Goal: Task Accomplishment & Management: Manage account settings

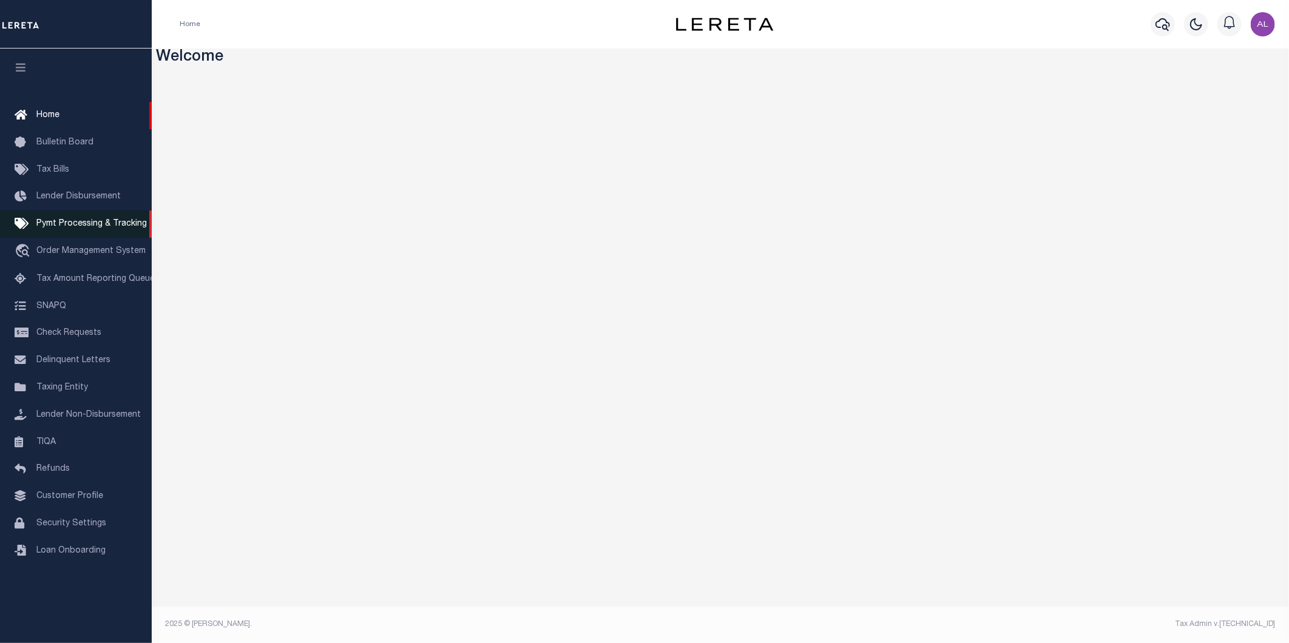
click at [77, 220] on span "Pymt Processing & Tracking" at bounding box center [91, 224] width 110 height 8
click at [80, 390] on span "Taxing Entity" at bounding box center [62, 388] width 52 height 8
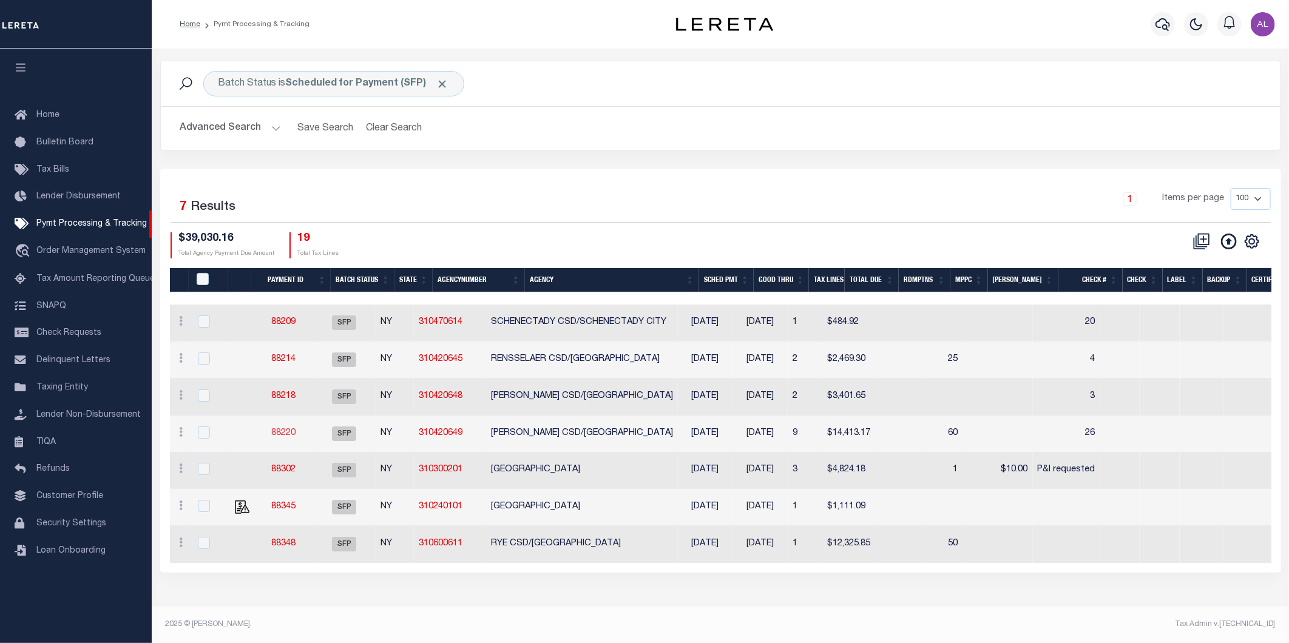
click at [296, 433] on link "88220" at bounding box center [283, 433] width 24 height 8
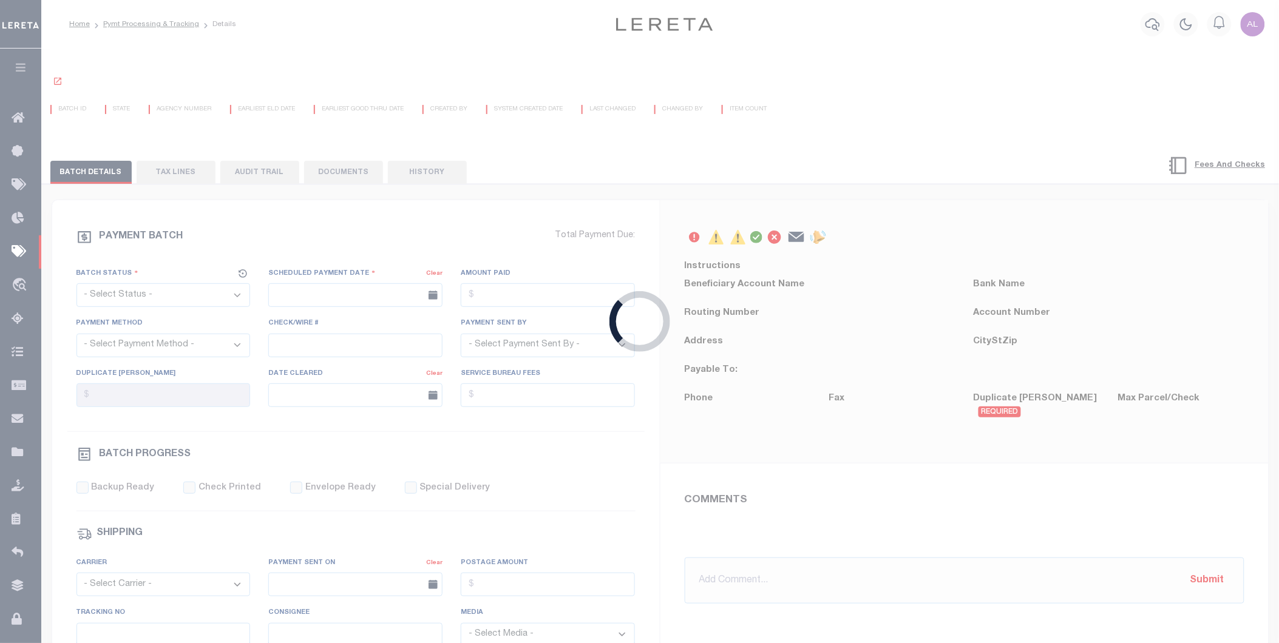
select select "SFP"
type input "08/20/2025"
type input "26"
type input "Andres"
type input "1"
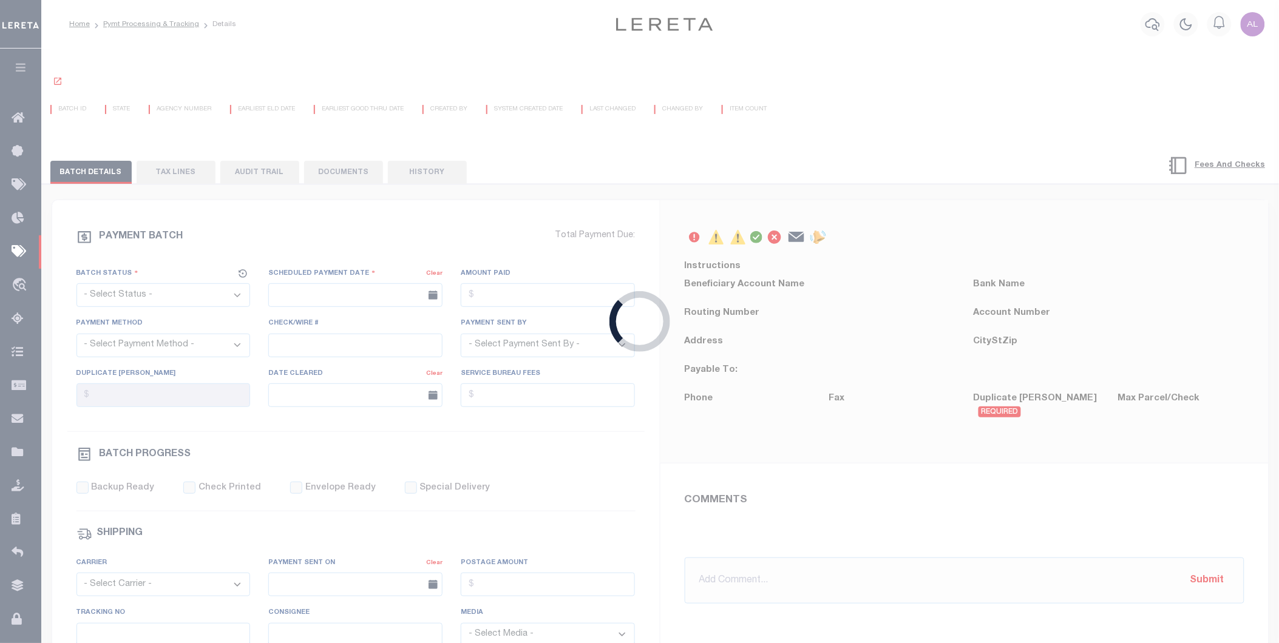
type input "31989"
select select "73"
select select "1"
select select "44"
radio input "true"
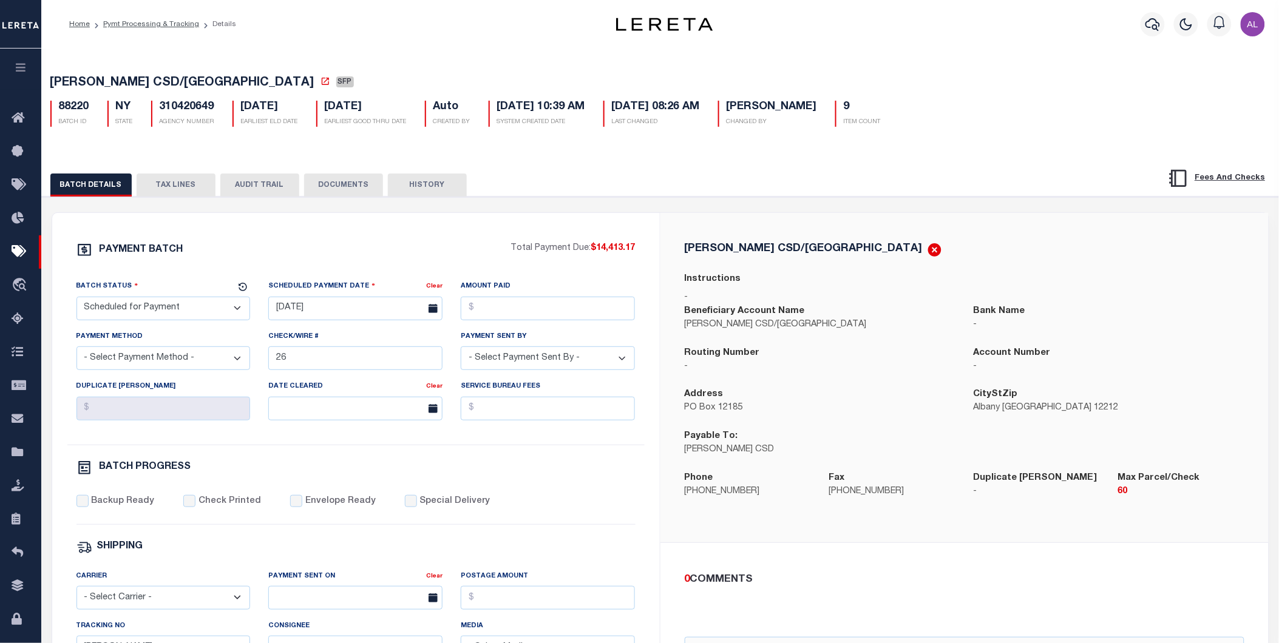
click at [205, 117] on div "310420649 AGENCY NUMBER" at bounding box center [182, 114] width 63 height 26
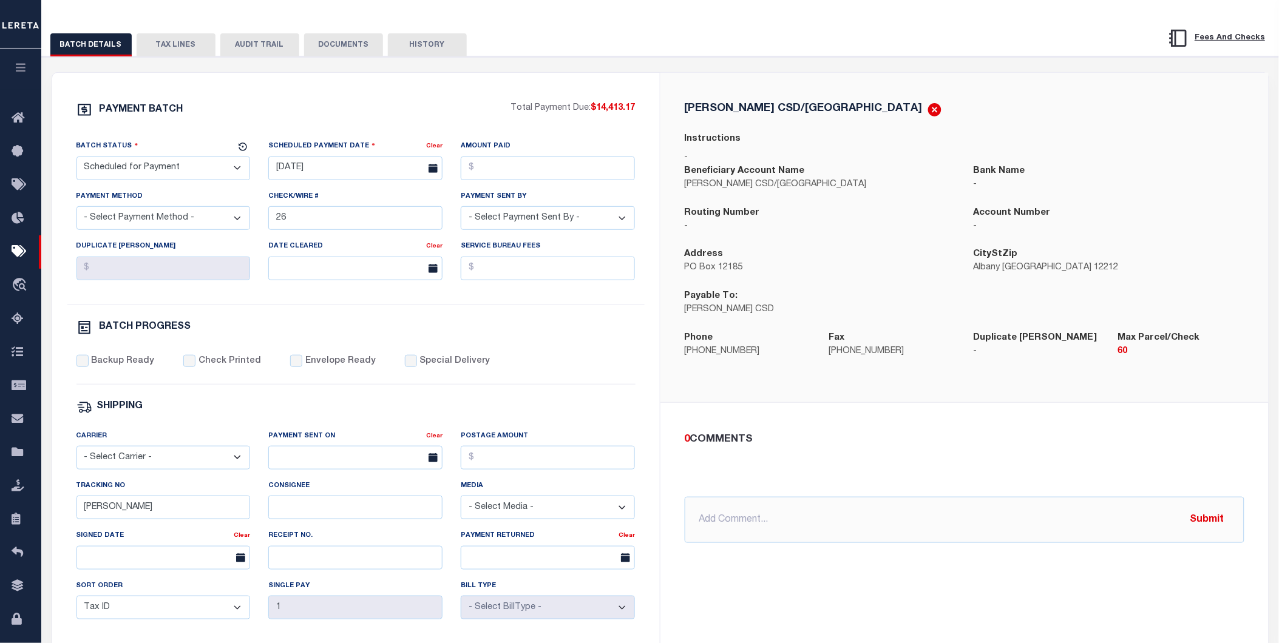
scroll to position [49, 0]
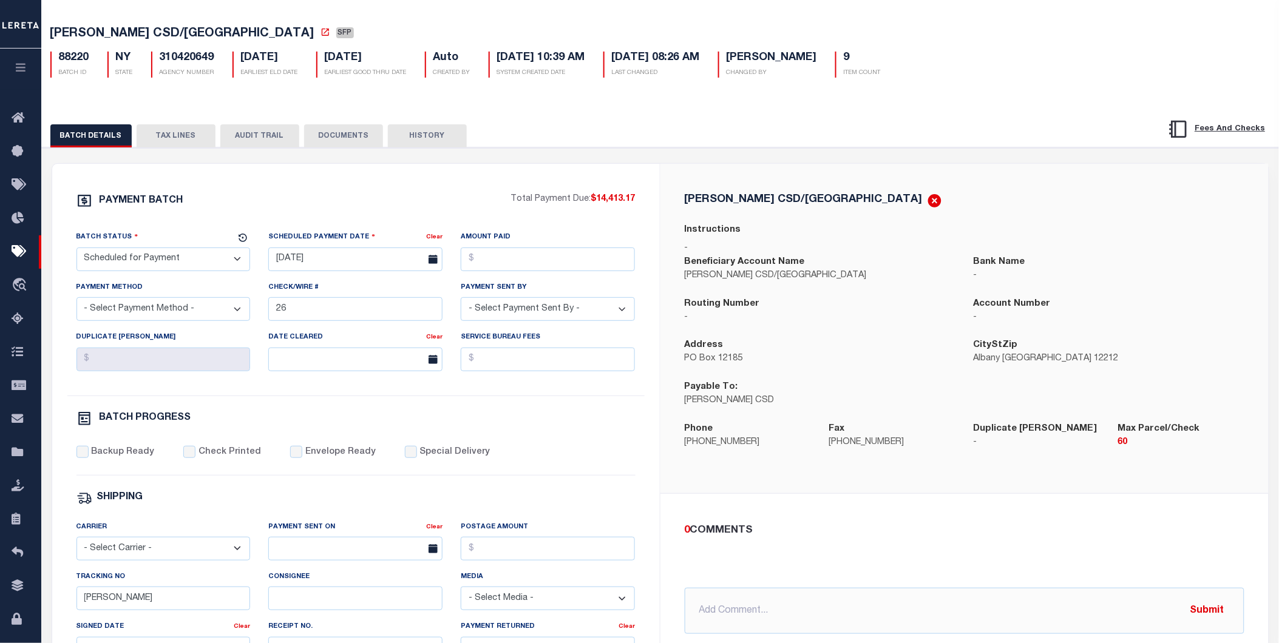
click at [190, 59] on h5 "310420649" at bounding box center [187, 58] width 55 height 13
copy h5 "310420649"
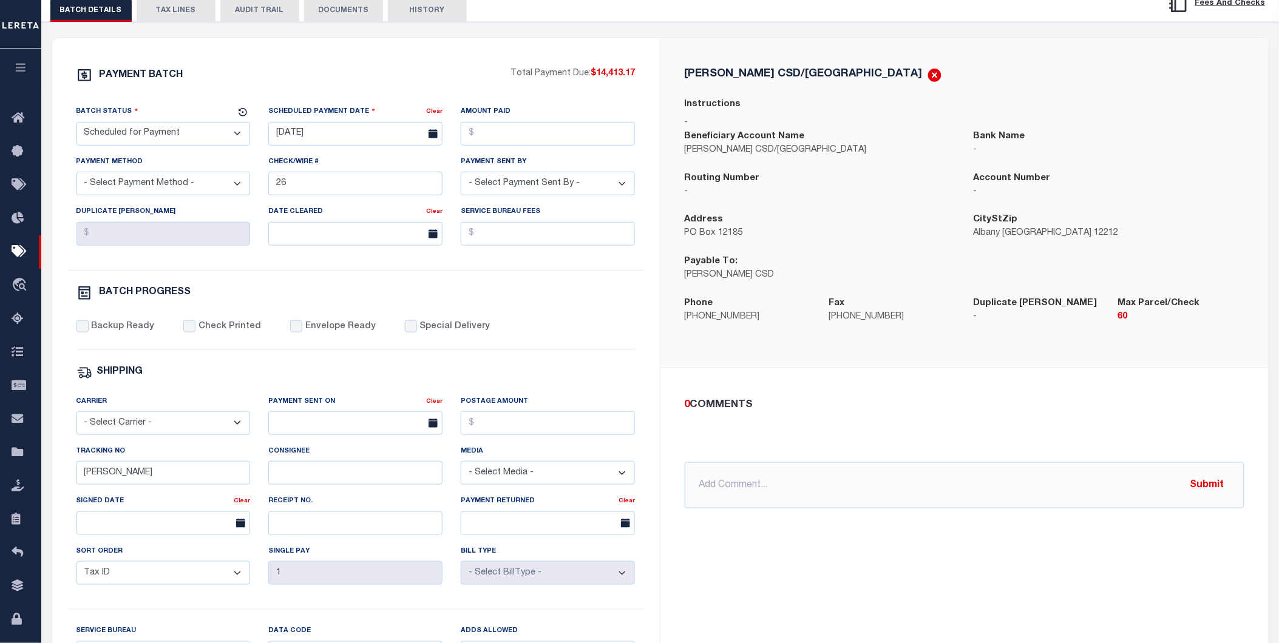
scroll to position [152, 0]
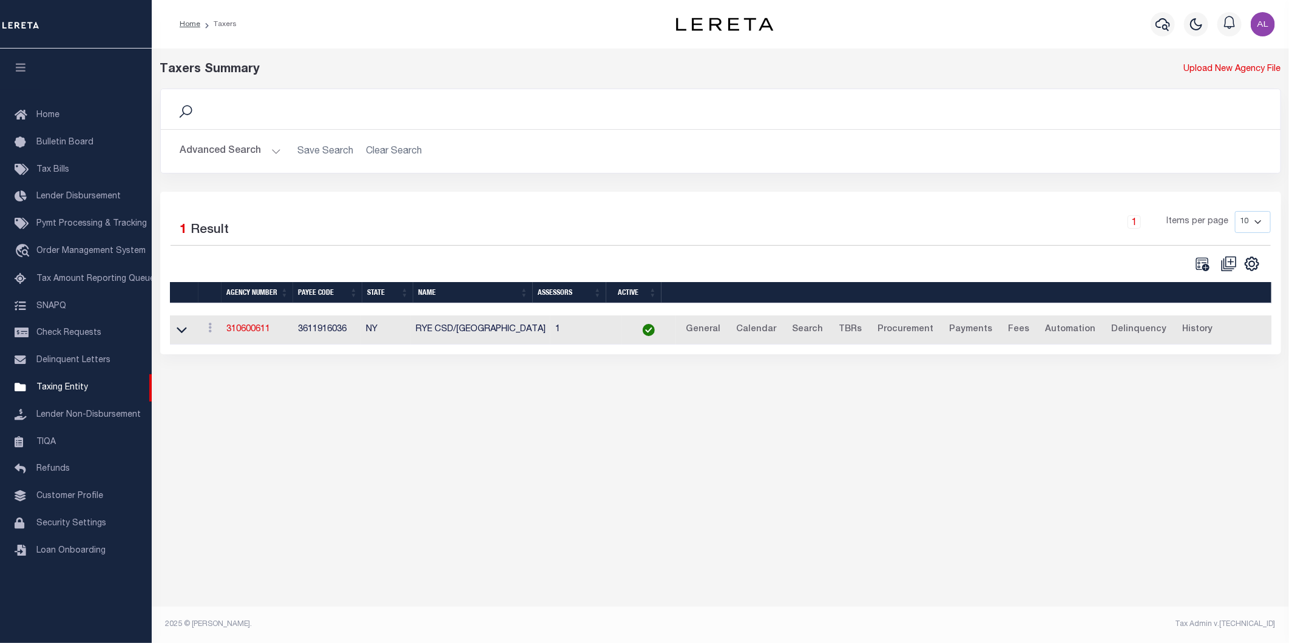
click at [273, 147] on button "Advanced Search" at bounding box center [230, 152] width 101 height 24
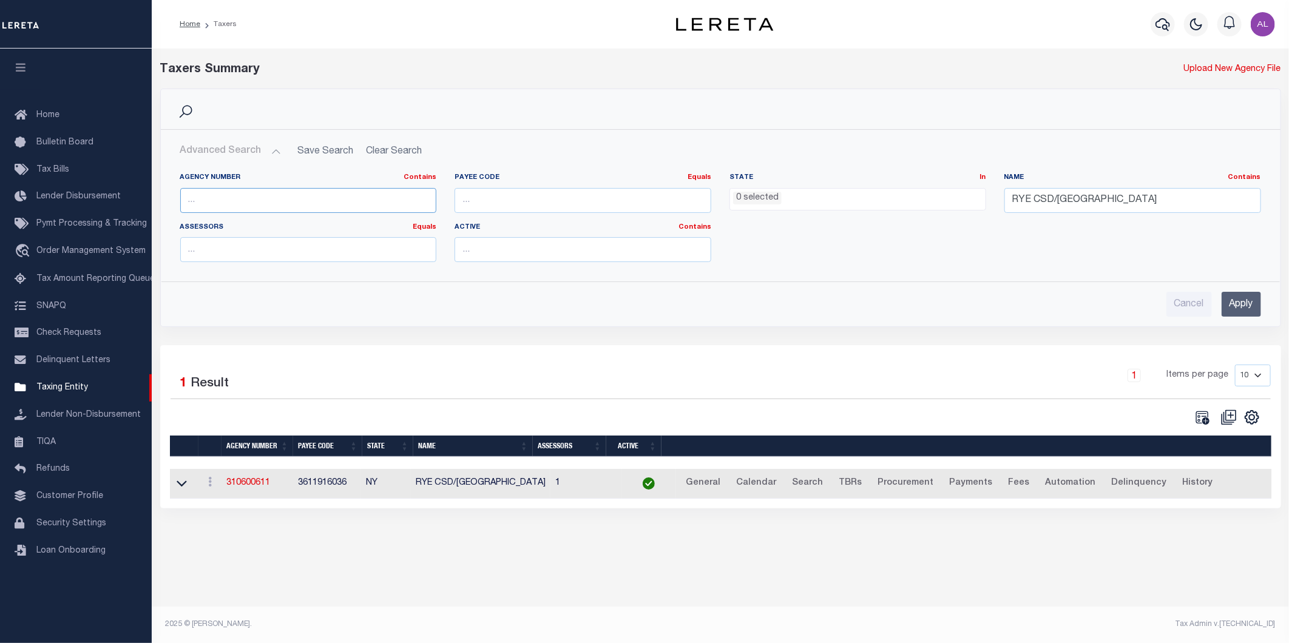
click at [270, 199] on input "text" at bounding box center [308, 200] width 257 height 25
paste input "310420649"
type input "310420649"
click at [1237, 299] on input "Apply" at bounding box center [1241, 304] width 39 height 25
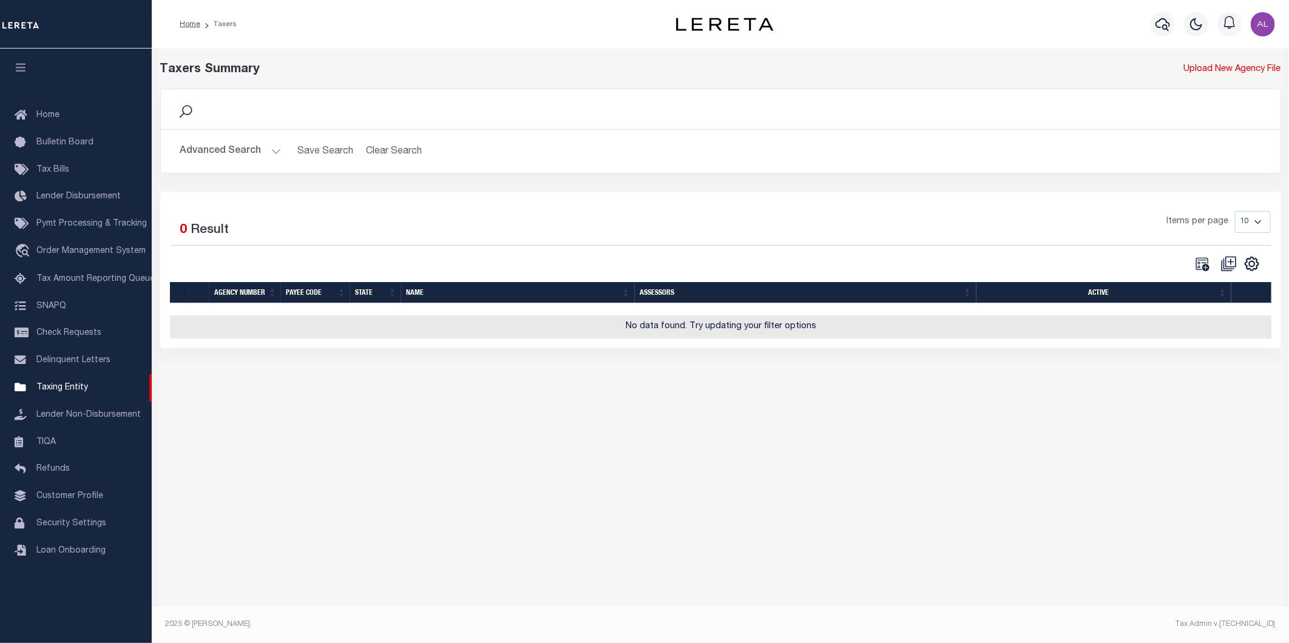
click at [270, 147] on button "Advanced Search" at bounding box center [230, 152] width 101 height 24
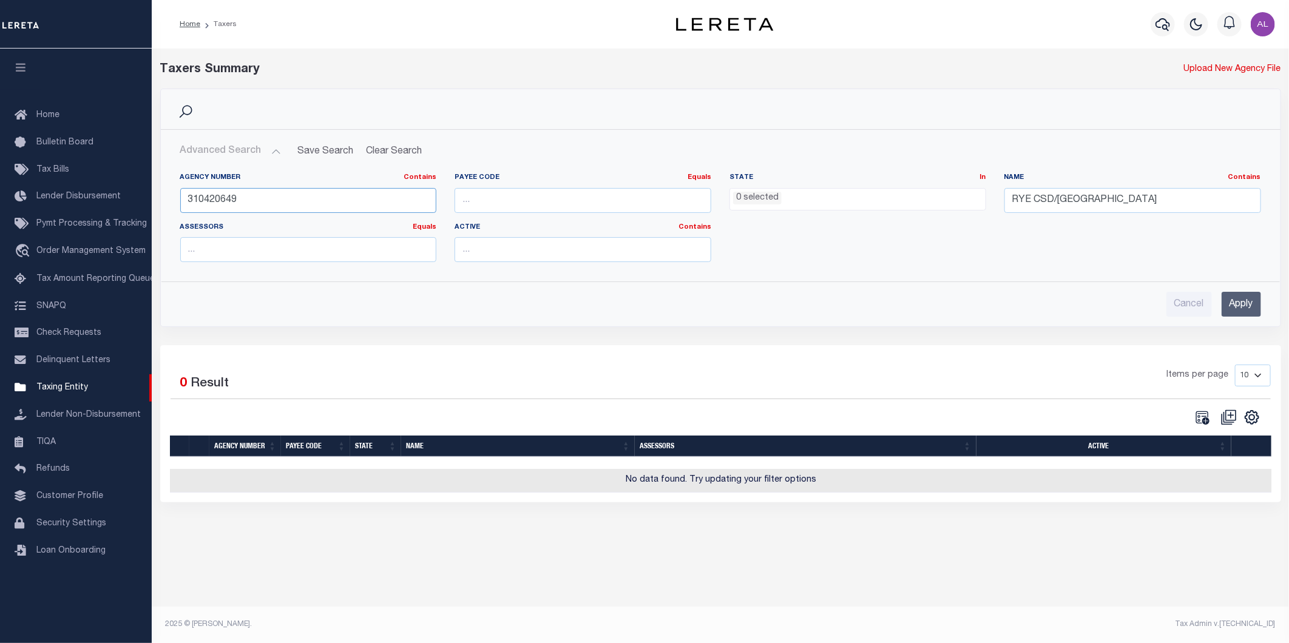
click at [282, 206] on input "310420649" at bounding box center [308, 200] width 257 height 25
click at [282, 205] on input "310420649" at bounding box center [308, 200] width 257 height 25
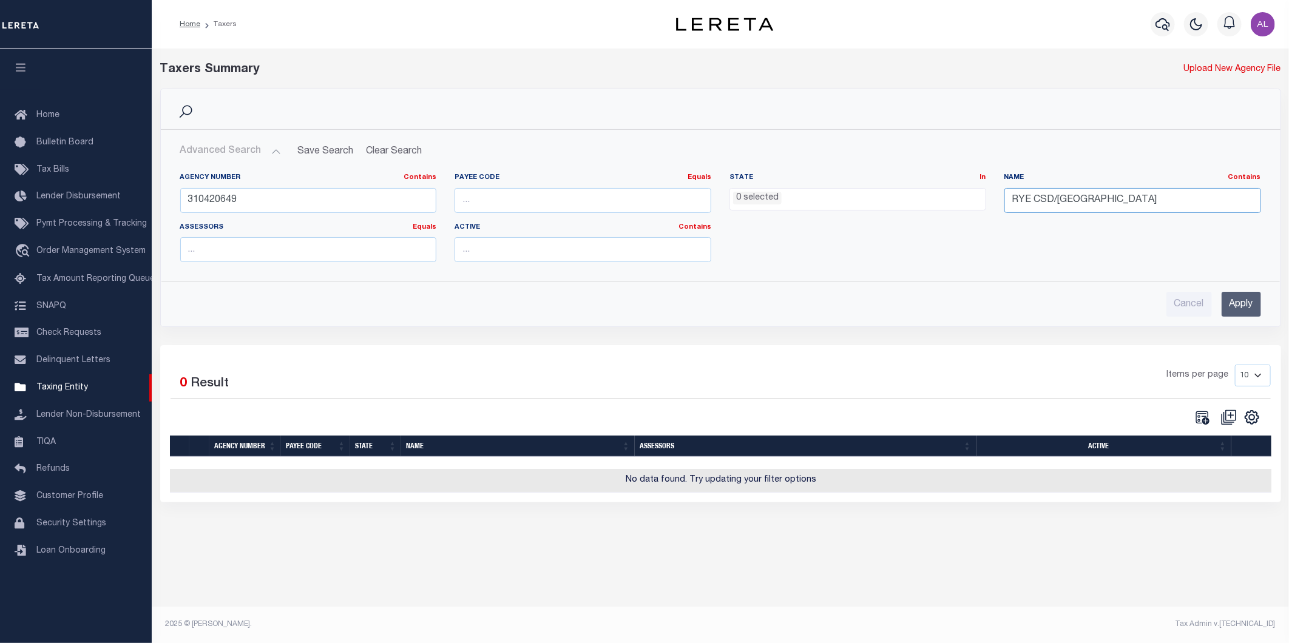
click at [1139, 192] on input "RYE CSD/RYE CITY" at bounding box center [1133, 200] width 257 height 25
click at [1244, 306] on input "Apply" at bounding box center [1241, 304] width 39 height 25
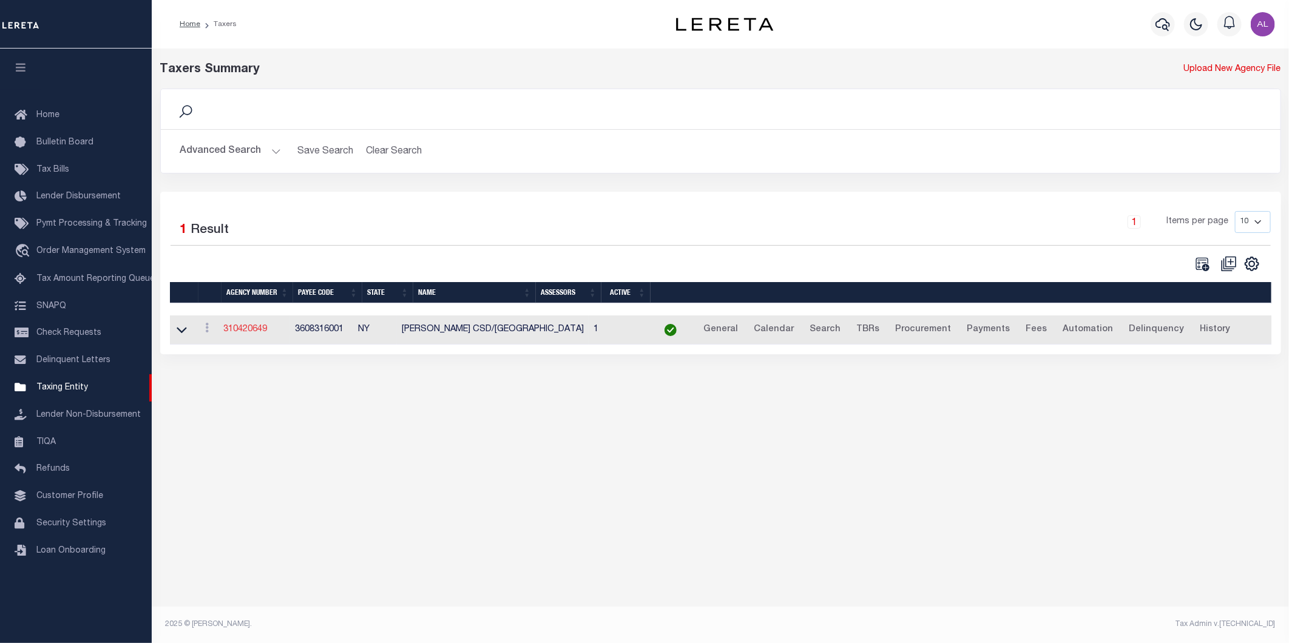
click at [264, 334] on link "310420649" at bounding box center [245, 329] width 44 height 8
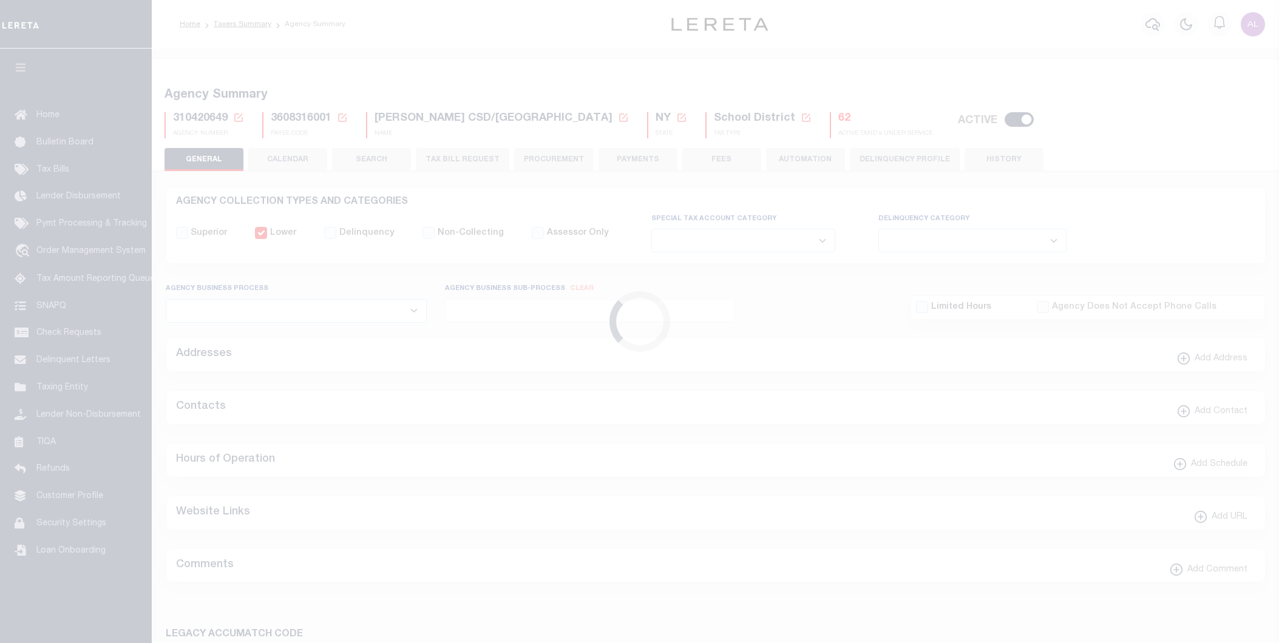
select select
select select "68"
select select "false"
select select "1"
select select "false"
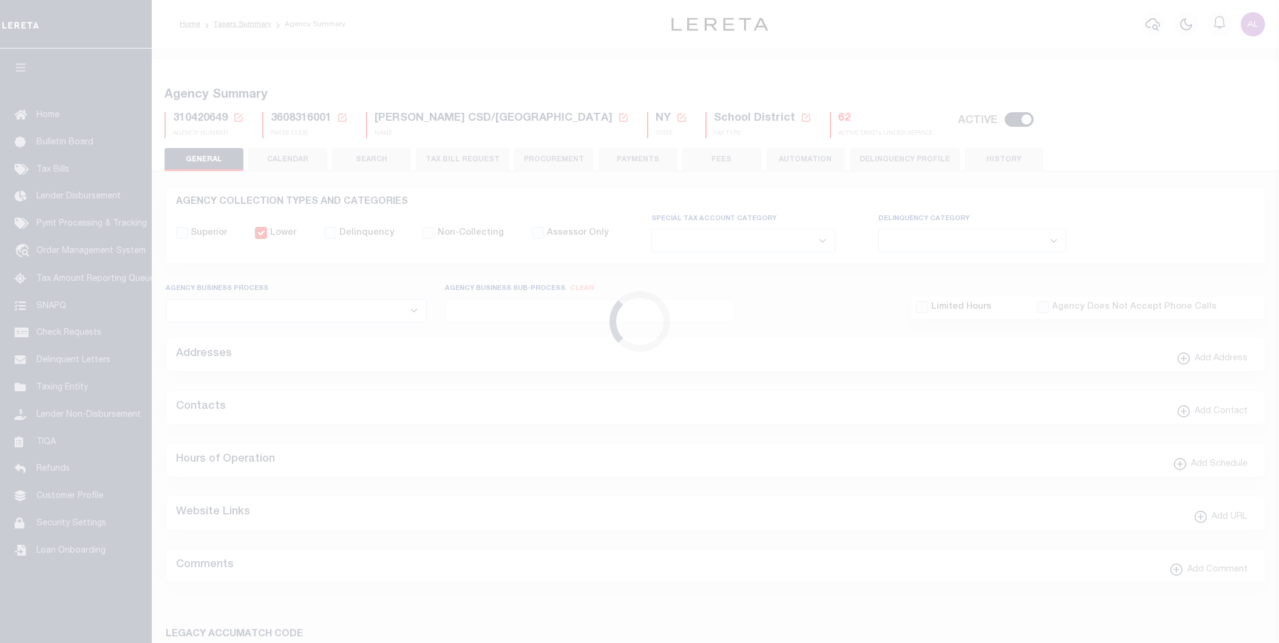
select select "73"
select select "44"
select select "47"
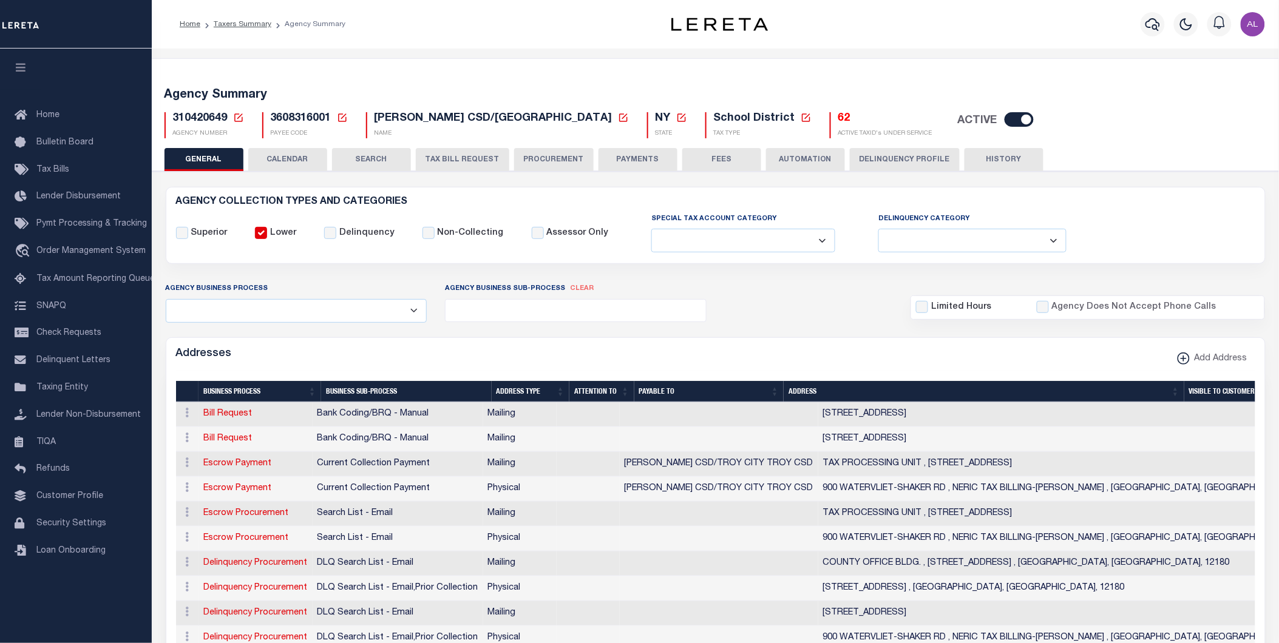
click at [653, 160] on button "PAYMENTS" at bounding box center [638, 159] width 79 height 23
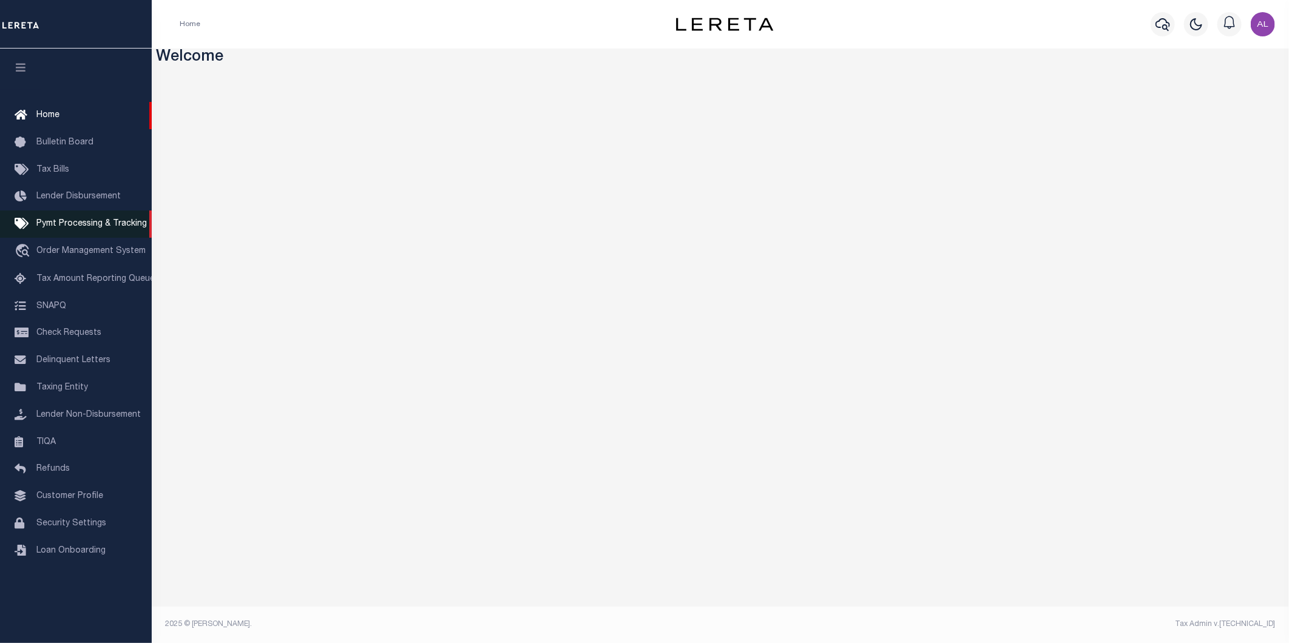
click at [80, 223] on span "Pymt Processing & Tracking" at bounding box center [91, 224] width 110 height 8
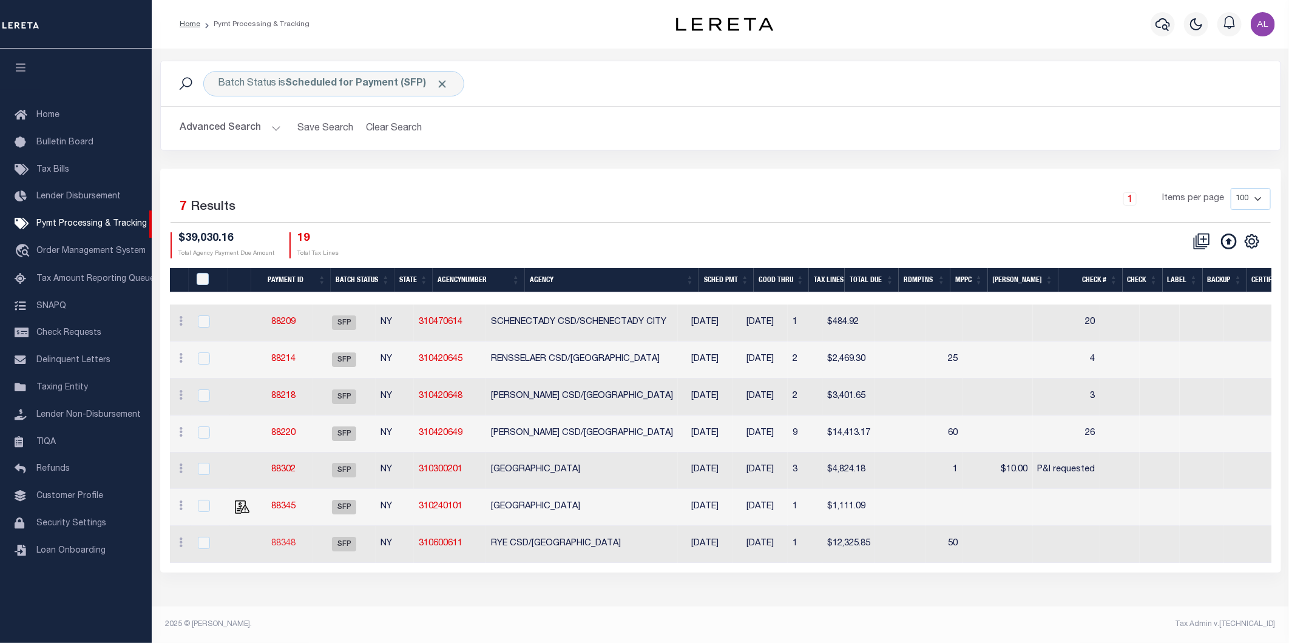
click at [296, 543] on link "88348" at bounding box center [283, 544] width 24 height 8
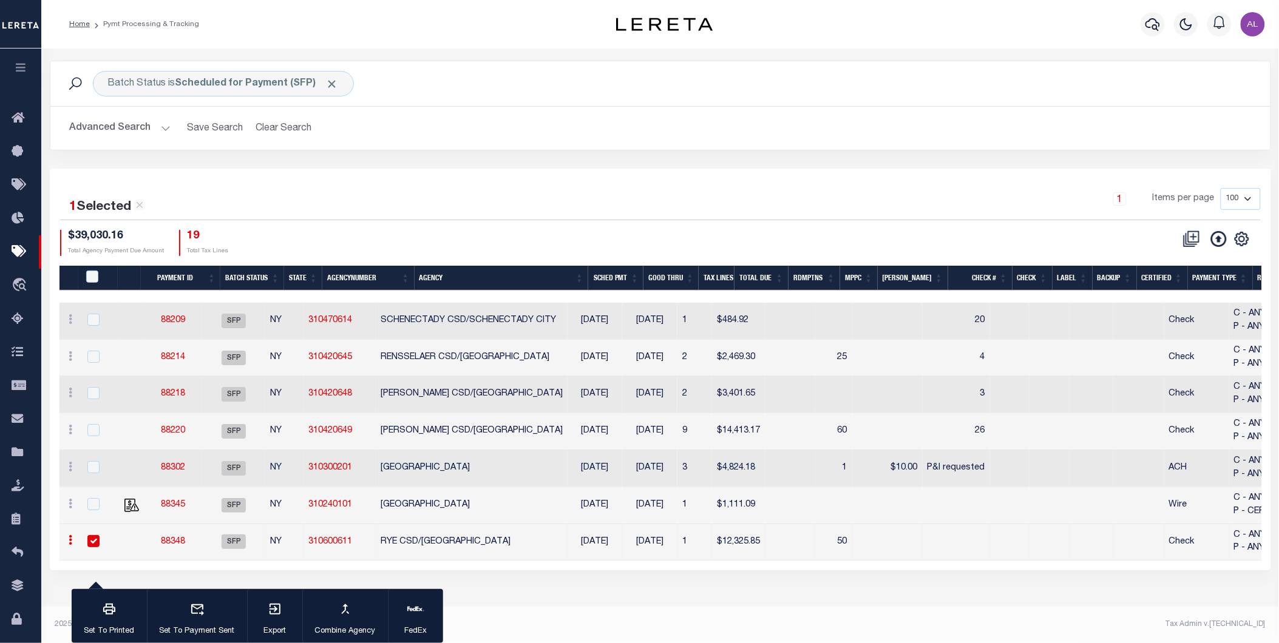
select select "SFP"
type input "[DATE]"
select select "CHK"
select select "70"
select select "1"
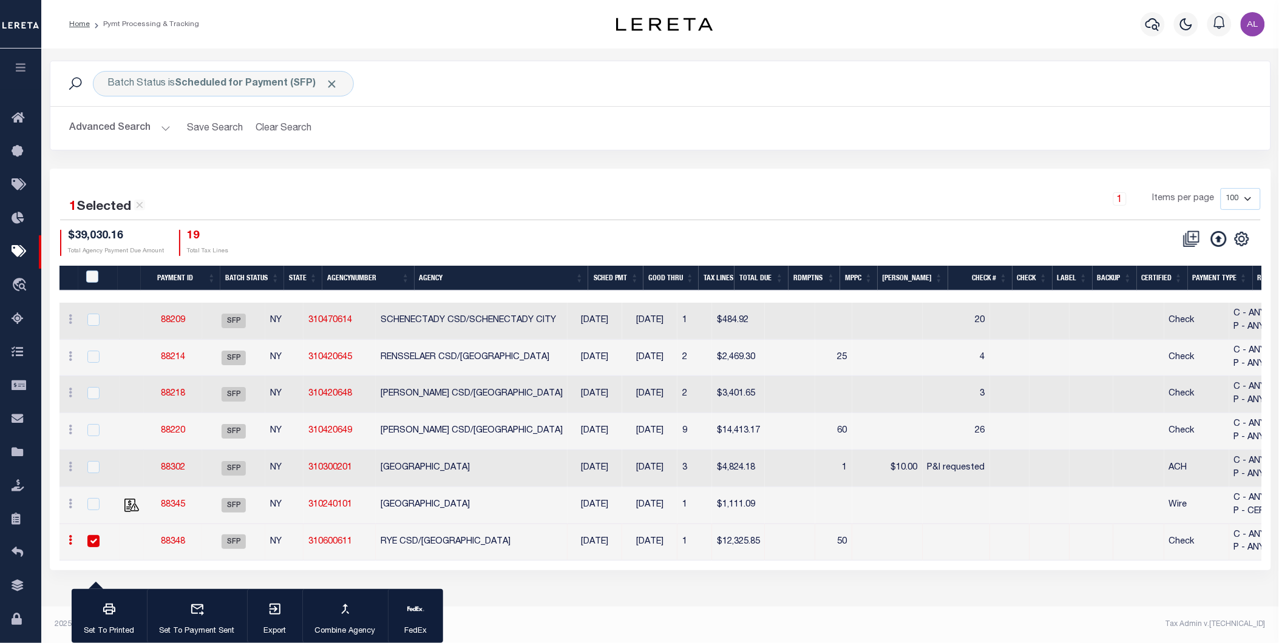
select select "44"
radio input "true"
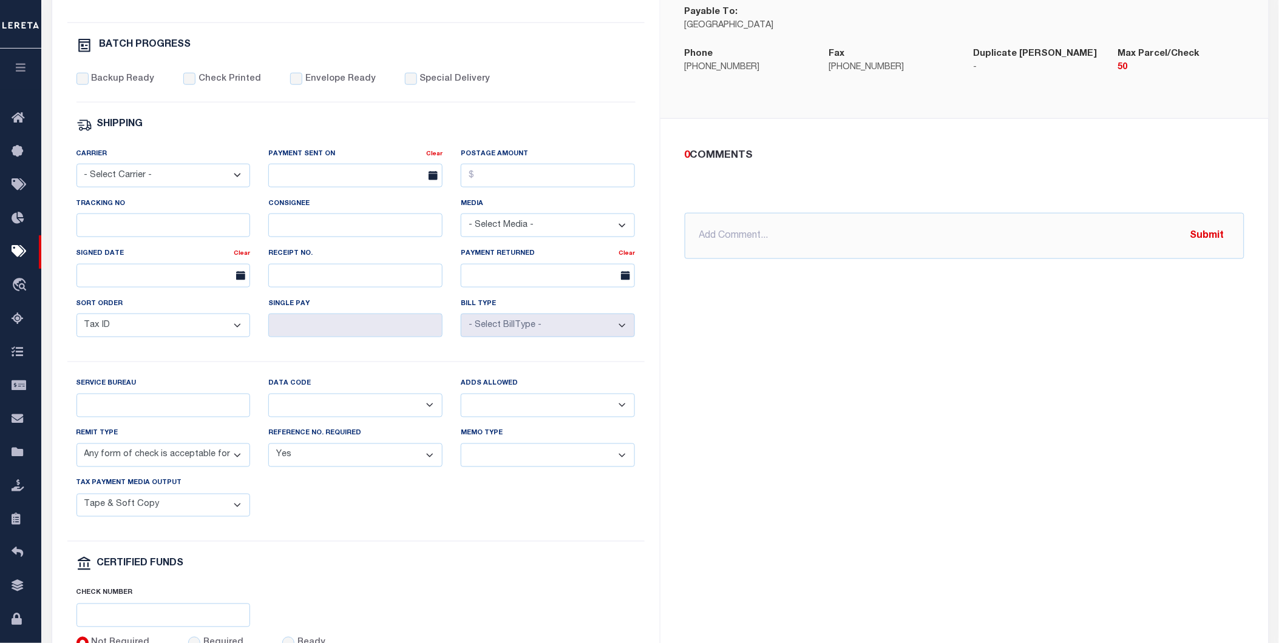
scroll to position [435, 0]
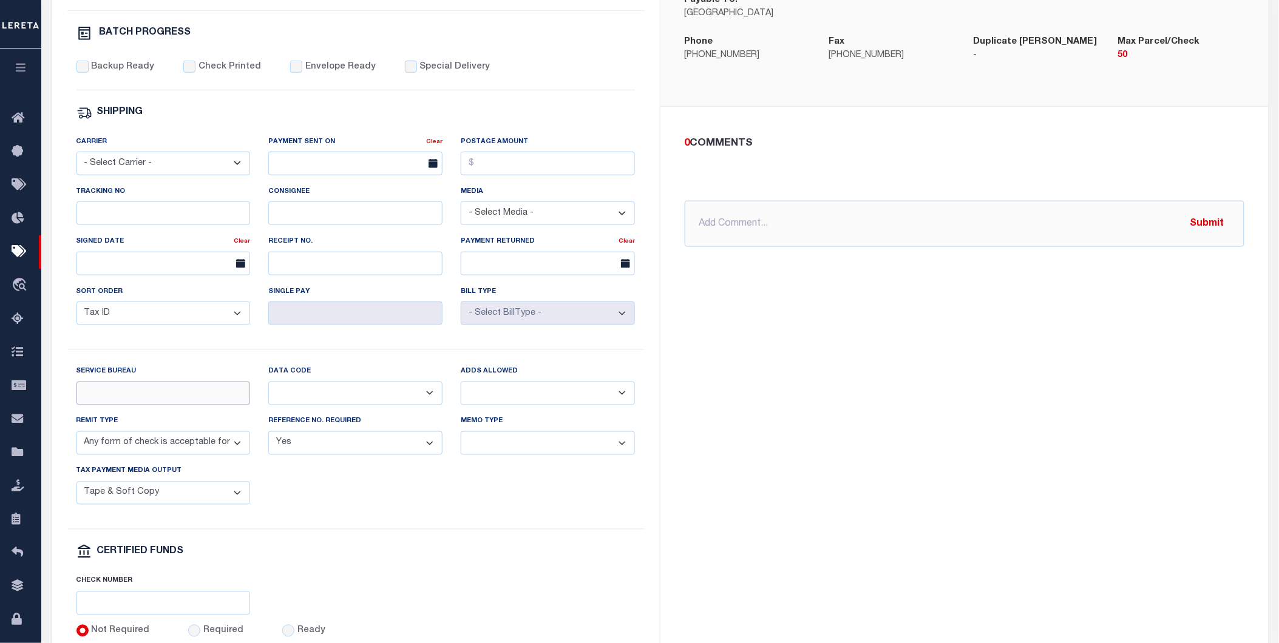
click at [170, 393] on input "Service Bureau" at bounding box center [163, 394] width 174 height 24
click at [344, 395] on select "Balance Due Mortgage Open Prior Supplemental" at bounding box center [355, 394] width 174 height 24
click at [518, 397] on select "Yes No" at bounding box center [548, 394] width 174 height 24
click at [190, 444] on select "Any form of check is acceptable for payment of current and prior year taxes. On…" at bounding box center [163, 444] width 174 height 24
click at [331, 450] on select "Yes No" at bounding box center [355, 444] width 174 height 24
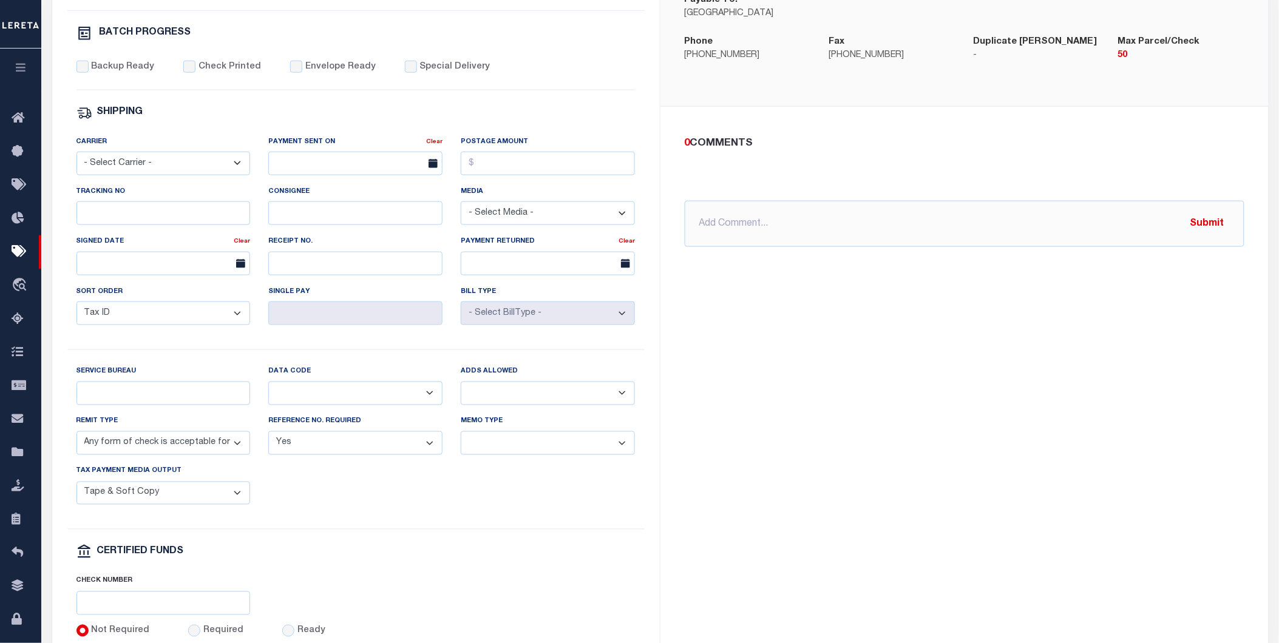
click at [512, 463] on div "Memo Type Separate Together" at bounding box center [548, 440] width 192 height 50
click at [532, 450] on select "Separate Together" at bounding box center [548, 444] width 174 height 24
click at [168, 494] on select "List, Tape Spcl List Dels Only List Tape & Bills Soft Copy List Tape & Soft Cop…" at bounding box center [163, 494] width 174 height 24
click at [751, 407] on div "RYE CSD/RYE CITY Instructions Tax office extension 1116 Beneficiary Account Nam…" at bounding box center [964, 223] width 608 height 890
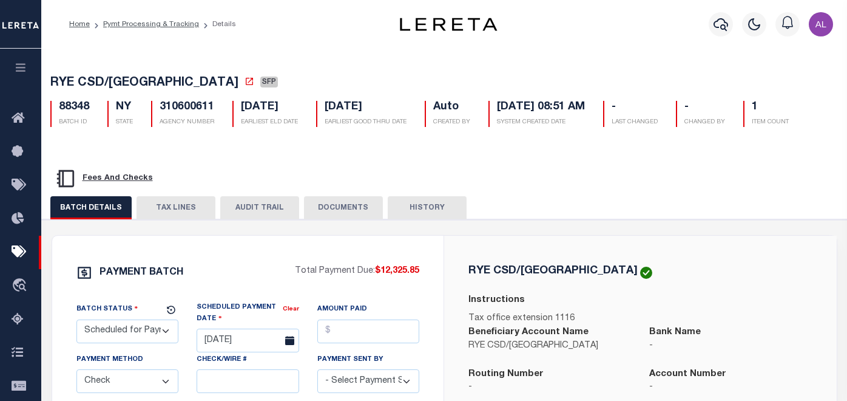
select select "SFP"
select select "CHK"
select select "70"
select select "1"
select select "44"
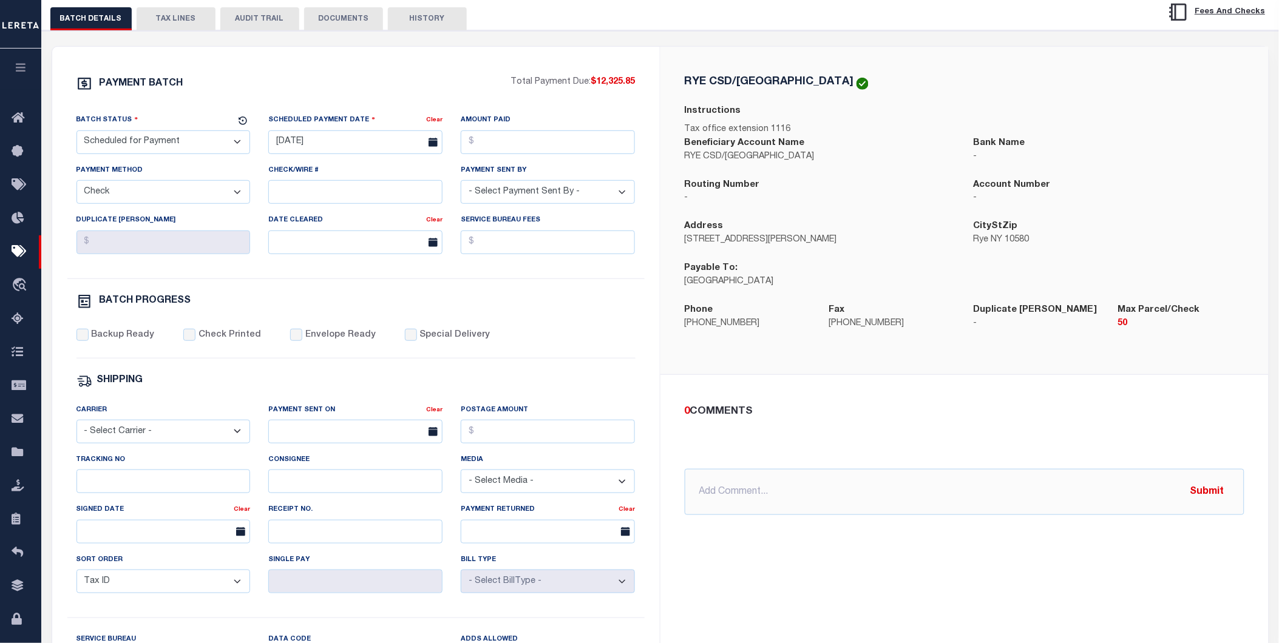
scroll to position [166, 0]
click at [410, 22] on button "HISTORY" at bounding box center [427, 19] width 79 height 23
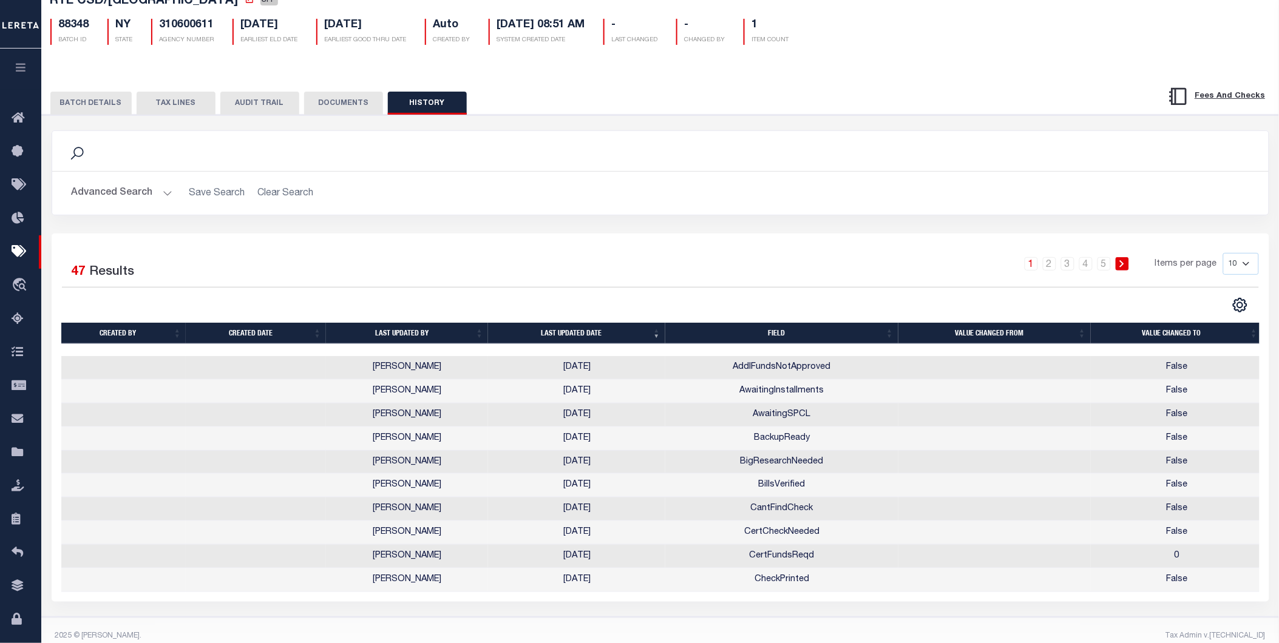
scroll to position [89, 0]
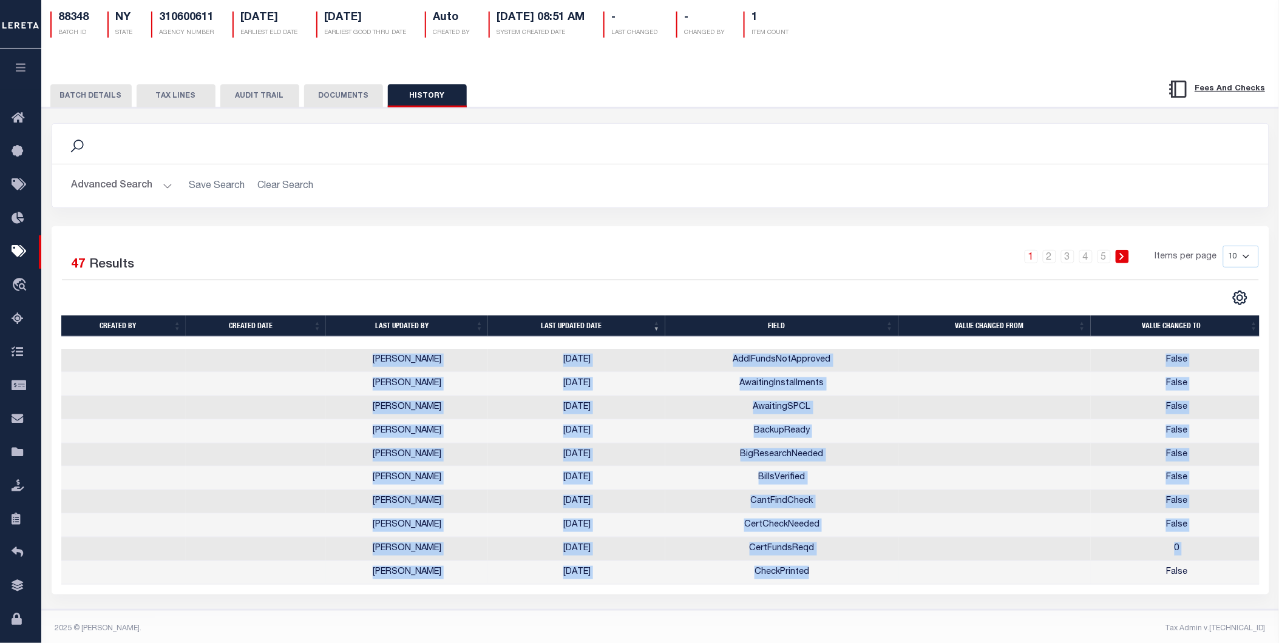
drag, startPoint x: 372, startPoint y: 358, endPoint x: 864, endPoint y: 569, distance: 536.1
click at [847, 400] on tbody "Alberto Estrada 10/08/2025 AddlFundsNotApproved False Alberto Estrada 10/08/202…" at bounding box center [662, 467] width 1202 height 236
click at [171, 99] on button "TAX LINES" at bounding box center [176, 95] width 79 height 23
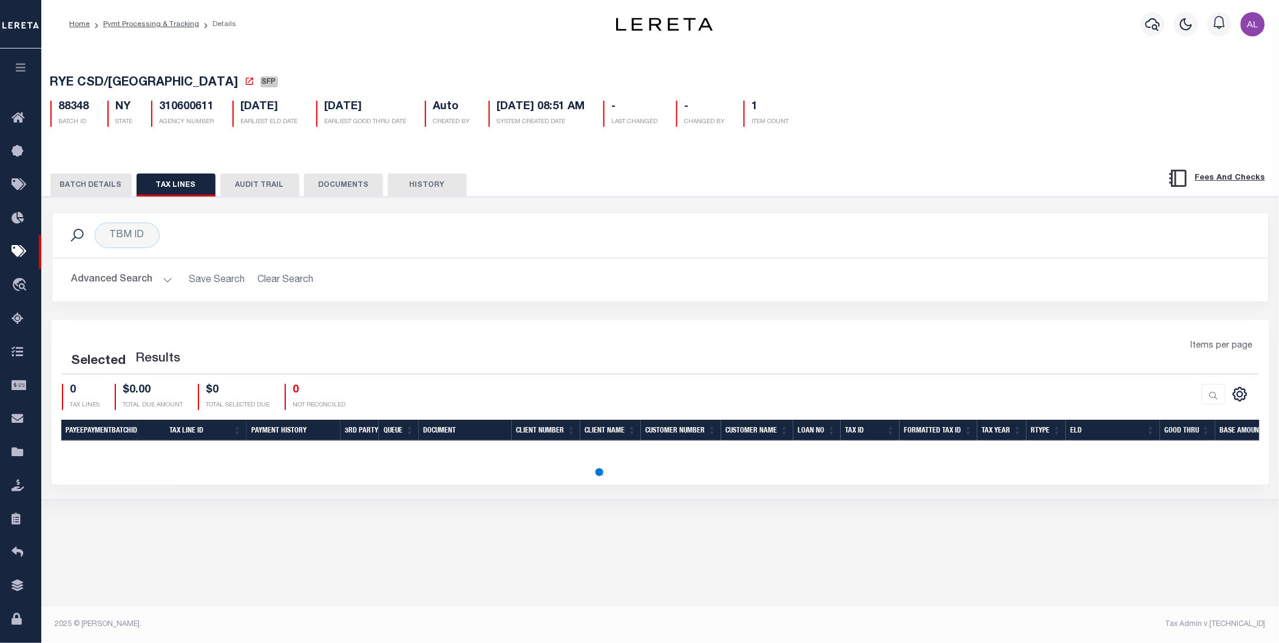
scroll to position [0, 0]
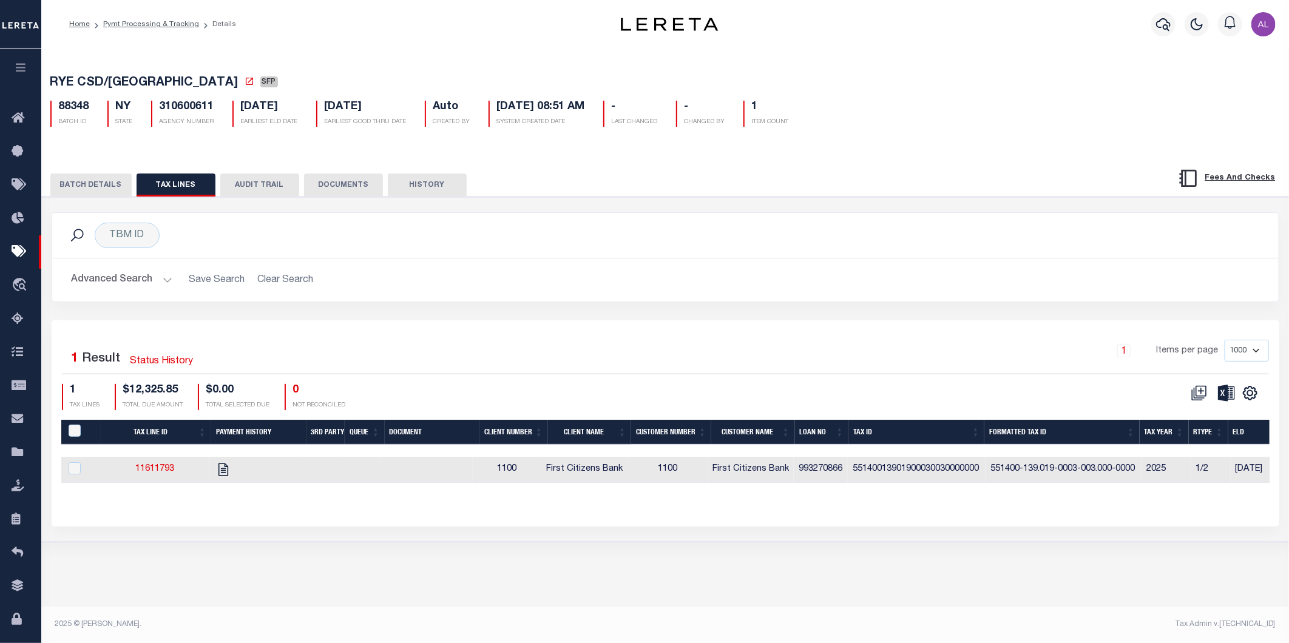
click at [82, 178] on button "BATCH DETAILS" at bounding box center [90, 185] width 81 height 23
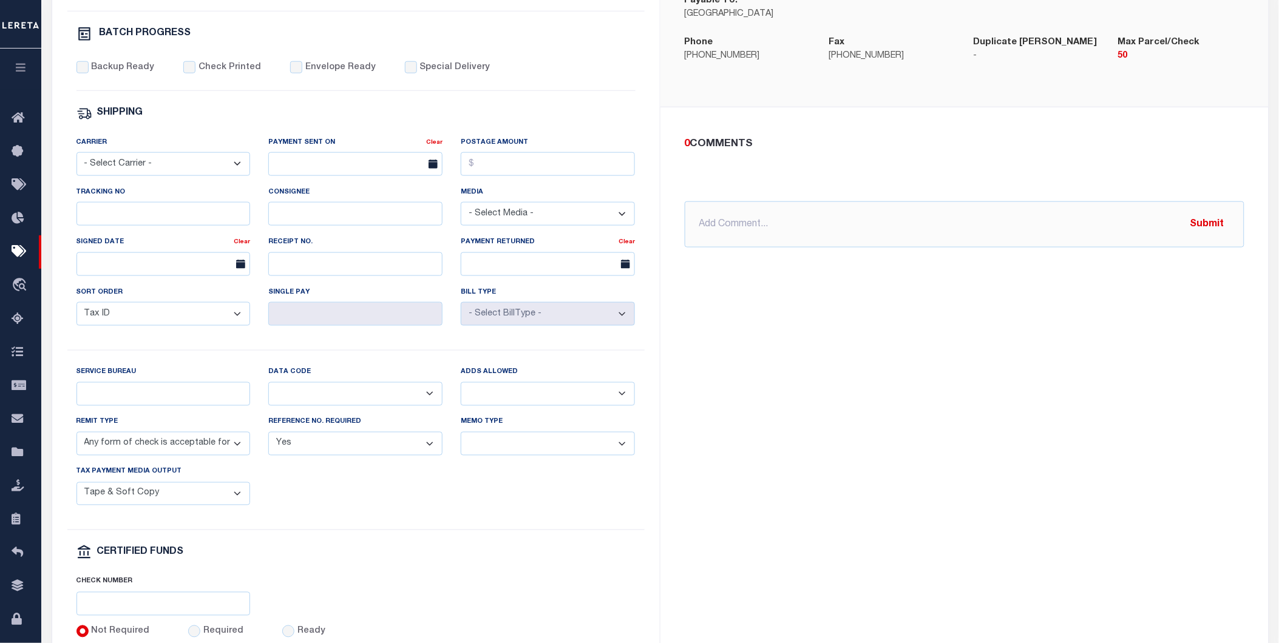
scroll to position [437, 0]
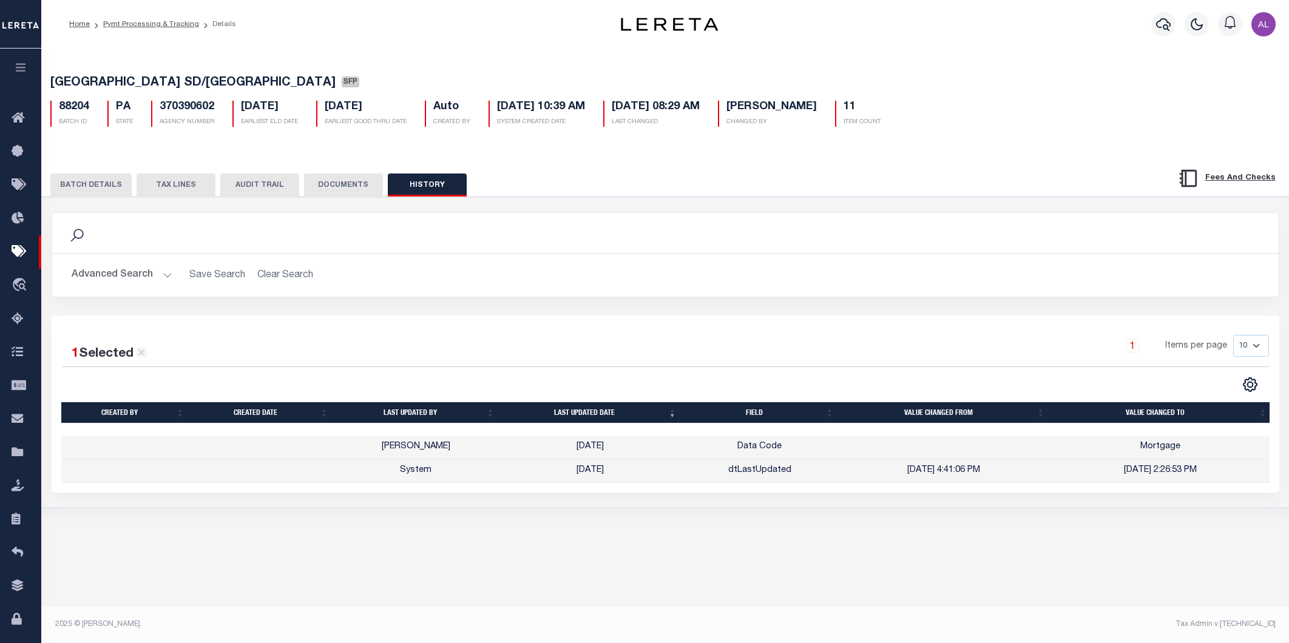
select select "SFP"
select select "38"
select select "62"
select select "73"
select select "1"
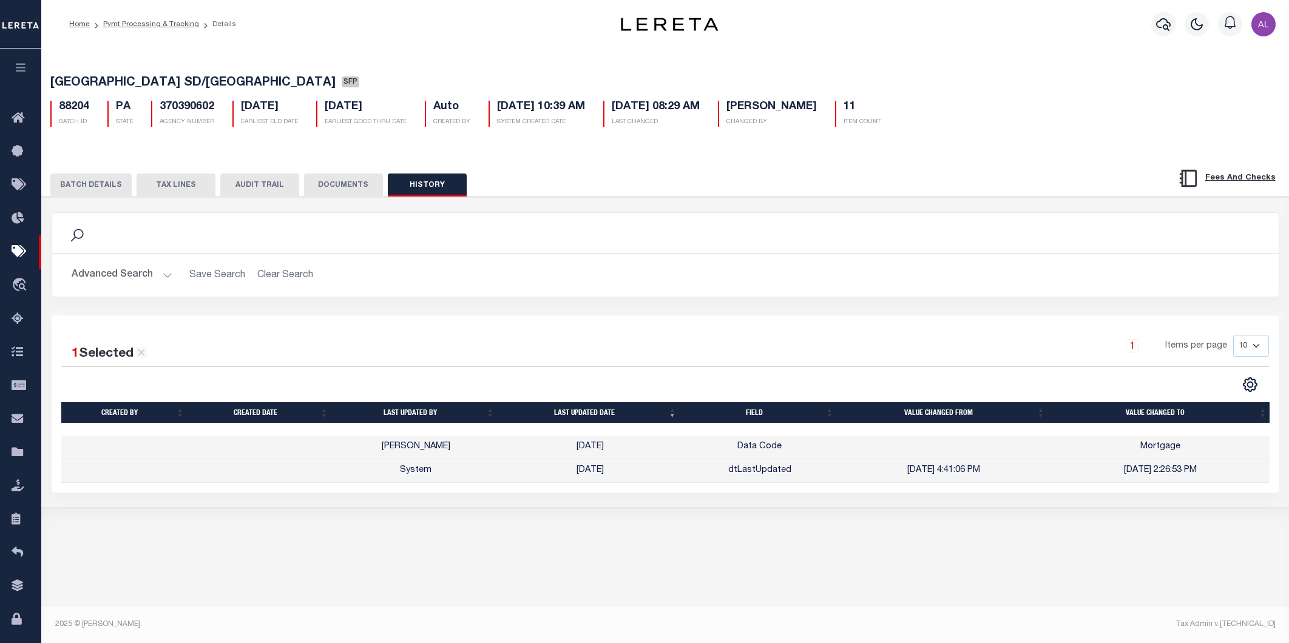
select select "46"
click at [100, 185] on button "BATCH DETAILS" at bounding box center [90, 185] width 81 height 23
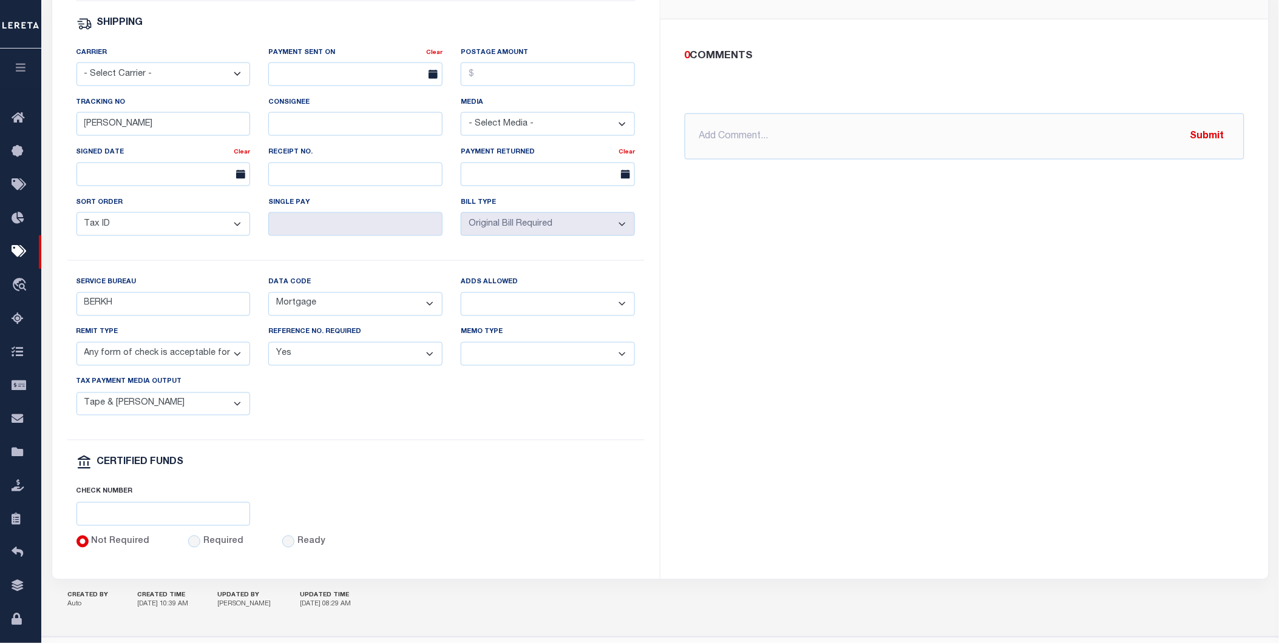
scroll to position [538, 0]
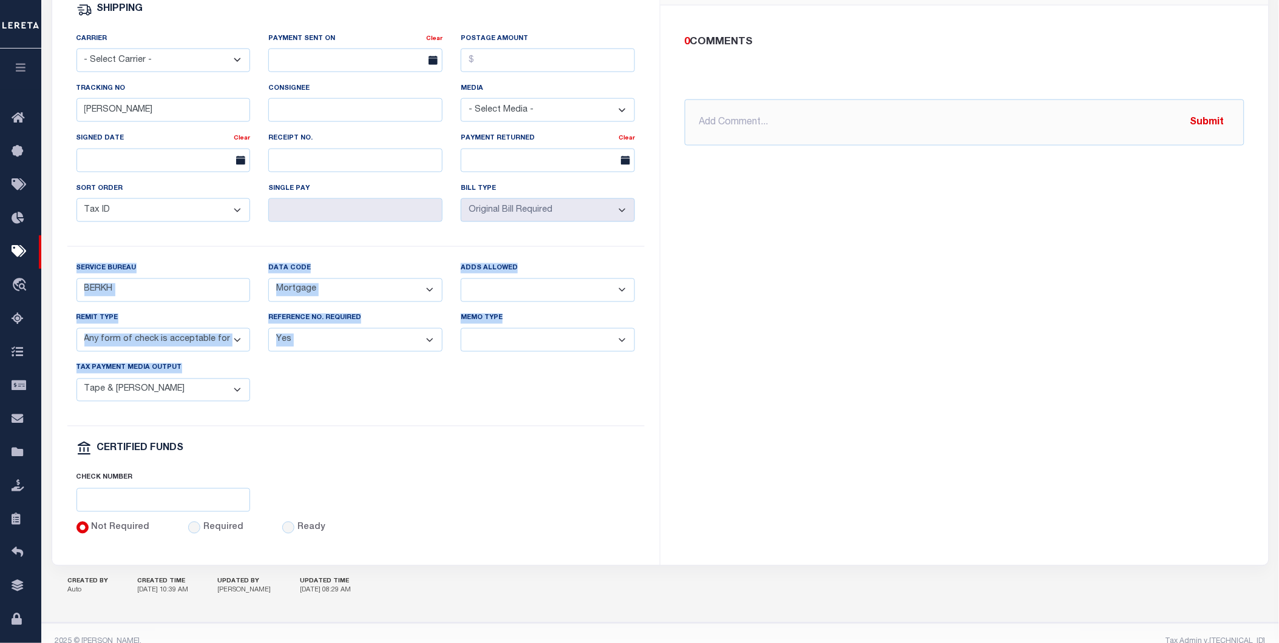
drag, startPoint x: 72, startPoint y: 271, endPoint x: 276, endPoint y: 392, distance: 237.9
click at [276, 392] on div "Service Bureau BERKH Data Code Balance Due Mortgage Open Prior Supplemental Add…" at bounding box center [355, 344] width 577 height 165
click at [160, 272] on div "Service Bureau BERKH" at bounding box center [163, 282] width 174 height 40
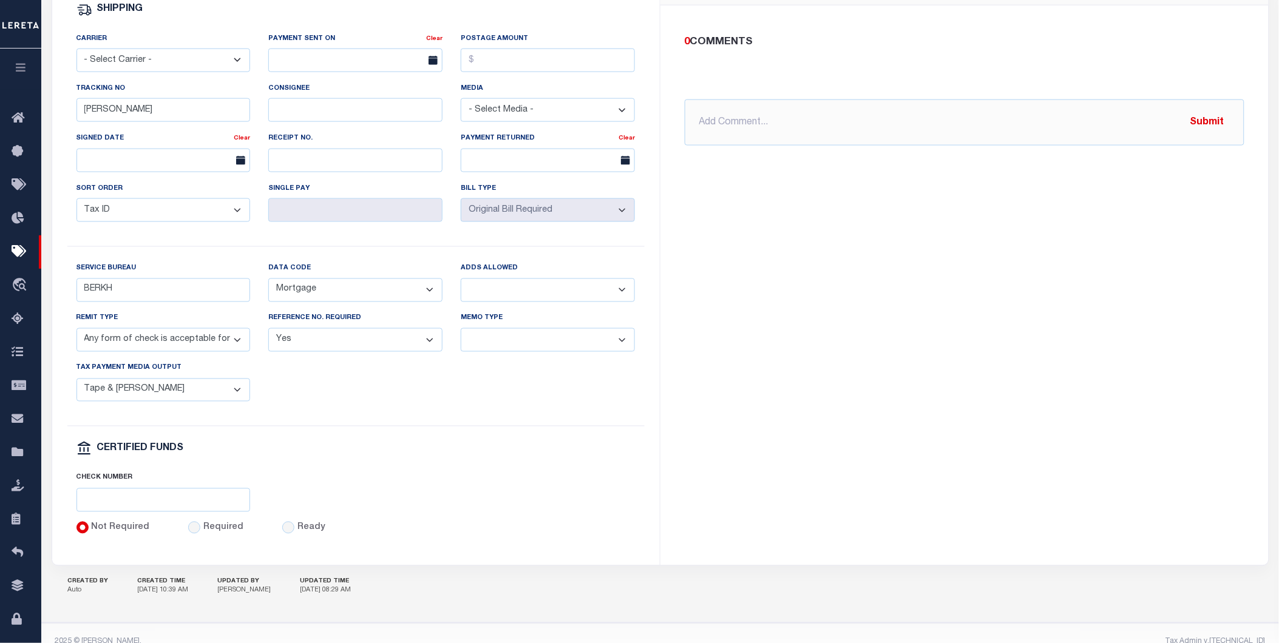
click at [160, 374] on label "Tax Payment Media Output" at bounding box center [129, 369] width 106 height 10
click at [392, 301] on select "Balance Due Mortgage Open Prior Supplemental" at bounding box center [355, 291] width 174 height 24
select select "63"
click at [268, 283] on select "Balance Due Mortgage Open Prior Supplemental" at bounding box center [355, 291] width 174 height 24
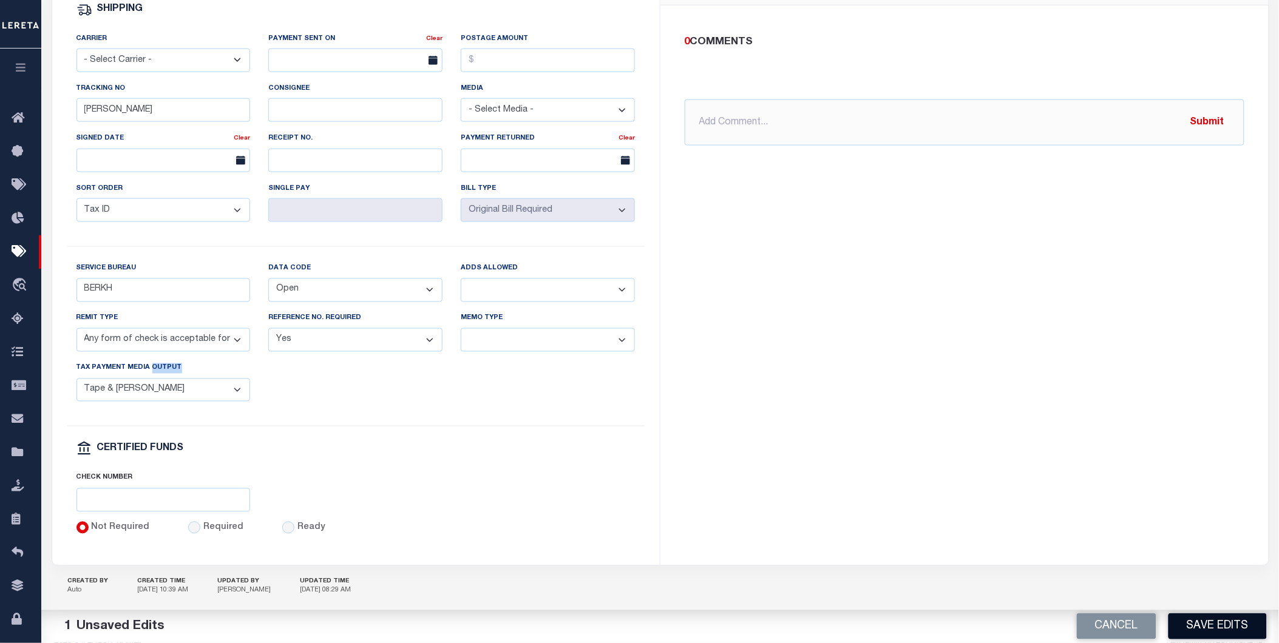
click at [1209, 623] on button "Save Edits" at bounding box center [1218, 627] width 98 height 26
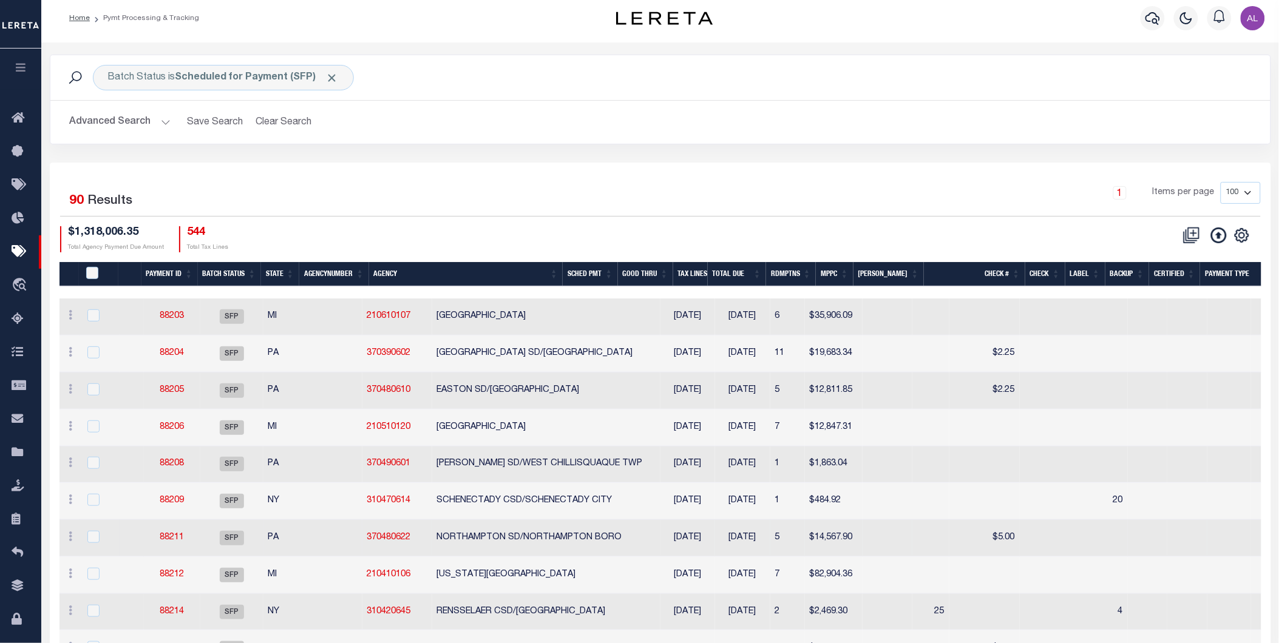
scroll to position [5, 0]
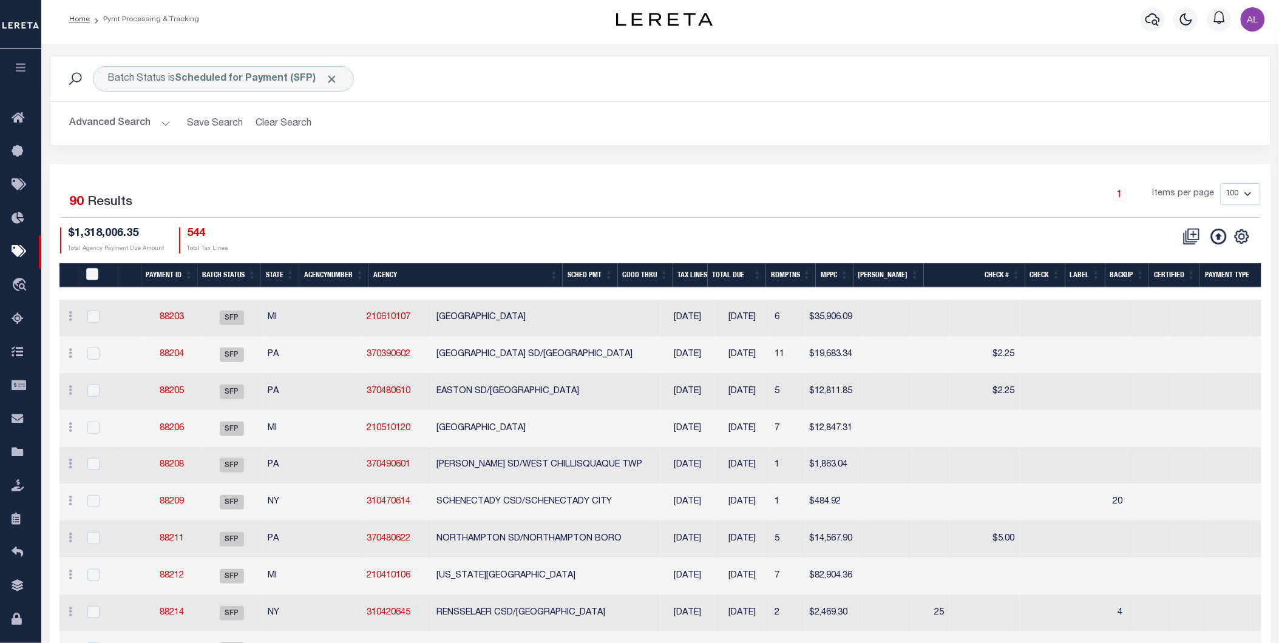
click at [166, 120] on button "Advanced Search" at bounding box center [120, 124] width 101 height 24
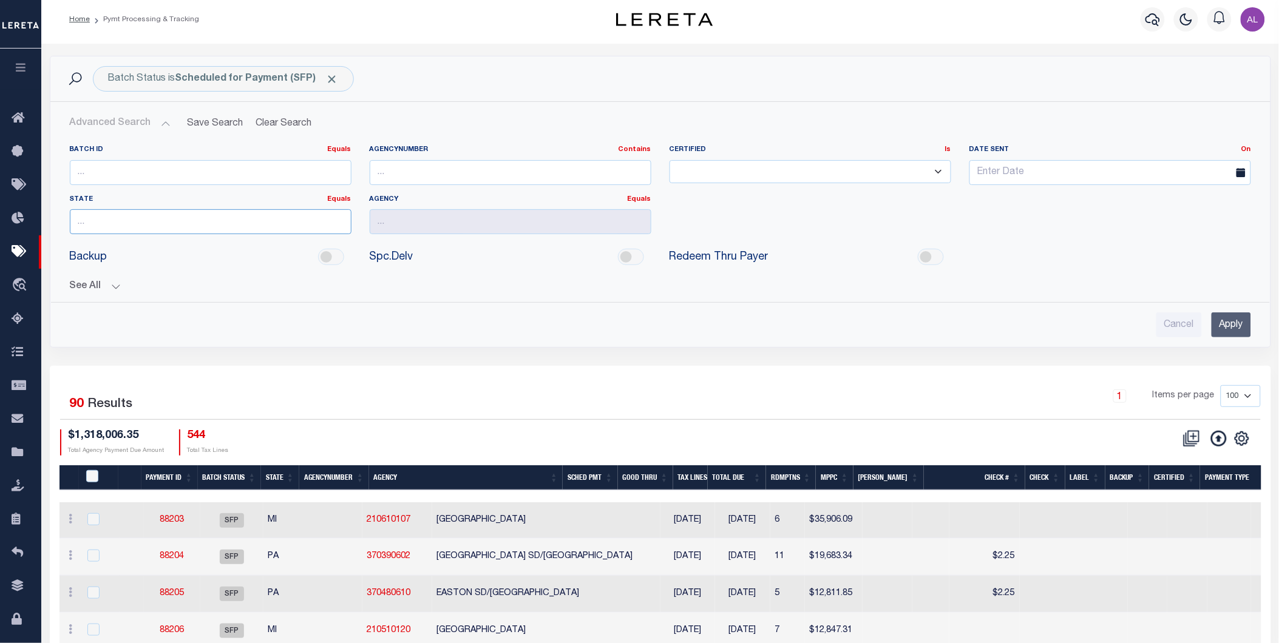
click at [208, 214] on input "text" at bounding box center [211, 221] width 282 height 25
click at [151, 242] on div "NY" at bounding box center [210, 245] width 280 height 19
type input "NY"
click at [1236, 325] on input "Apply" at bounding box center [1231, 325] width 39 height 25
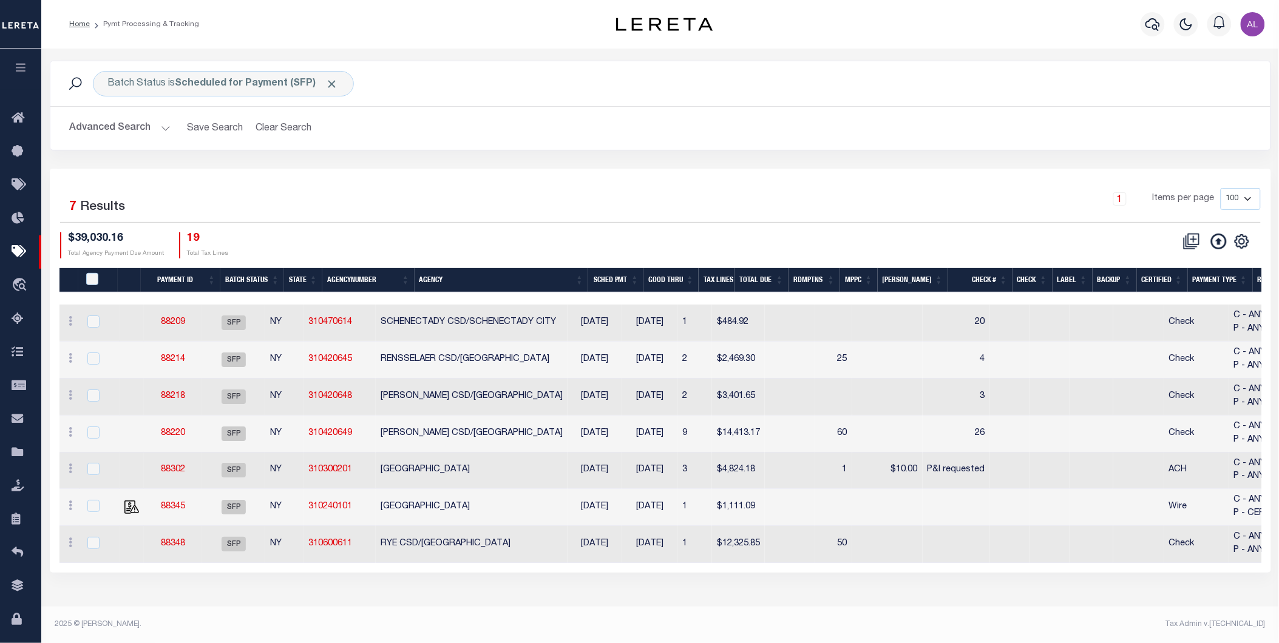
scroll to position [0, 0]
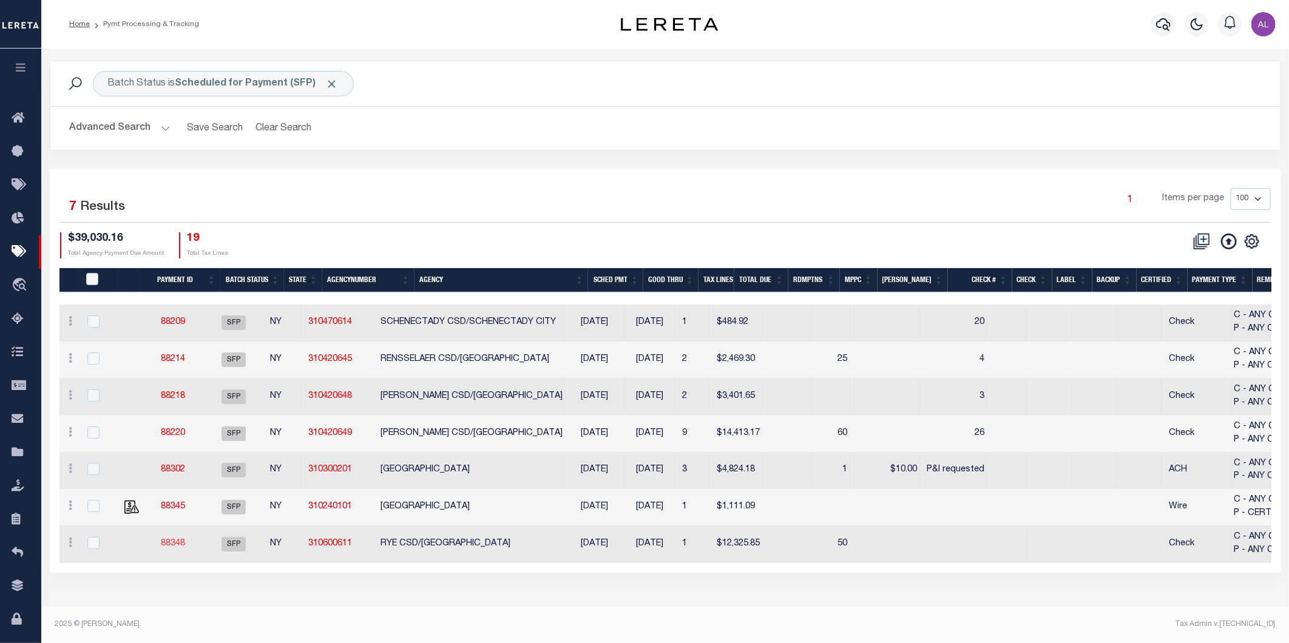
click at [185, 545] on link "88348" at bounding box center [173, 544] width 24 height 8
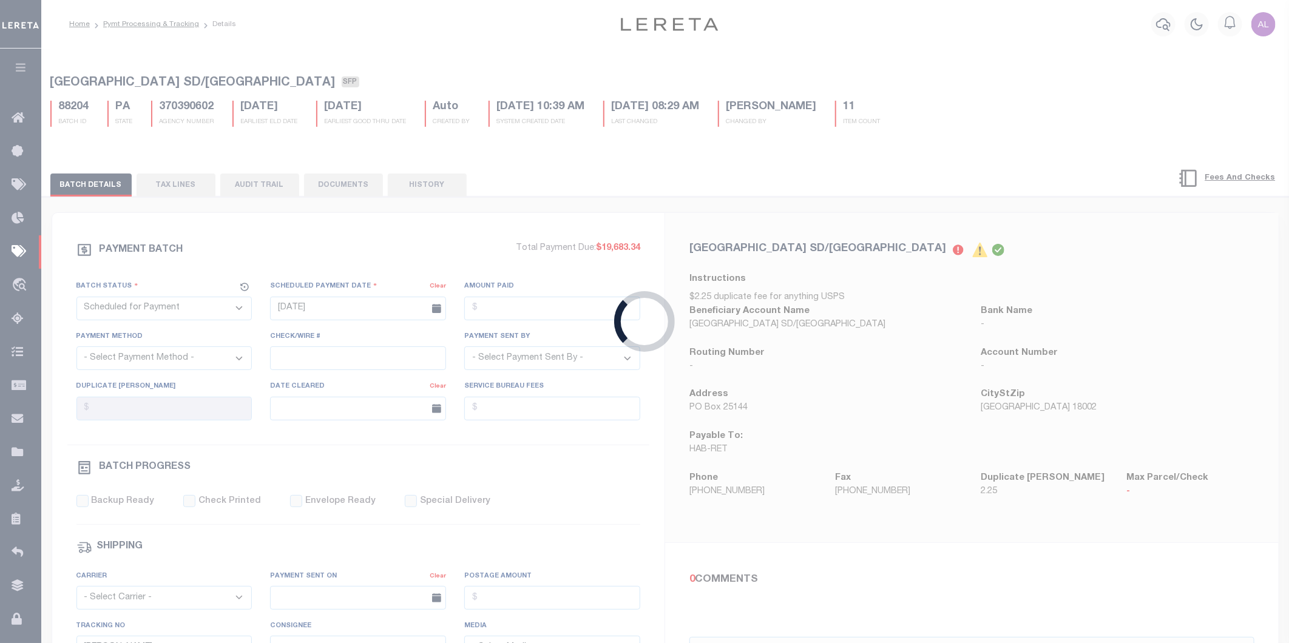
select select "CHK"
select select
select select "70"
select select "44"
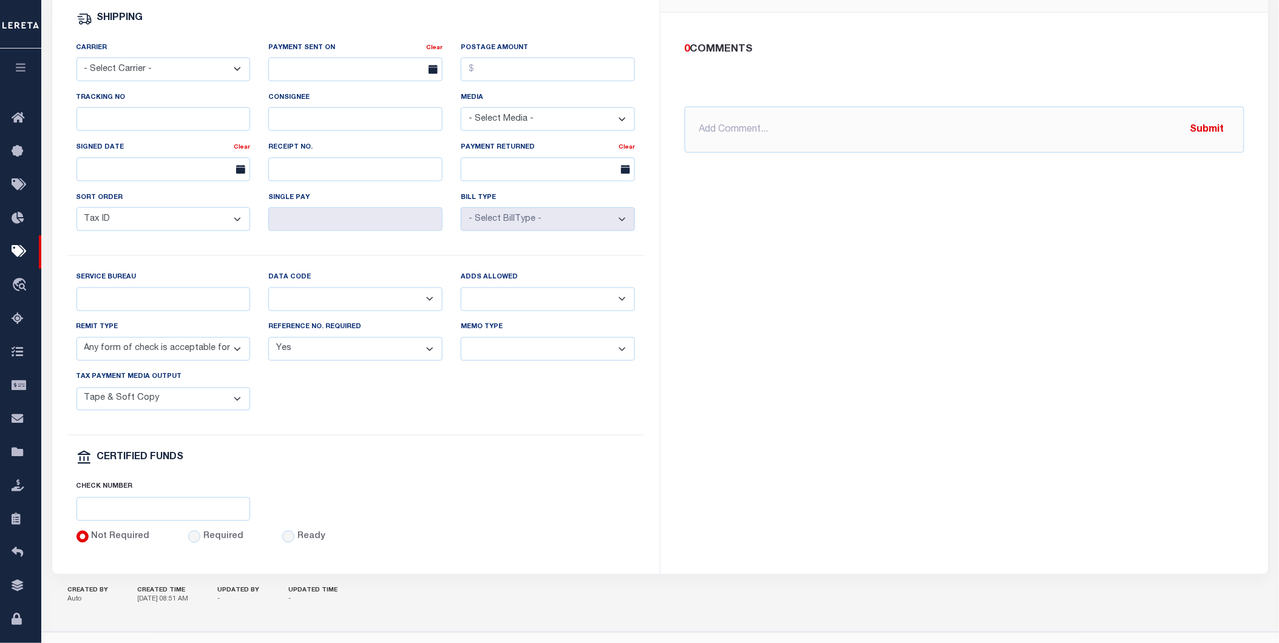
scroll to position [529, 0]
click at [356, 298] on select "Balance Due Mortgage Open Prior Supplemental" at bounding box center [355, 299] width 174 height 24
click at [456, 424] on div "Service Bureau Data Code Balance Due Mortgage Open Prior Supplemental Adds Allo…" at bounding box center [355, 352] width 577 height 165
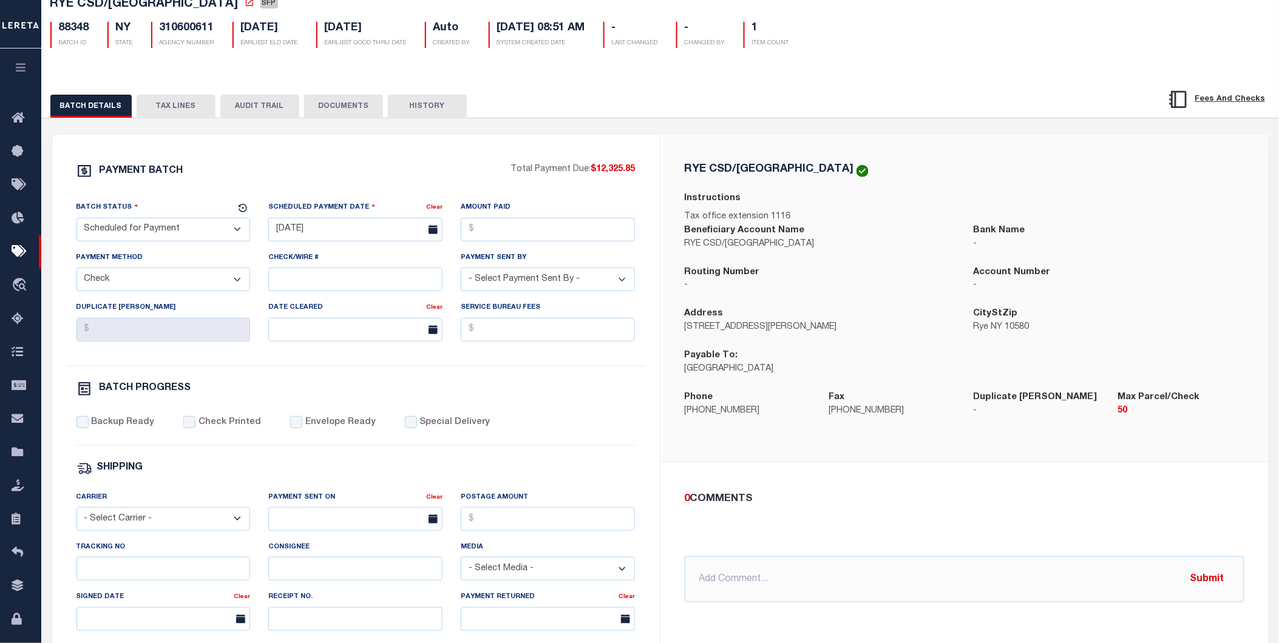
scroll to position [0, 0]
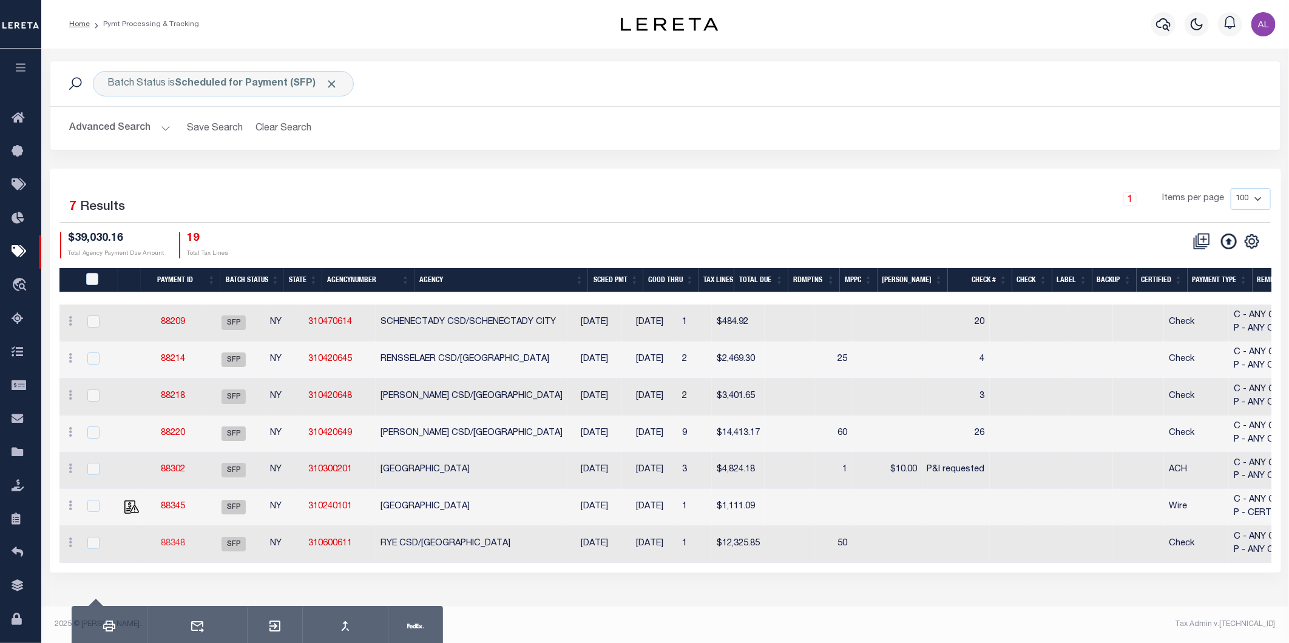
click at [185, 543] on link "88348" at bounding box center [173, 544] width 24 height 8
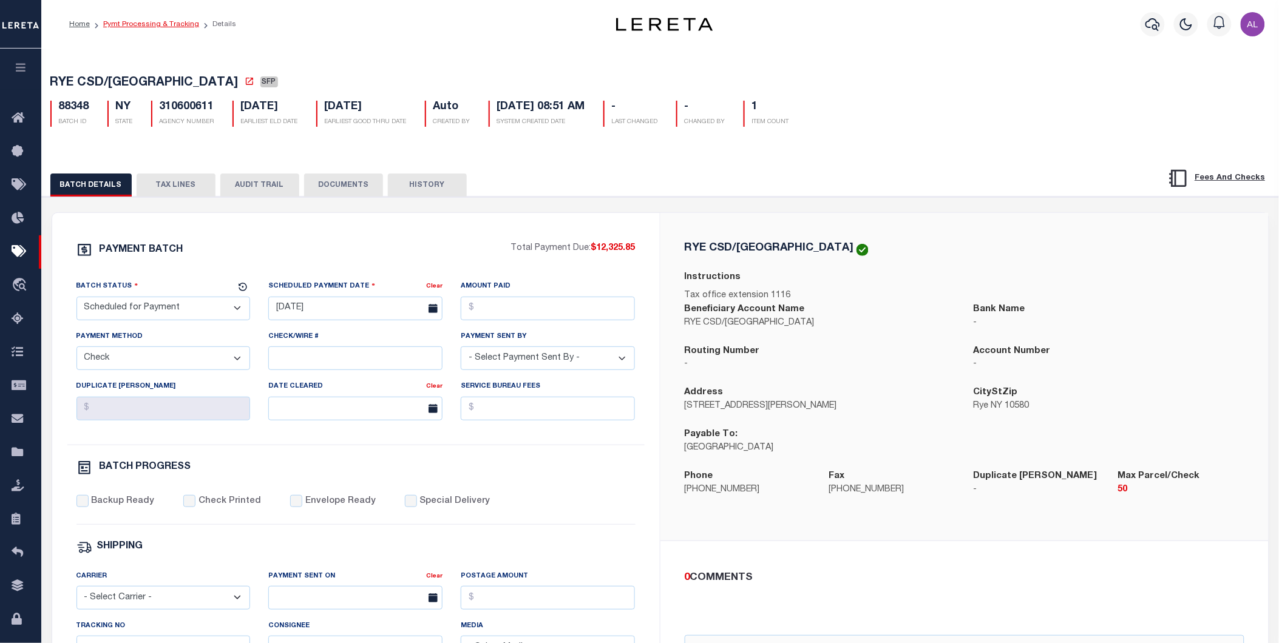
click at [167, 25] on link "Pymt Processing & Tracking" at bounding box center [151, 24] width 96 height 7
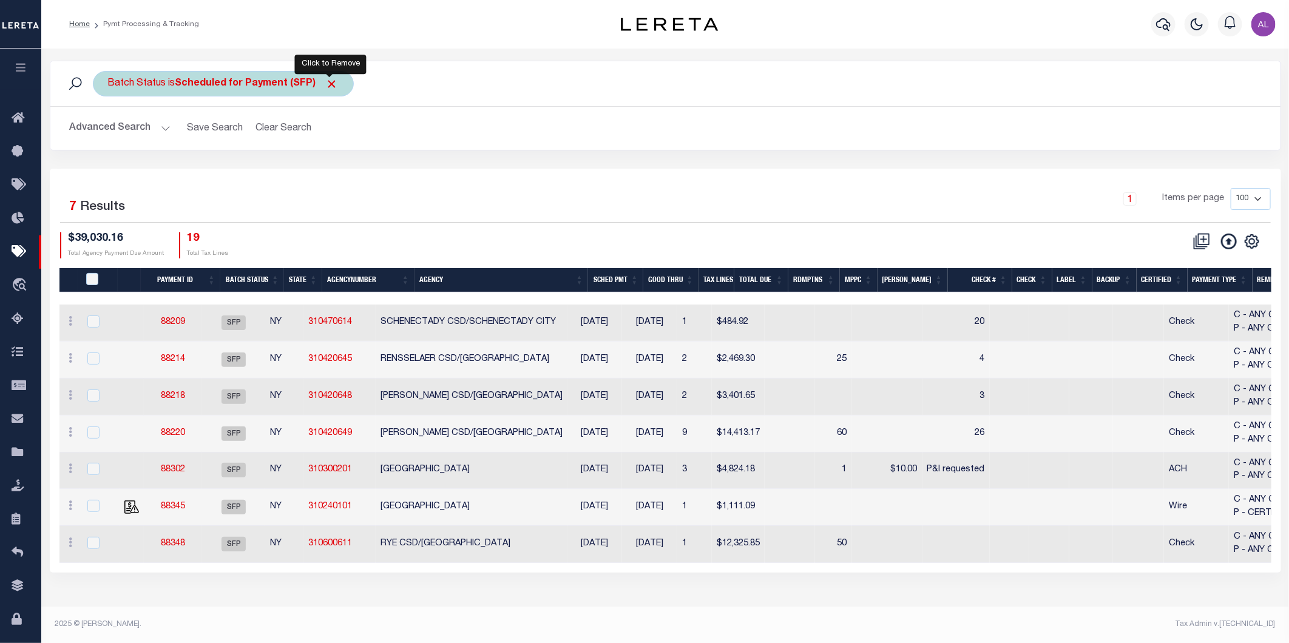
click at [333, 86] on span "Click to Remove" at bounding box center [332, 84] width 13 height 13
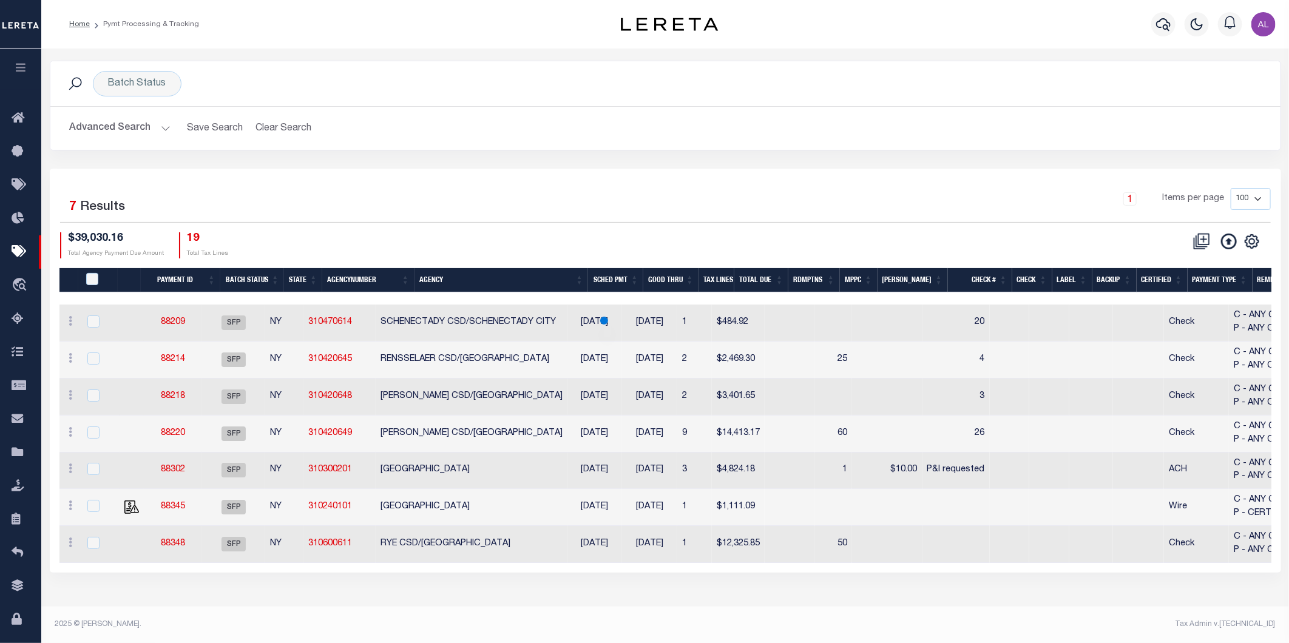
click at [165, 131] on button "Advanced Search" at bounding box center [120, 129] width 101 height 24
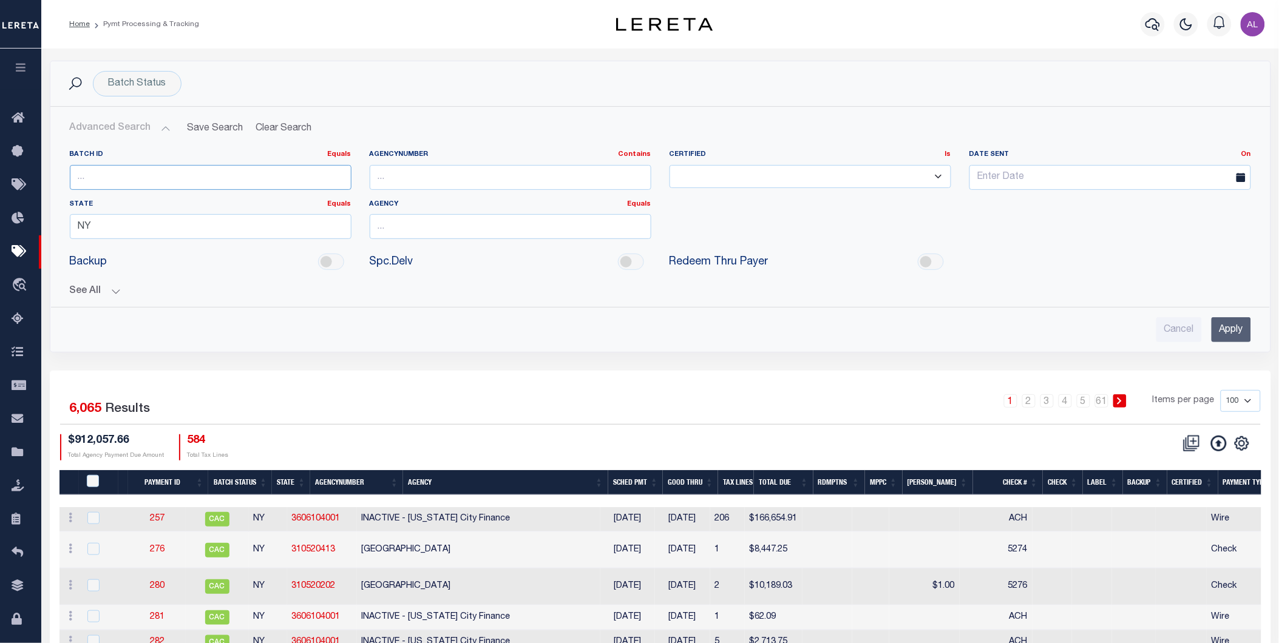
click at [129, 178] on input "number" at bounding box center [211, 177] width 282 height 25
paste input "87763"
type input "87763"
click at [1229, 326] on input "Apply" at bounding box center [1231, 329] width 39 height 25
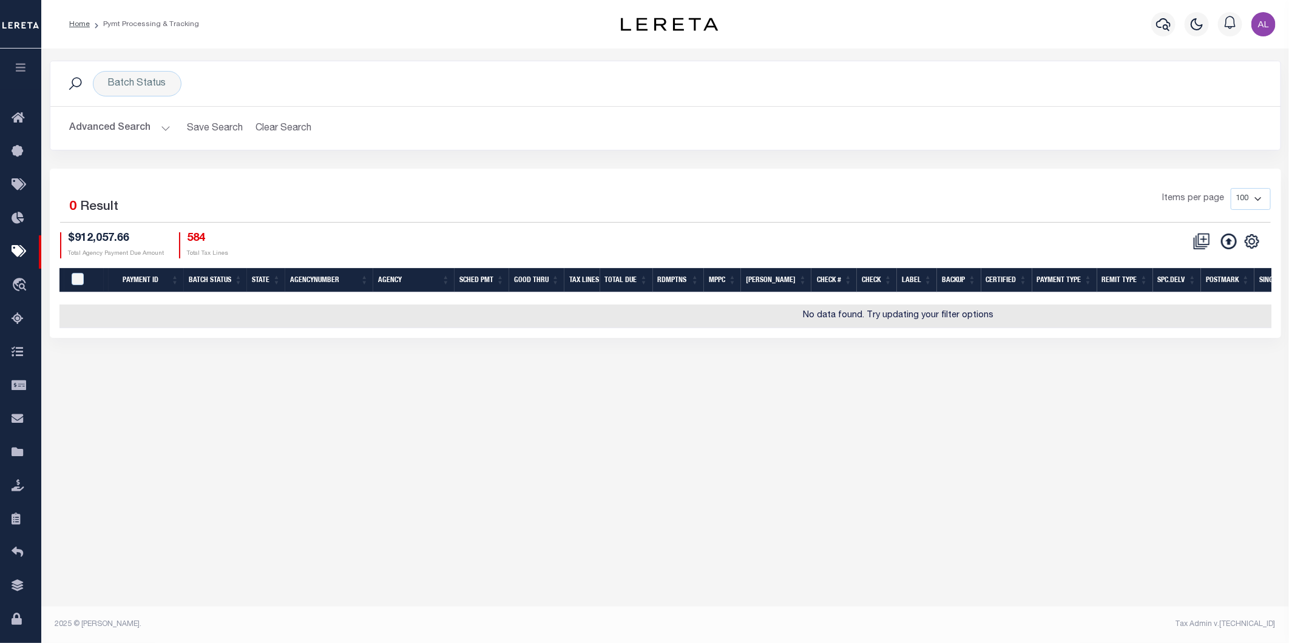
click at [163, 125] on button "Advanced Search" at bounding box center [120, 129] width 101 height 24
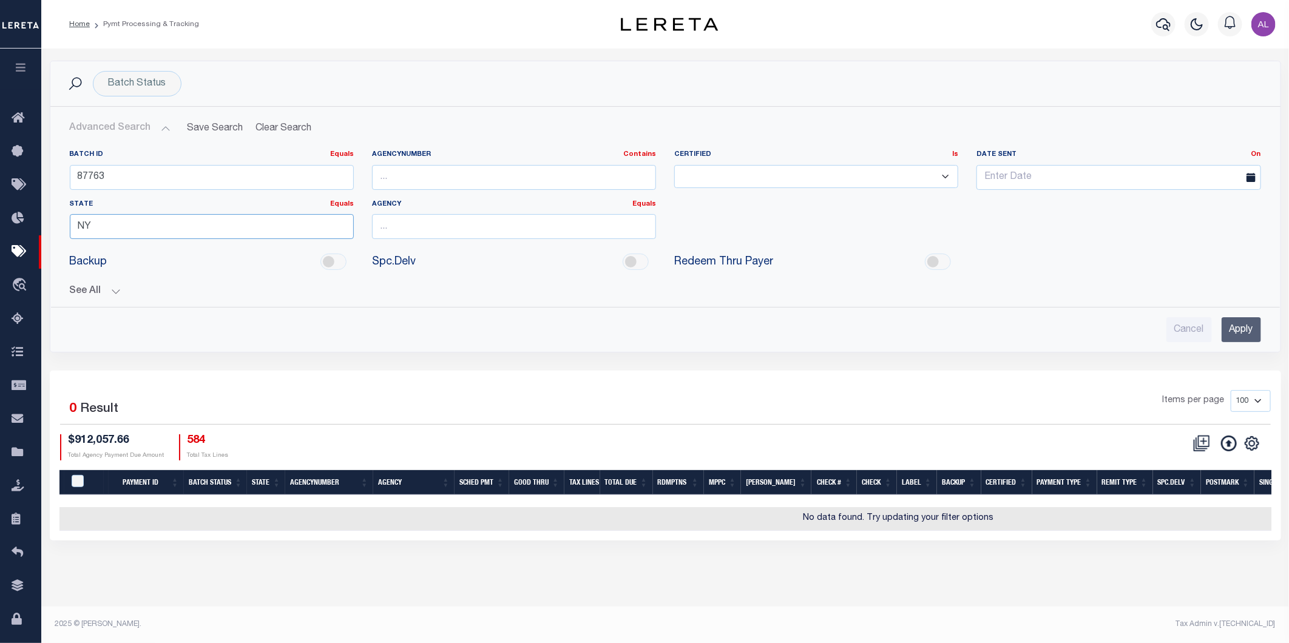
click at [317, 229] on input "NY" at bounding box center [212, 226] width 284 height 25
type input "N"
click at [1180, 324] on input "Cancel" at bounding box center [1190, 329] width 46 height 25
checkbox input "true"
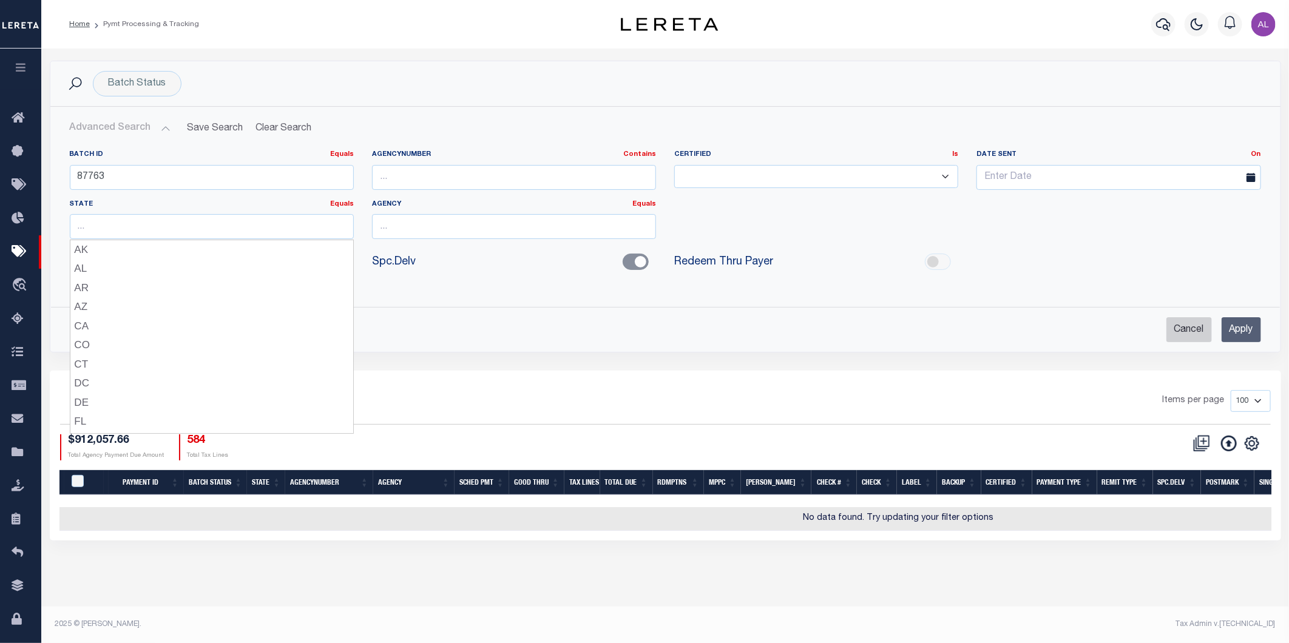
checkbox input "true"
checkbox input "false"
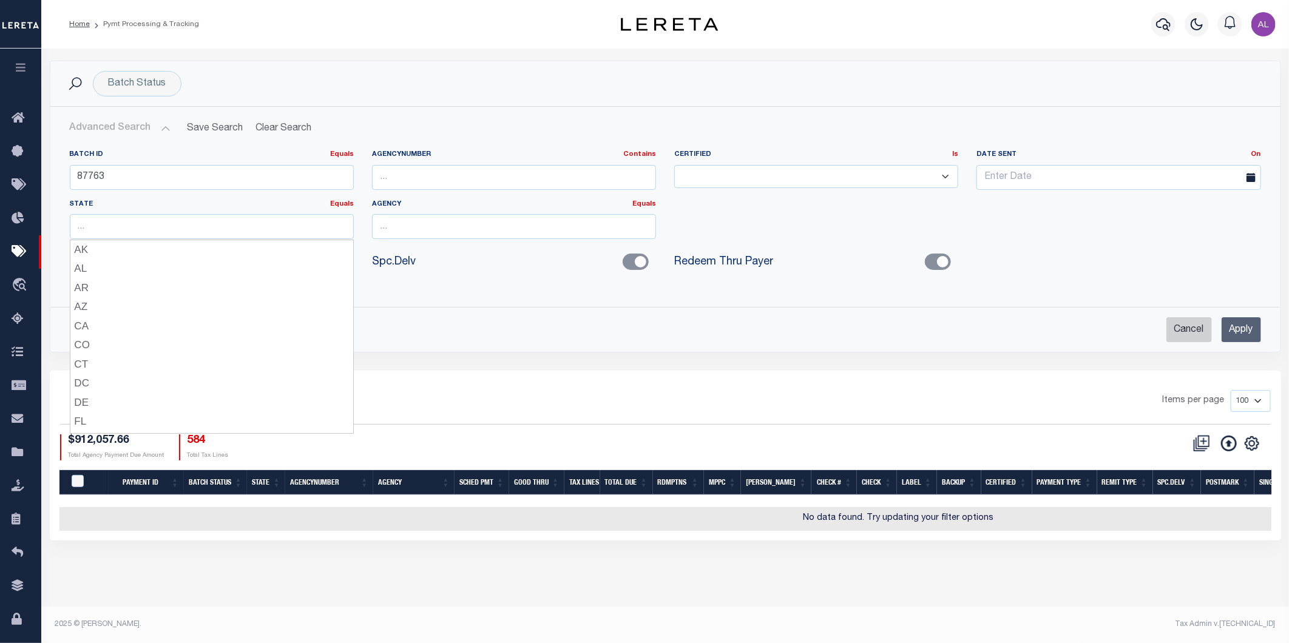
checkbox input "false"
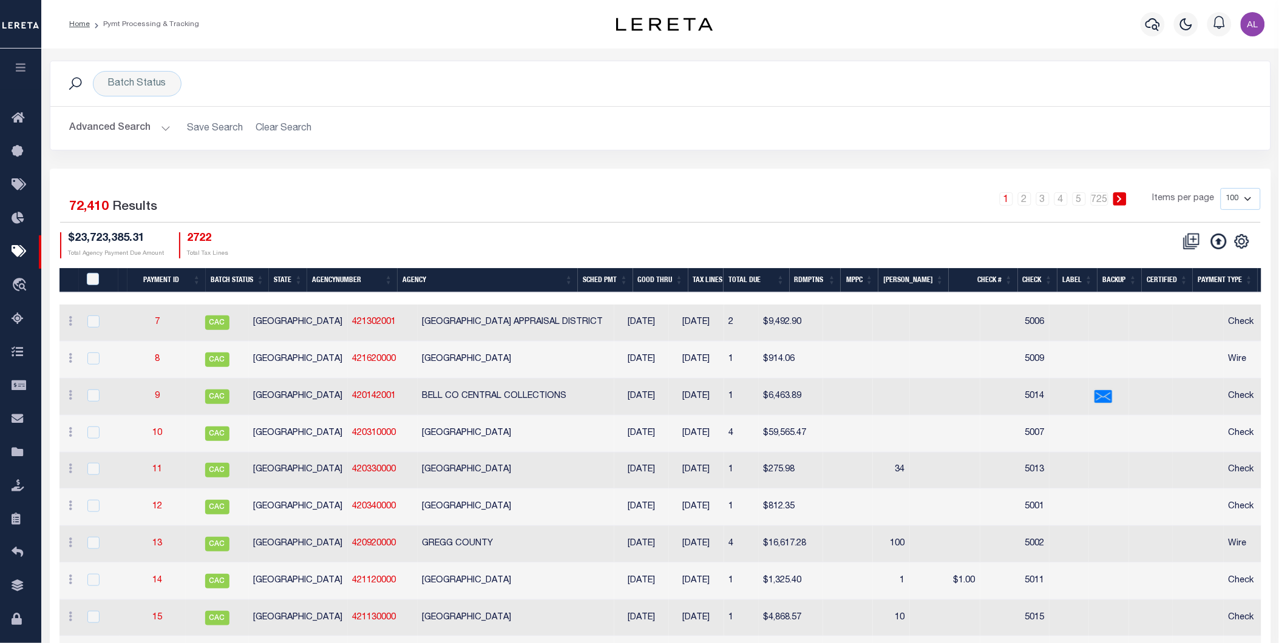
click at [166, 131] on button "Advanced Search" at bounding box center [120, 129] width 101 height 24
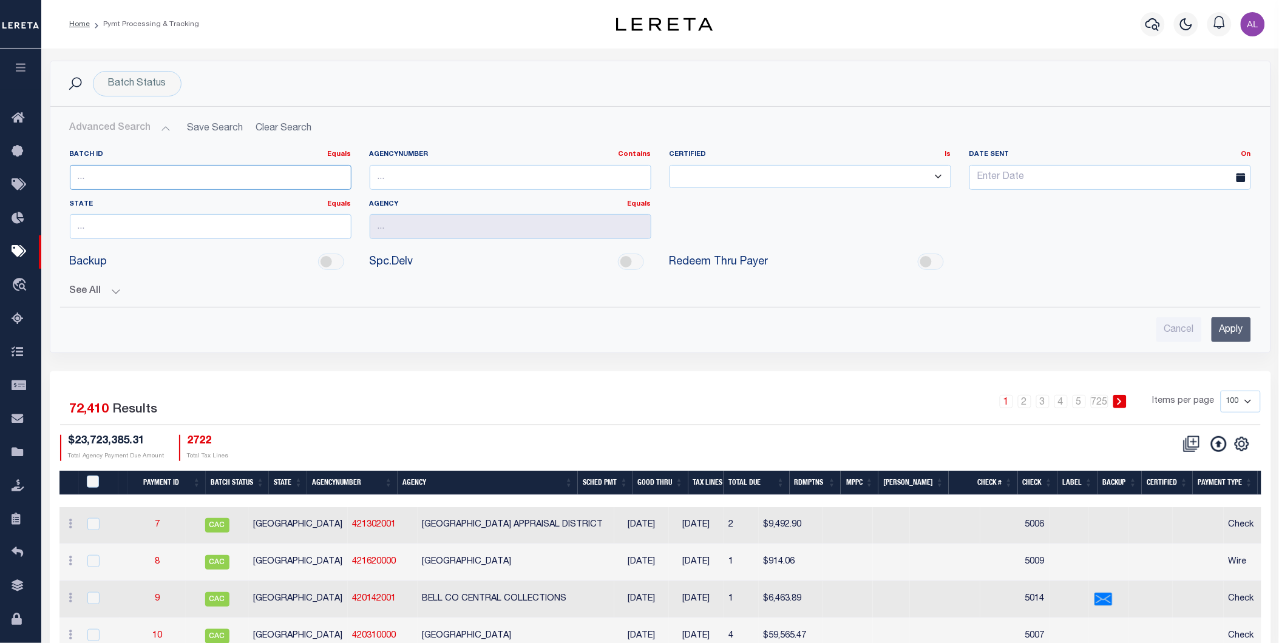
click at [104, 176] on input "number" at bounding box center [211, 177] width 282 height 25
paste input "87763"
type input "87763"
click at [1235, 330] on input "Apply" at bounding box center [1231, 329] width 39 height 25
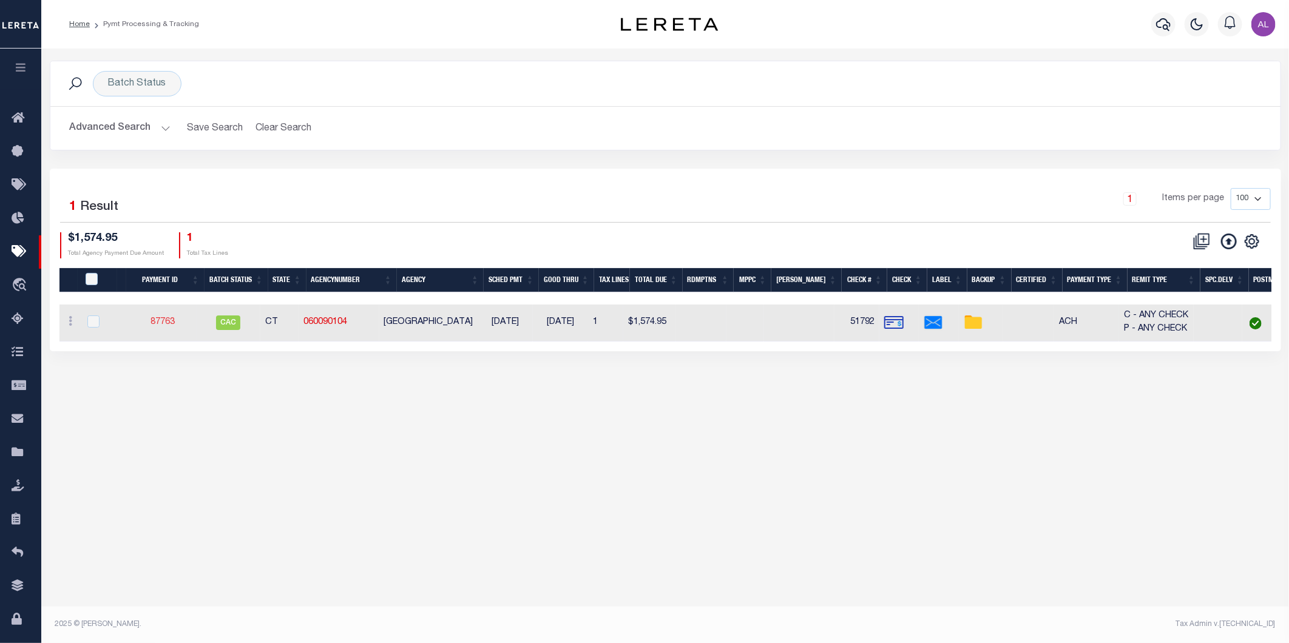
click at [173, 318] on link "87763" at bounding box center [163, 322] width 24 height 8
select select "CAC"
type input "07/23/2025"
type input "$1,574.95"
type input "51792"
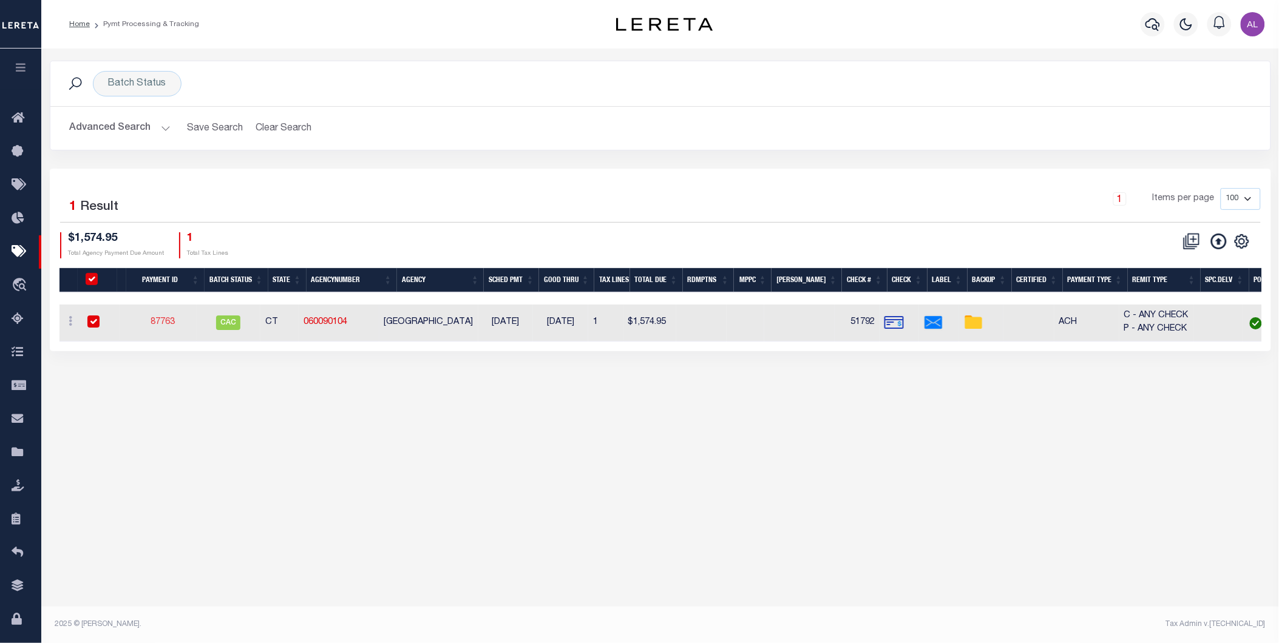
select select
type input "07/29/2025"
checkbox input "true"
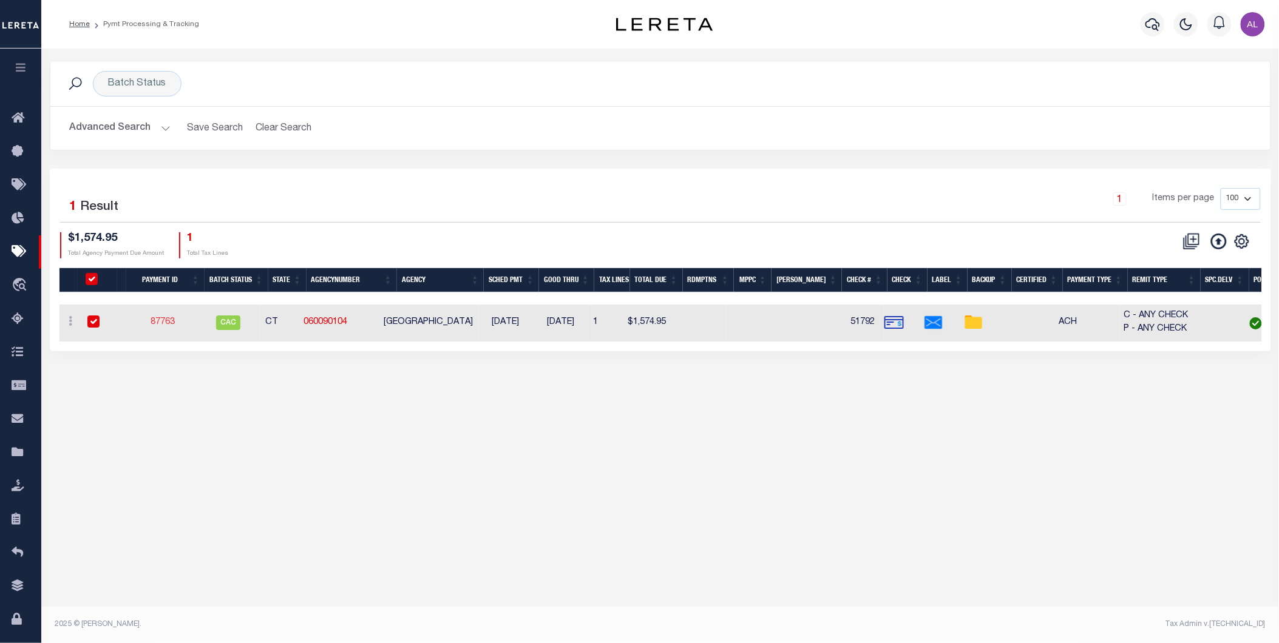
select select "FDX"
type input "07/23/2025"
type input "$8.7"
type input "883007853373"
type input "S.Lika"
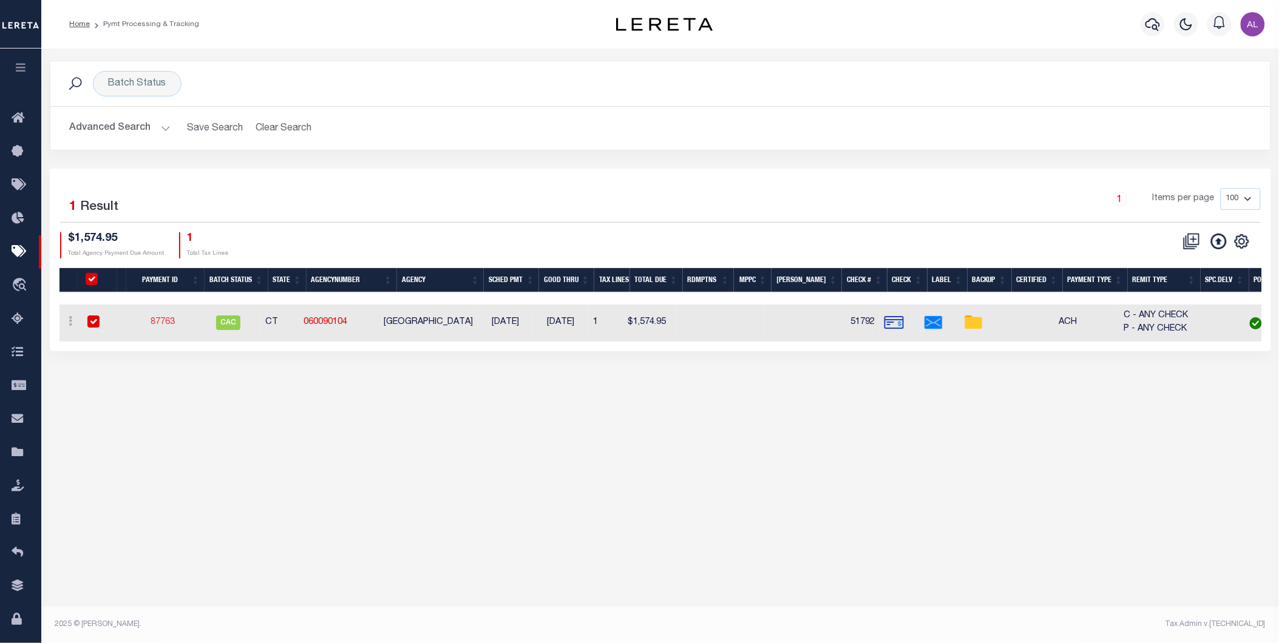
type input "07/25/2025"
type input "AAQDF"
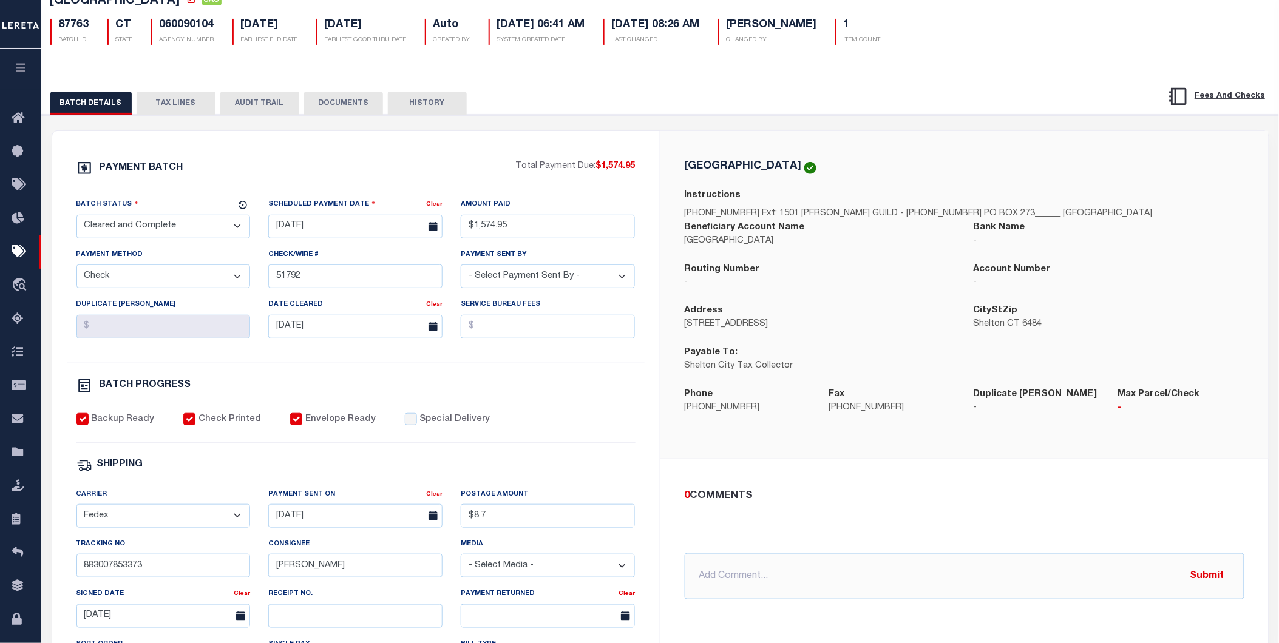
scroll to position [13, 0]
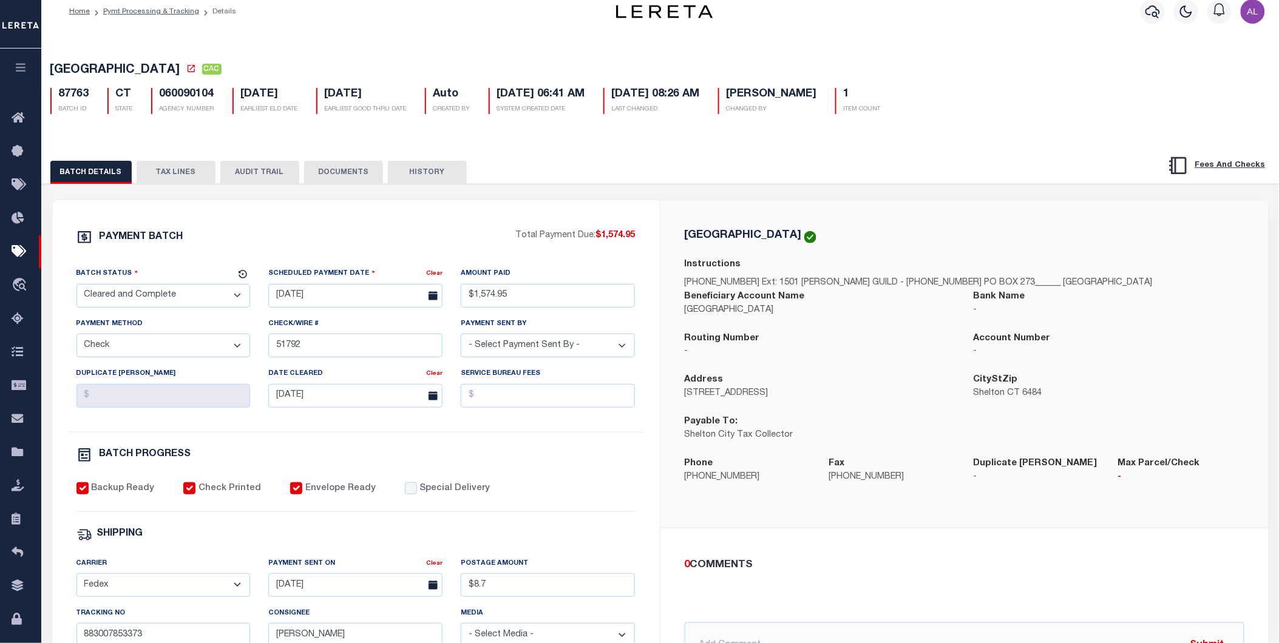
click at [205, 99] on h5 "060090104" at bounding box center [187, 94] width 55 height 13
copy h5 "060090104"
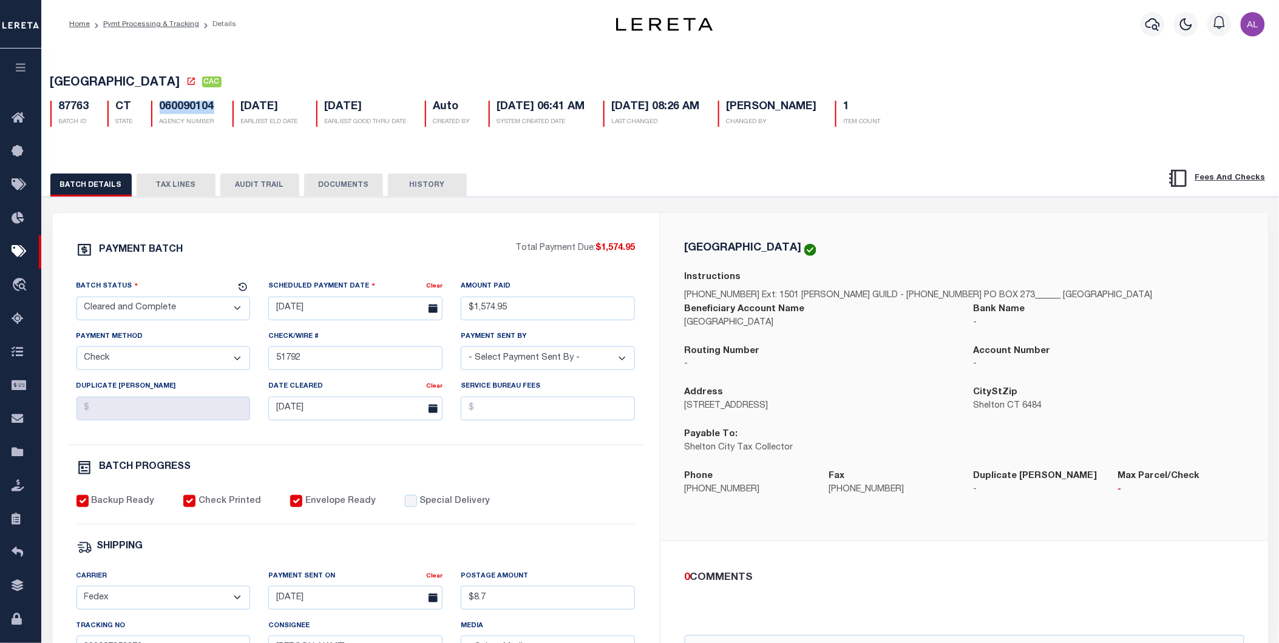
click at [440, 185] on button "HISTORY" at bounding box center [427, 185] width 79 height 23
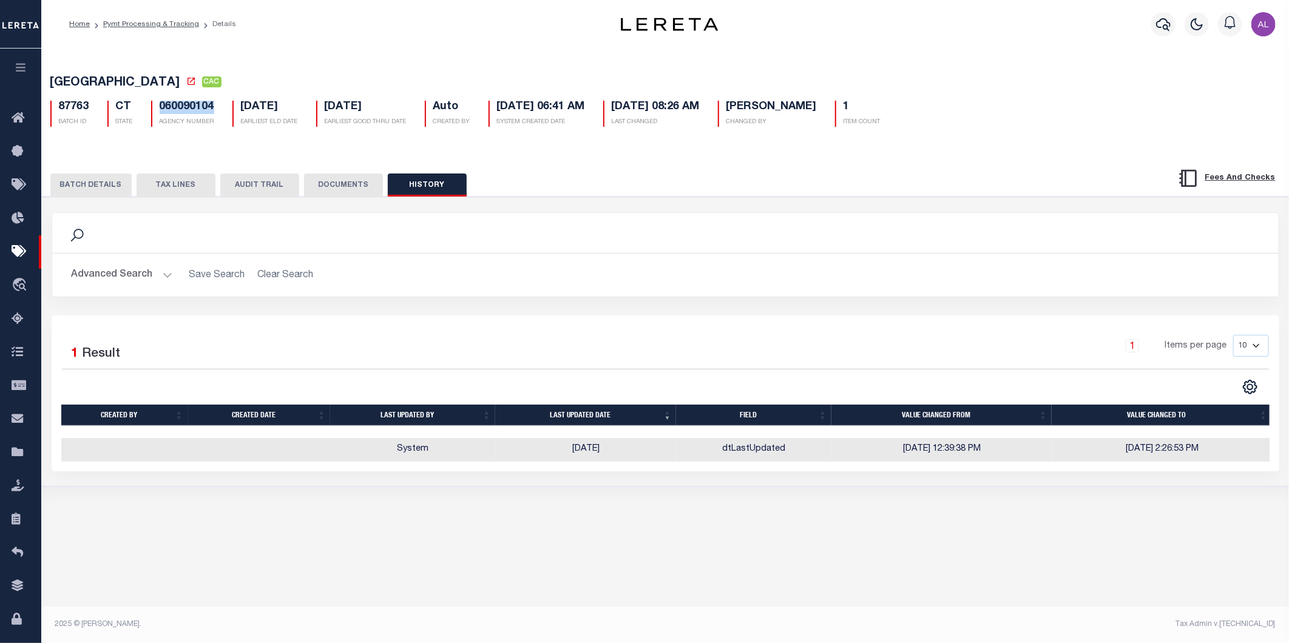
click at [104, 176] on button "BATCH DETAILS" at bounding box center [90, 185] width 81 height 23
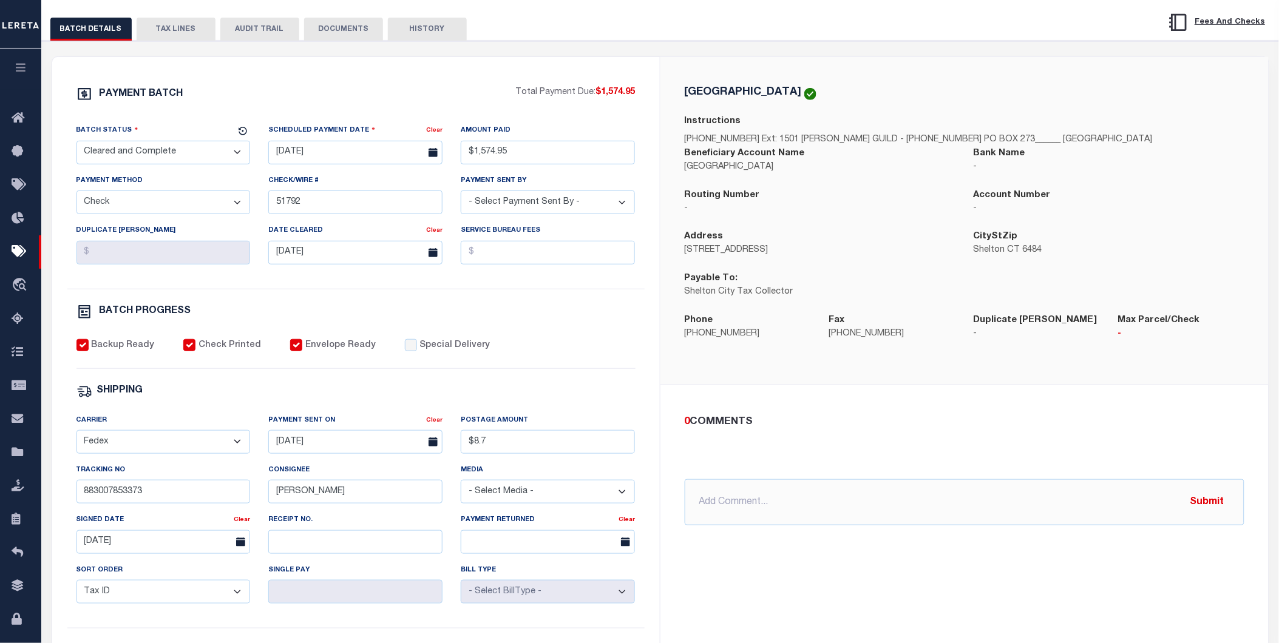
scroll to position [153, 0]
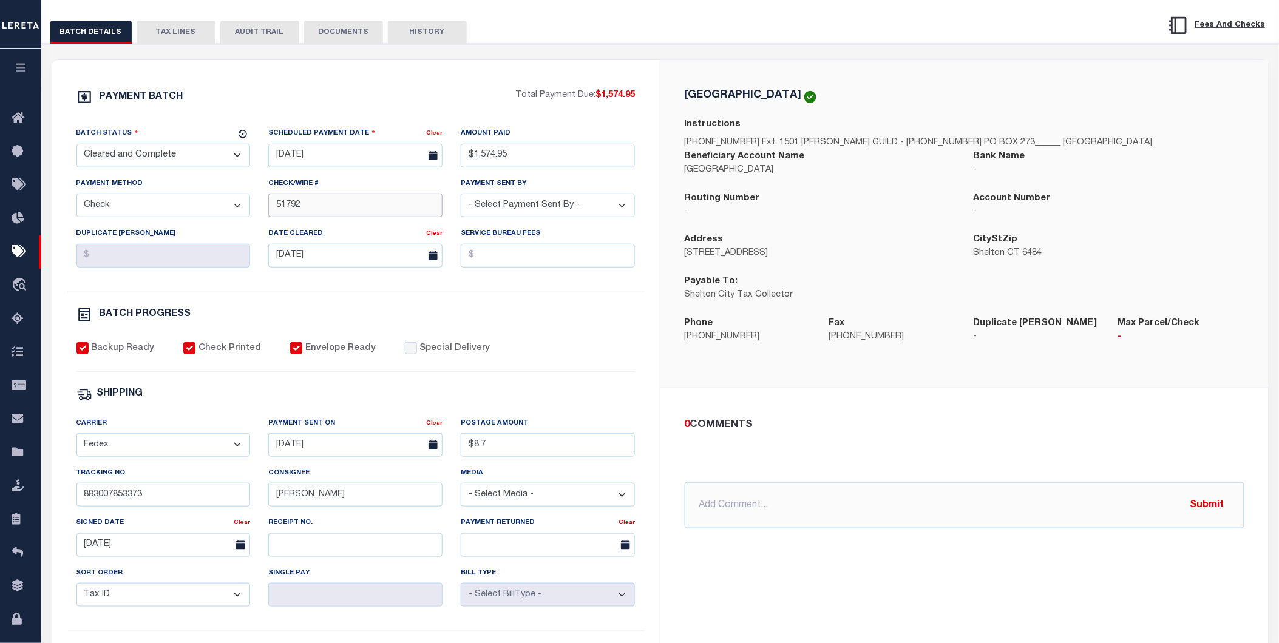
click at [336, 210] on input "51792" at bounding box center [355, 206] width 174 height 24
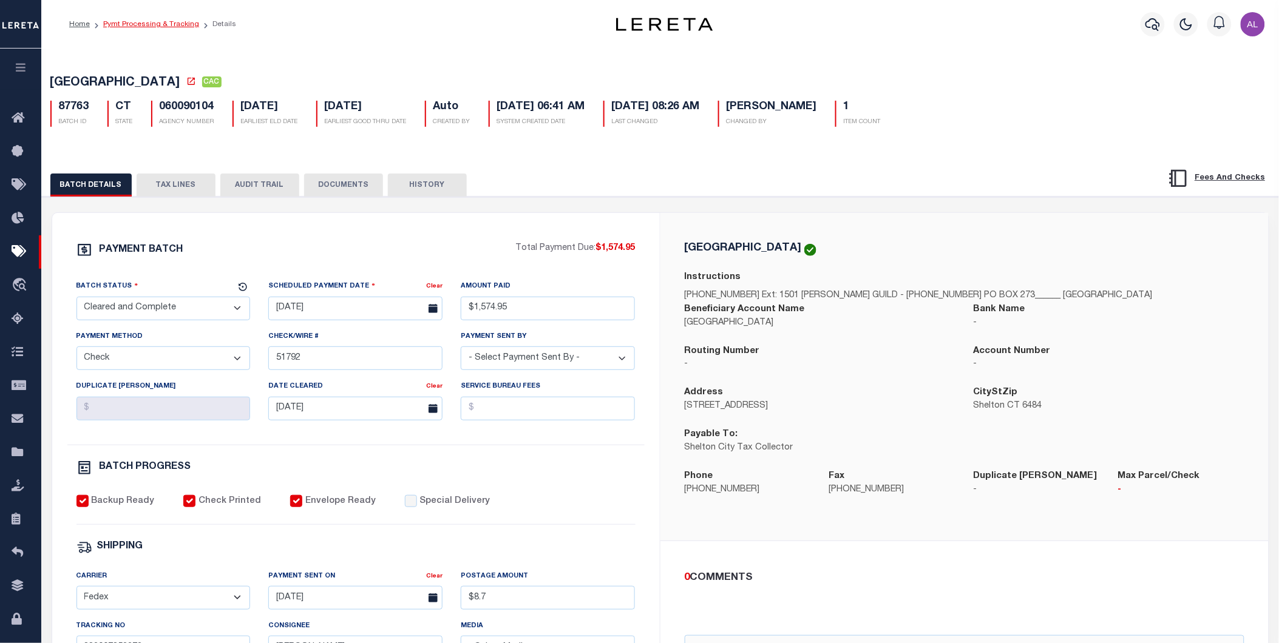
click at [173, 23] on link "Pymt Processing & Tracking" at bounding box center [151, 24] width 96 height 7
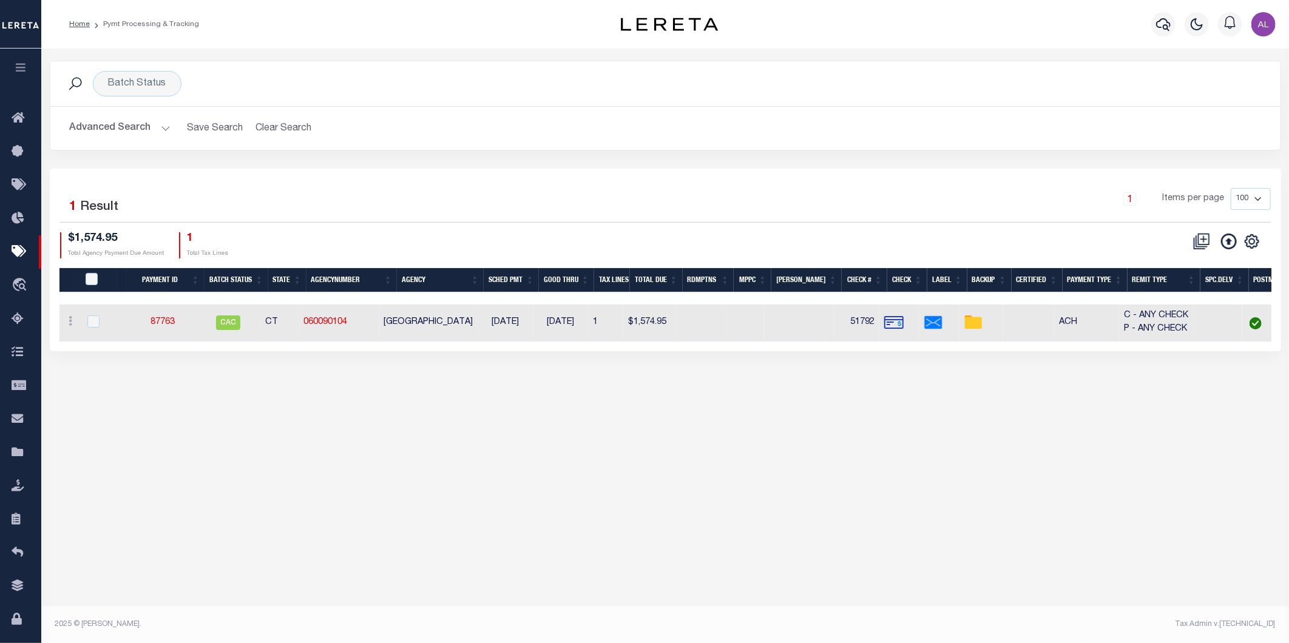
click at [156, 117] on button "Advanced Search" at bounding box center [120, 129] width 101 height 24
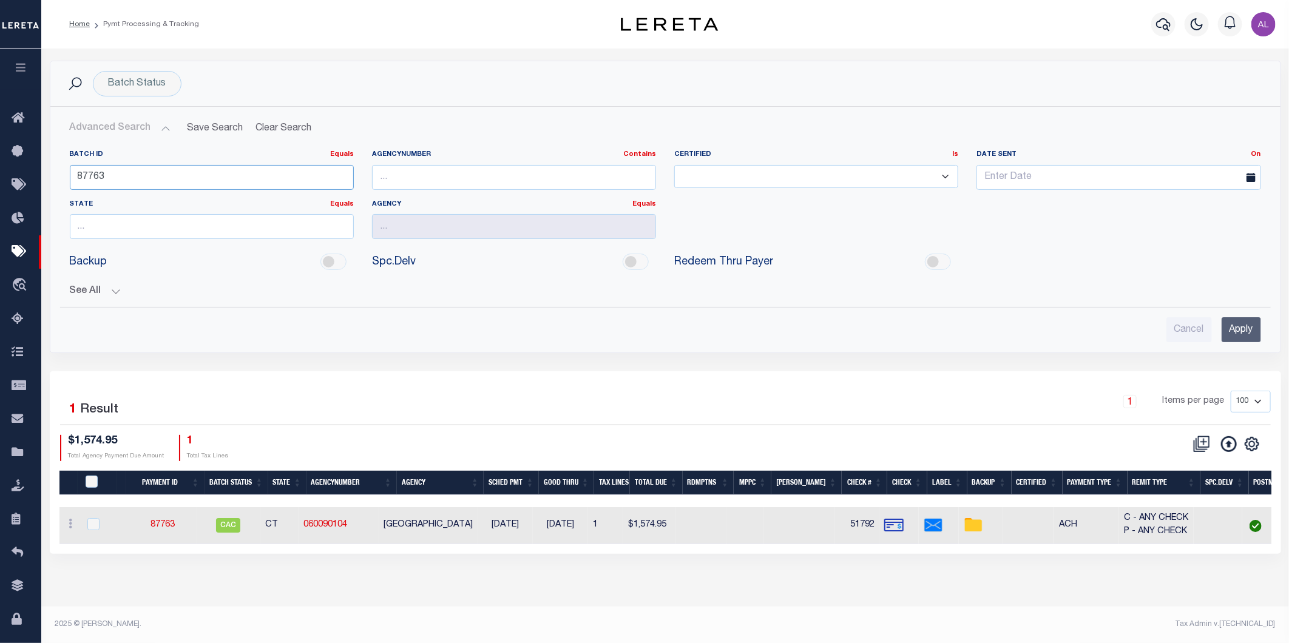
click at [134, 182] on input "87763" at bounding box center [212, 177] width 284 height 25
paste input "262"
type input "8262"
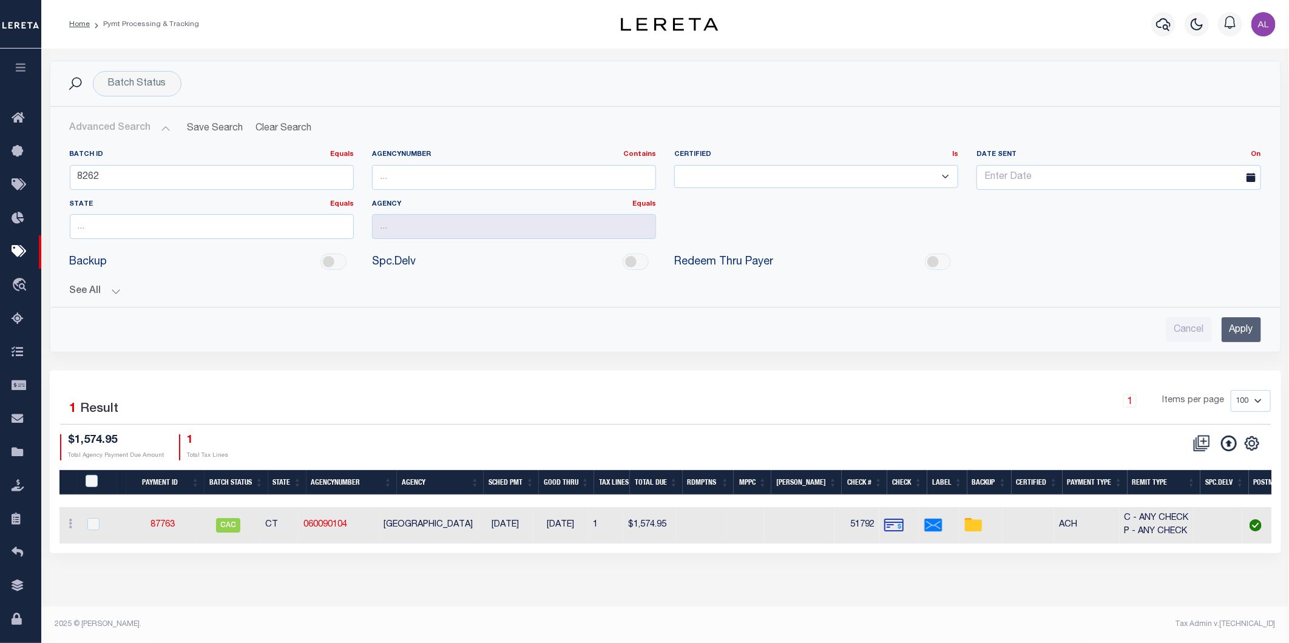
click at [1229, 325] on input "Apply" at bounding box center [1241, 329] width 39 height 25
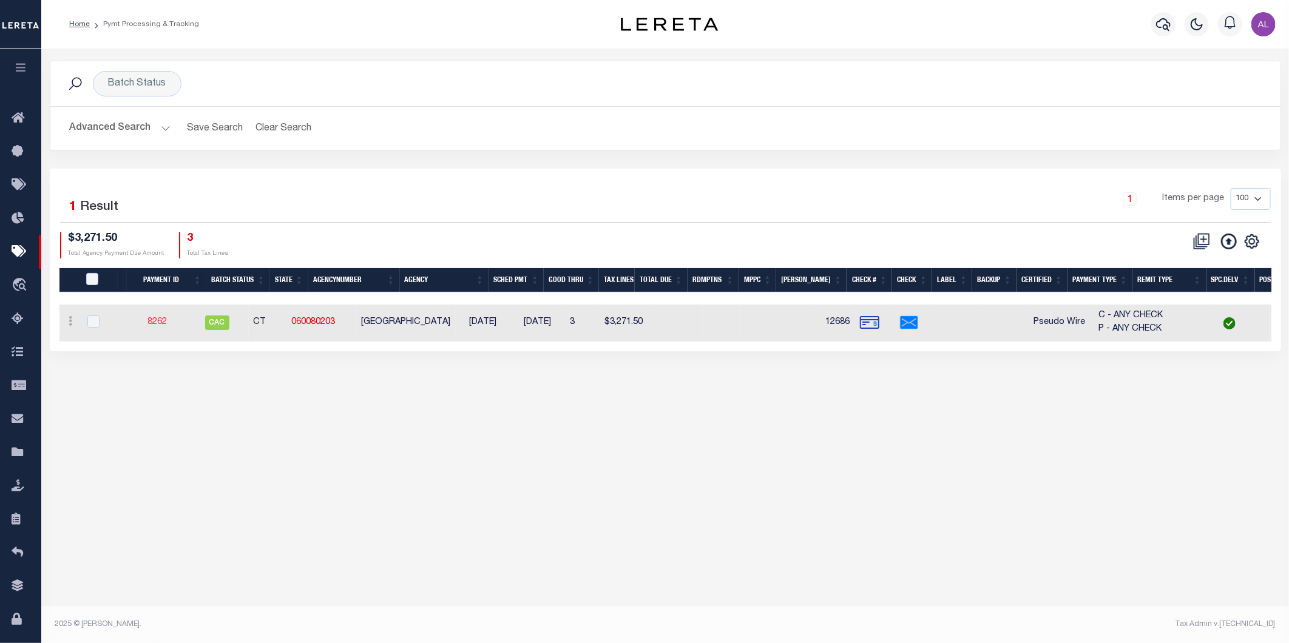
click at [166, 324] on link "8262" at bounding box center [157, 322] width 19 height 8
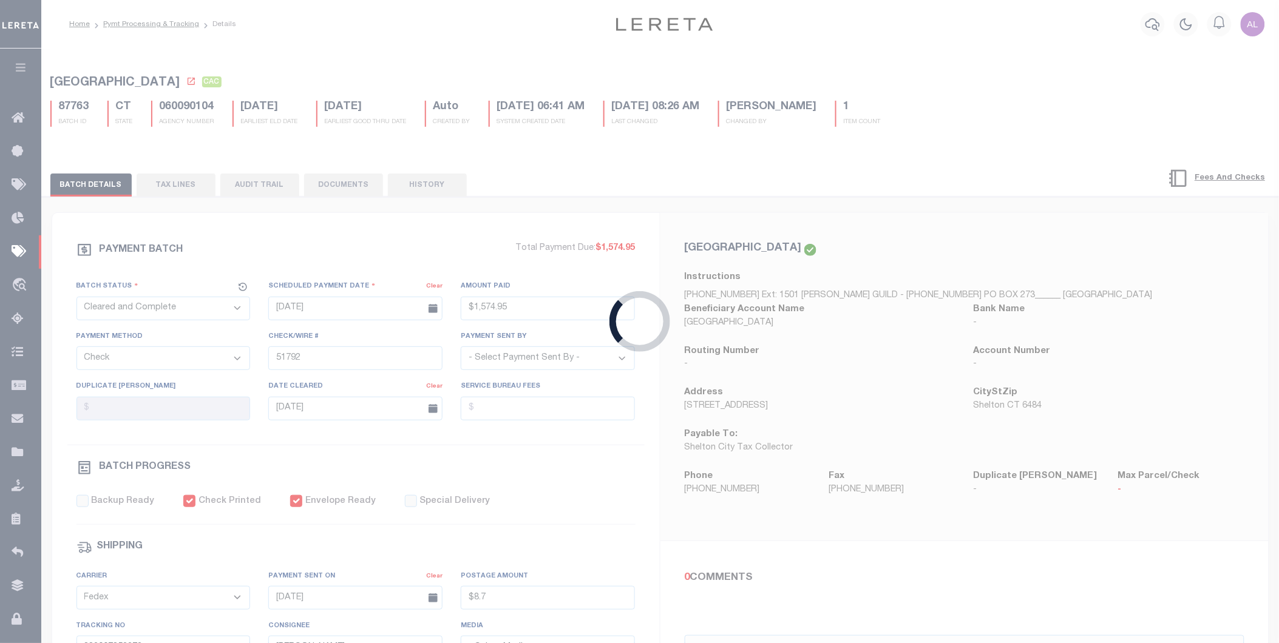
type input "09/26/2015"
type input "$3,271.5"
type input "12686"
select select
checkbox input "false"
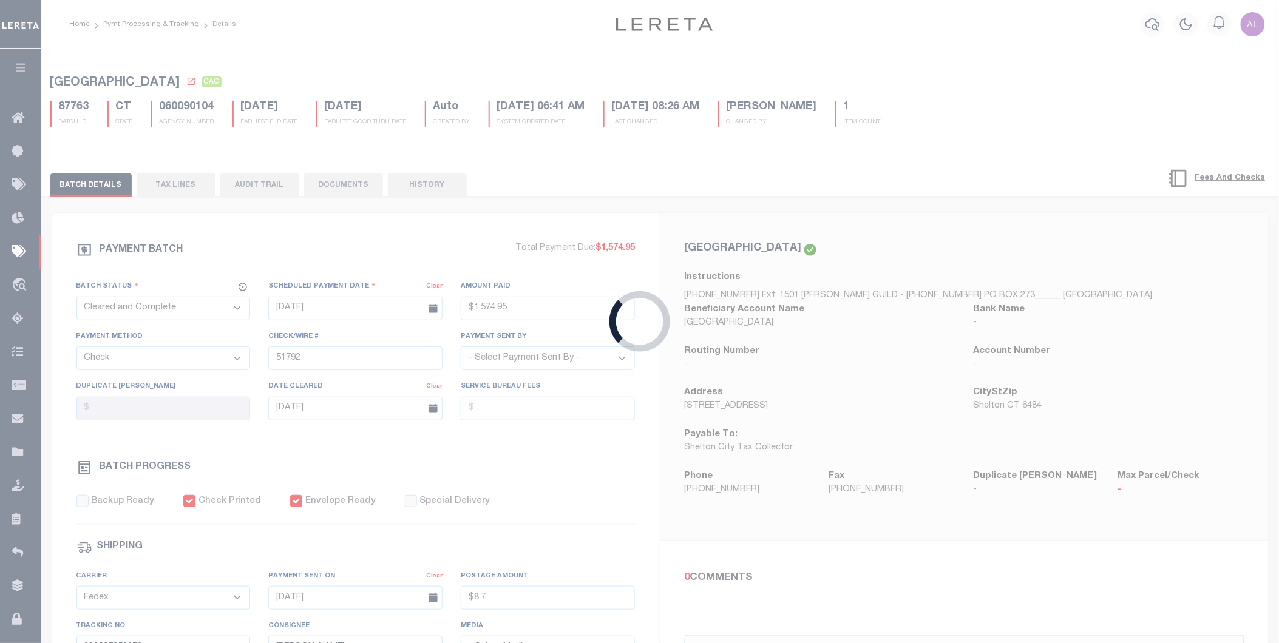
type input "03/30/2016"
type input "$16.22"
type input "650604287971"
type input "K.BISSON"
select select "PAP"
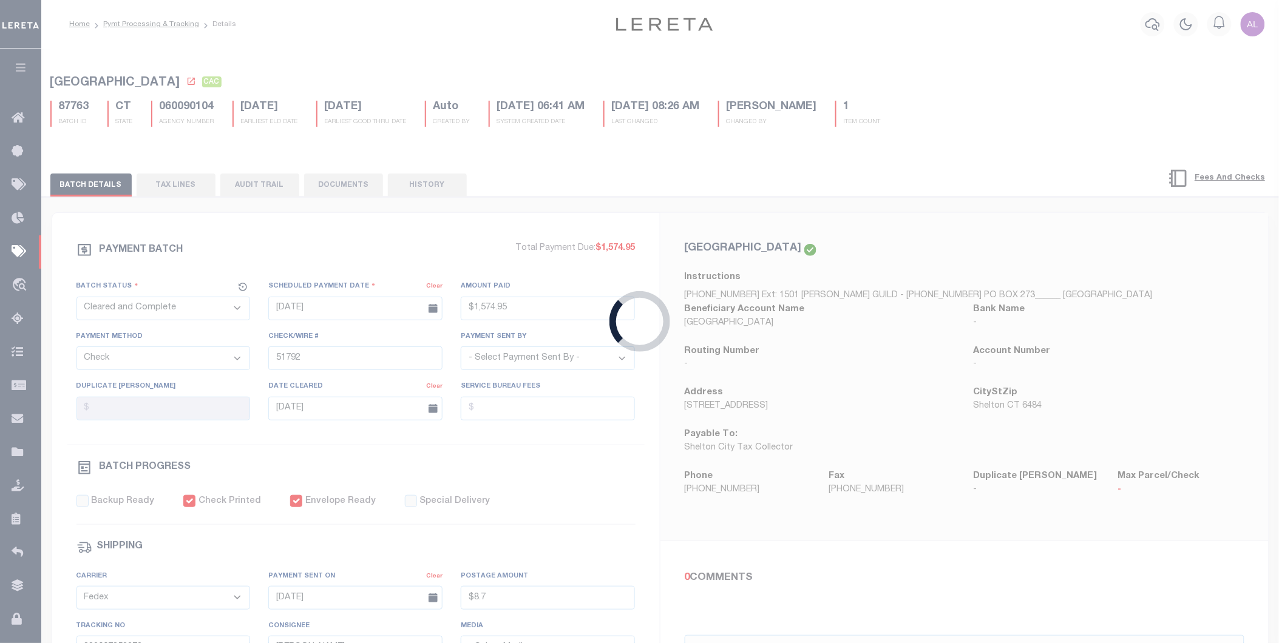
type input "03/30/2016"
type input "4/7/16"
select select "35"
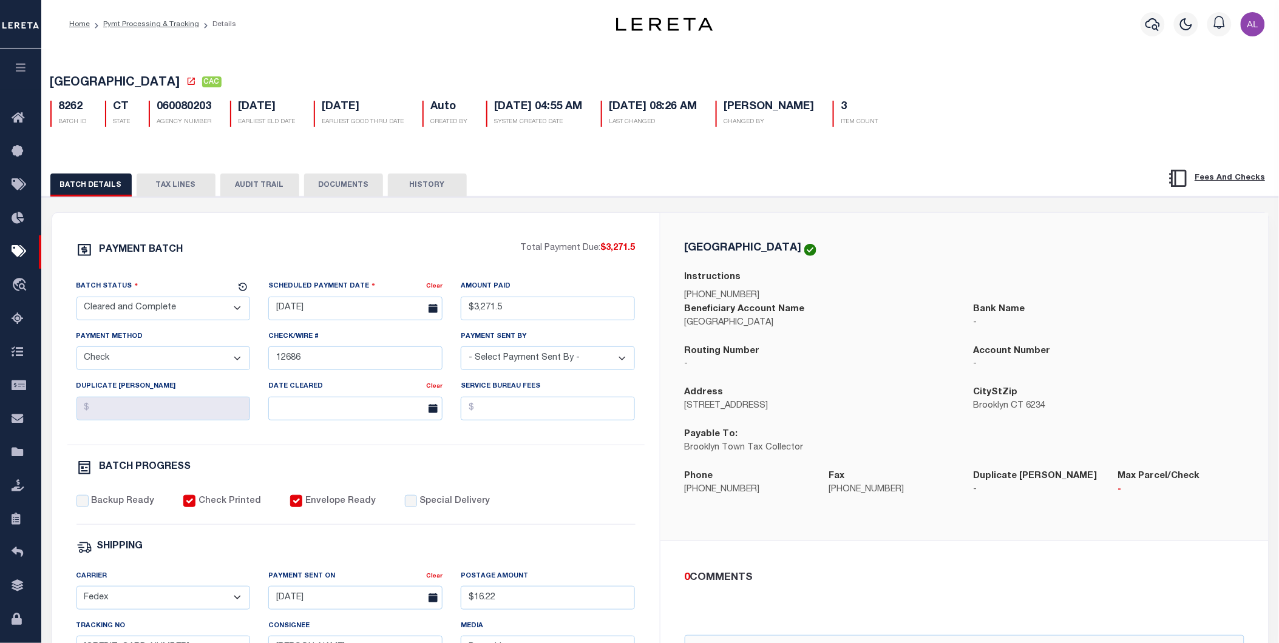
scroll to position [1, 0]
click at [184, 107] on h5 "060080203" at bounding box center [184, 106] width 55 height 13
copy h5 "060080203"
click at [186, 110] on h5 "060080203" at bounding box center [184, 106] width 55 height 13
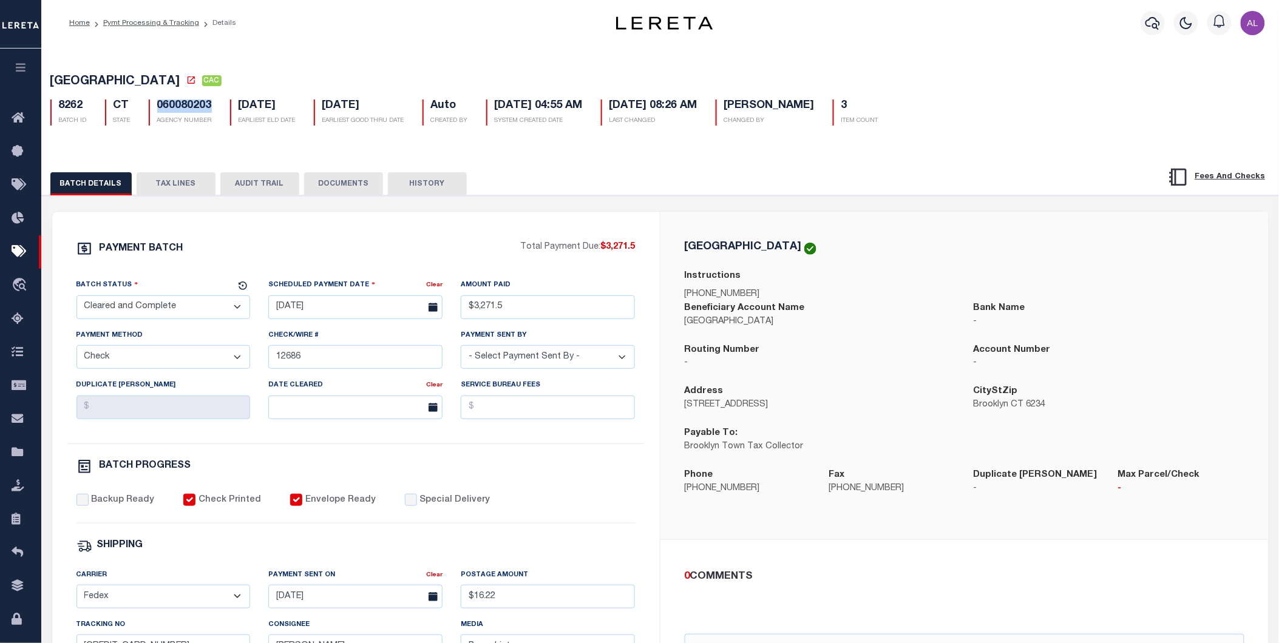
click at [186, 110] on h5 "060080203" at bounding box center [184, 106] width 55 height 13
copy h5 "060080203"
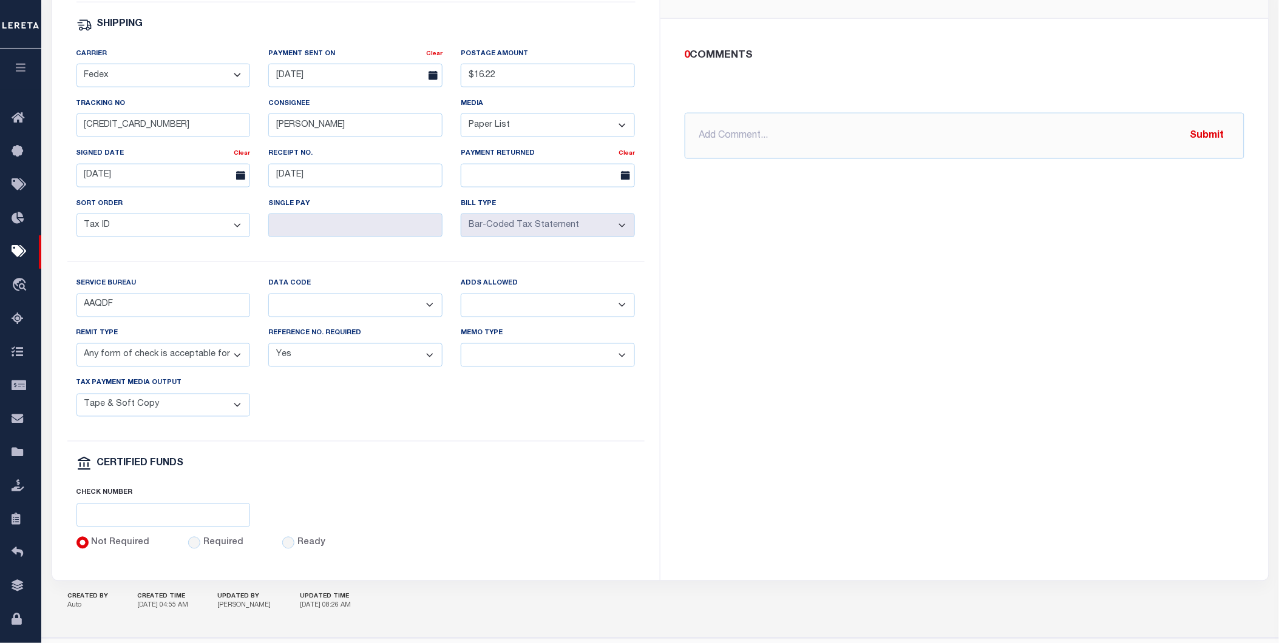
scroll to position [524, 0]
click at [125, 285] on label "Service Bureau" at bounding box center [106, 282] width 60 height 10
click at [125, 293] on input "AAQDF" at bounding box center [163, 305] width 174 height 24
click at [125, 285] on label "Service Bureau" at bounding box center [106, 282] width 60 height 10
click at [125, 293] on input "AAQDF" at bounding box center [163, 305] width 174 height 24
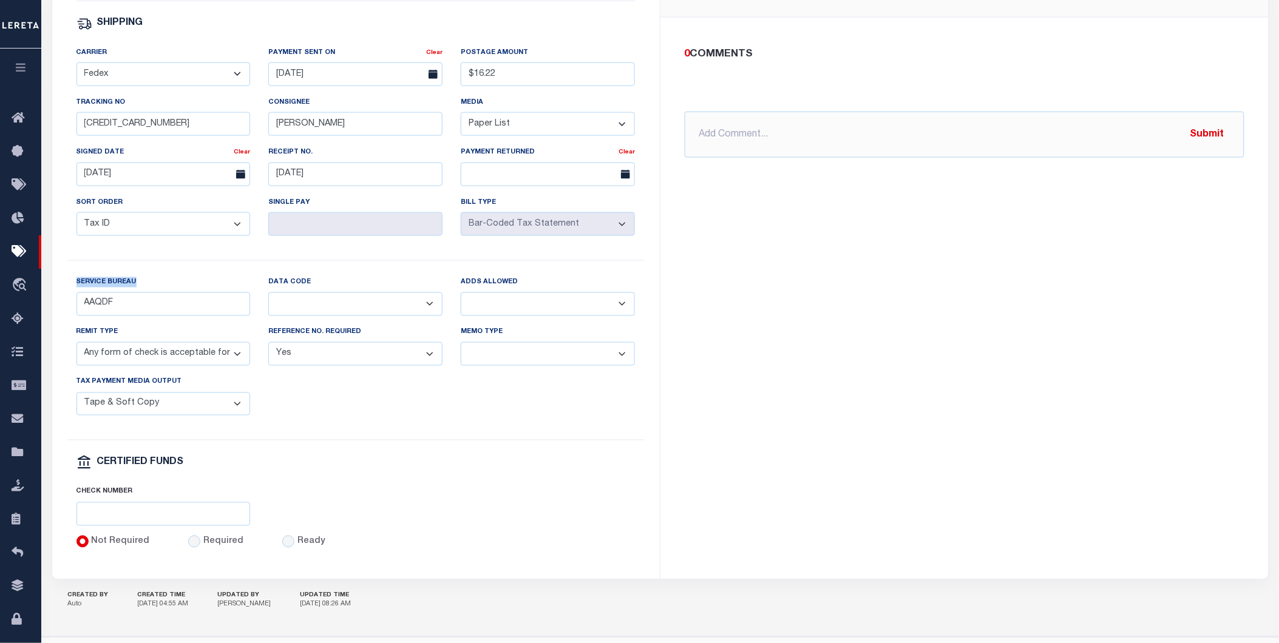
click at [125, 285] on label "Service Bureau" at bounding box center [106, 282] width 60 height 10
click at [125, 293] on input "AAQDF" at bounding box center [163, 305] width 174 height 24
click at [103, 333] on label "Remit Type" at bounding box center [97, 333] width 42 height 10
click at [125, 381] on div "Tax Payment Media Output List, Tape Spcl List Dels Only List Tape & Bills Soft …" at bounding box center [163, 396] width 174 height 40
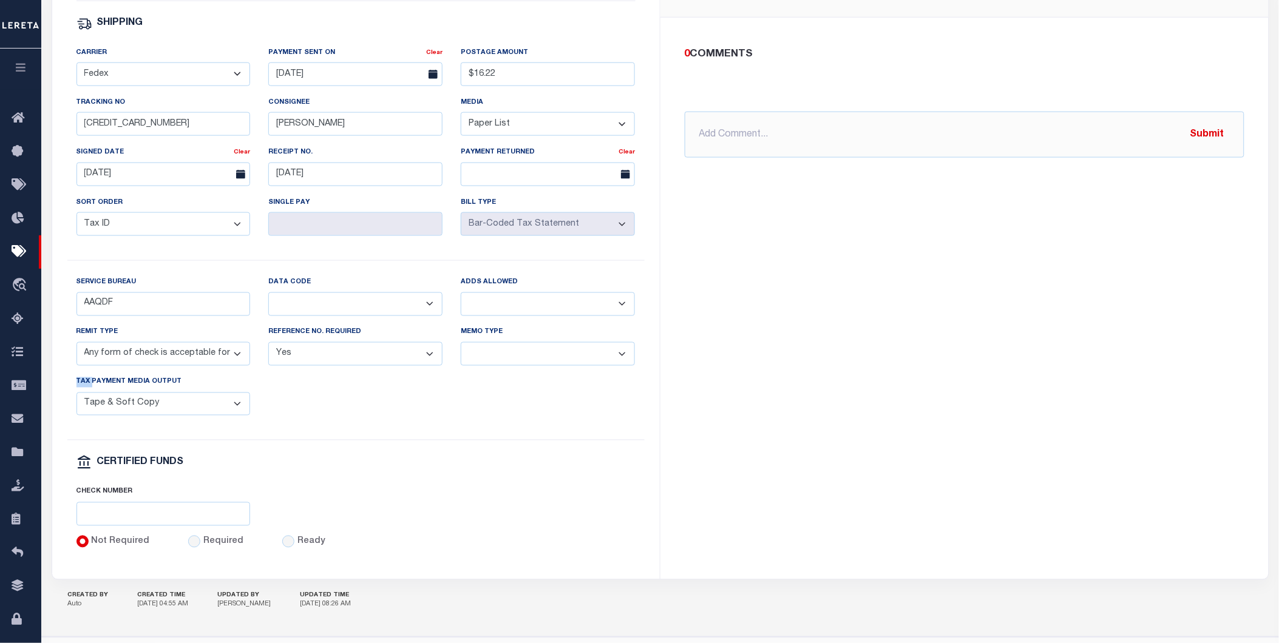
click at [125, 381] on div "Tax Payment Media Output List, Tape Spcl List Dels Only List Tape & Bills Soft …" at bounding box center [163, 396] width 174 height 40
click at [332, 332] on label "Reference No. required" at bounding box center [314, 333] width 93 height 10
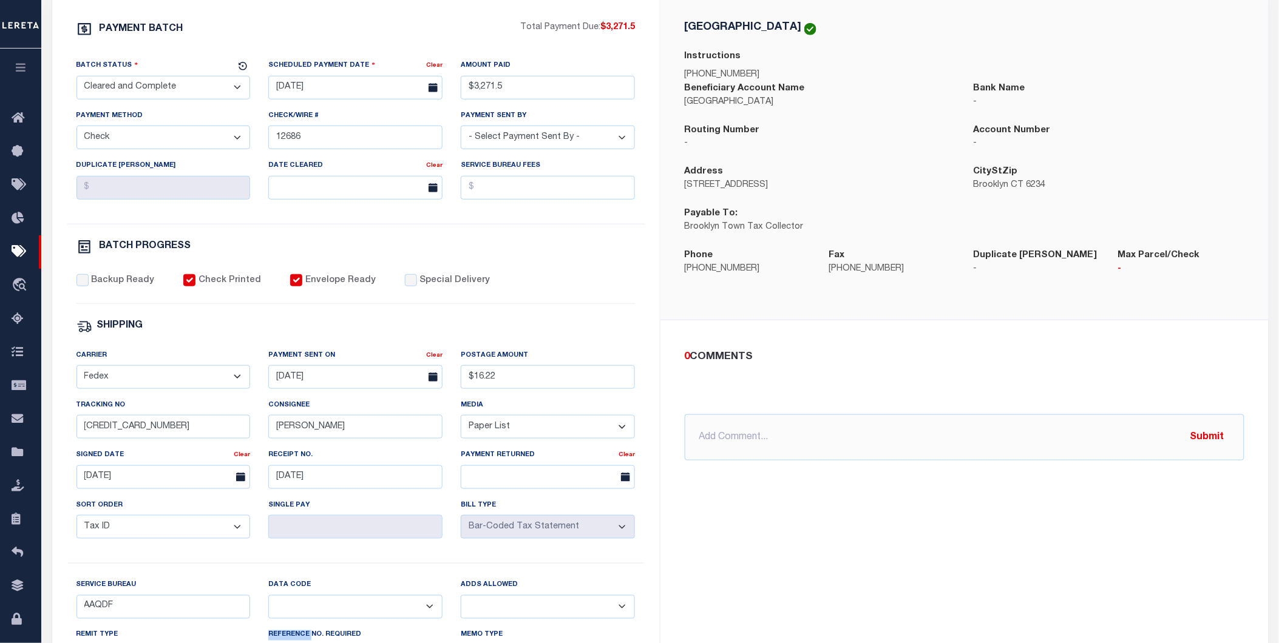
scroll to position [57, 0]
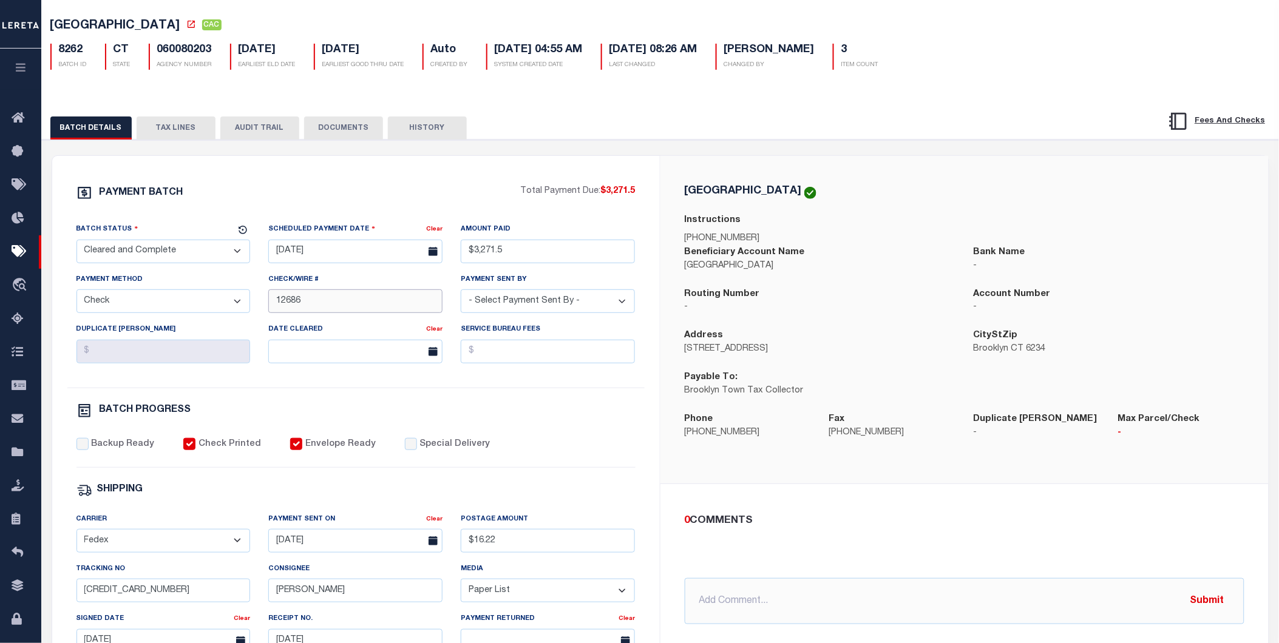
click at [332, 297] on input "12686" at bounding box center [355, 302] width 174 height 24
click at [414, 134] on button "HISTORY" at bounding box center [427, 128] width 79 height 23
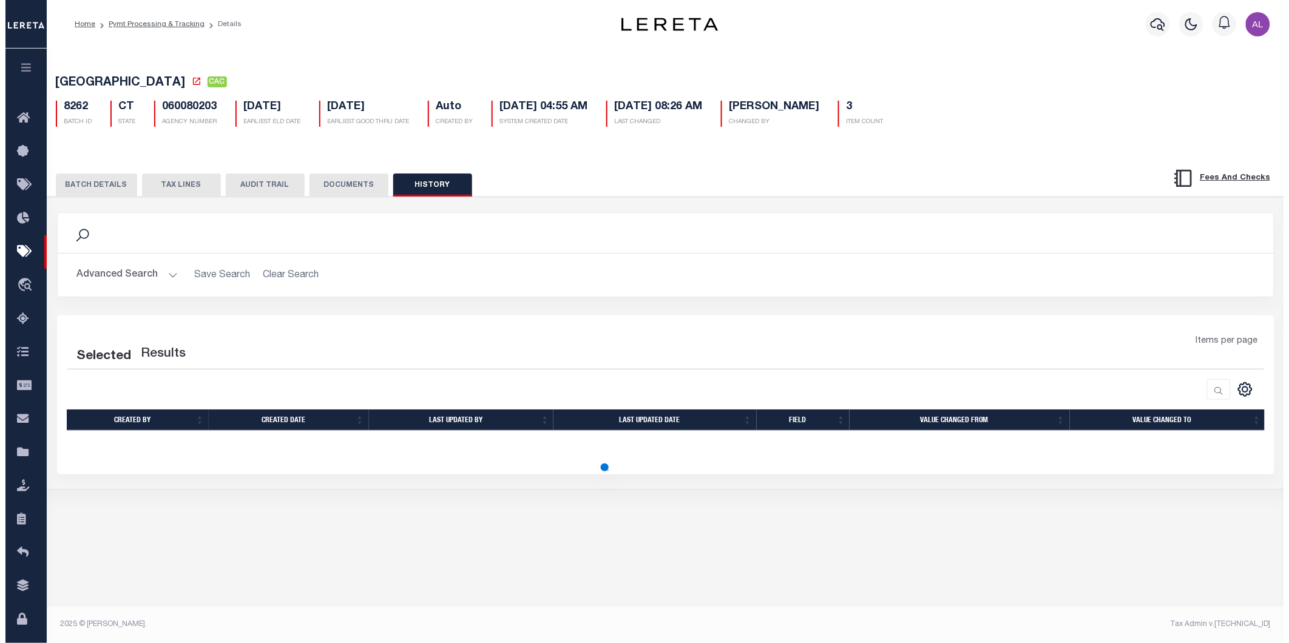
scroll to position [0, 0]
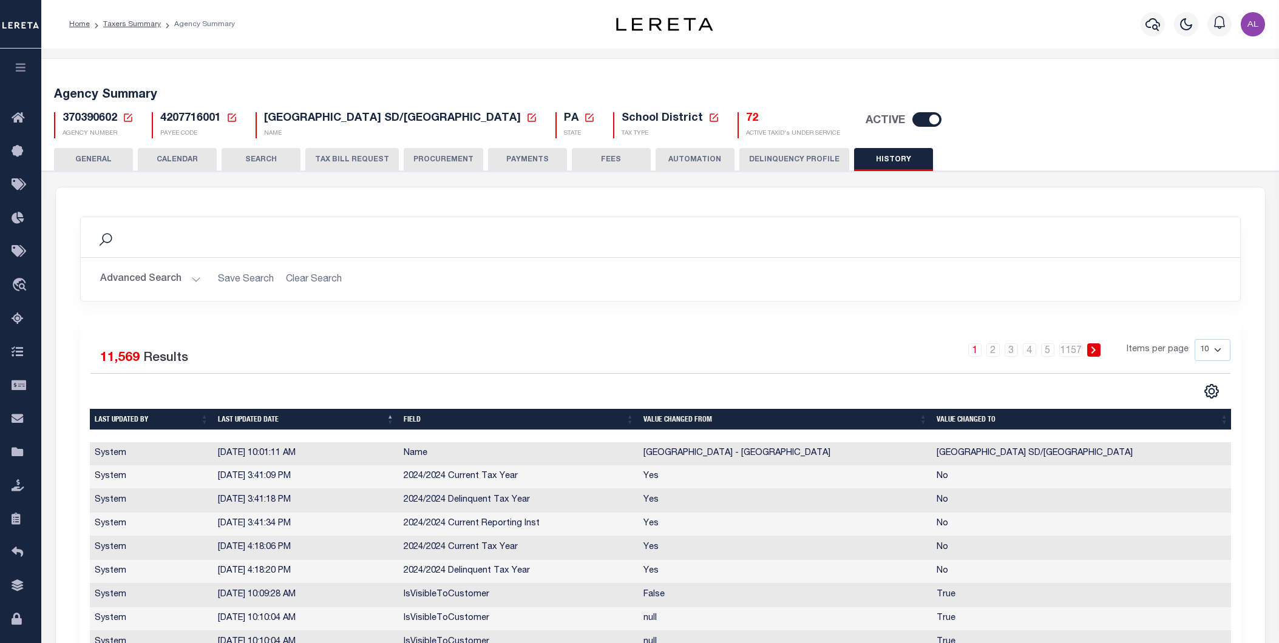
select select "67"
select select "true"
select select "1"
select select "38"
select select "false"
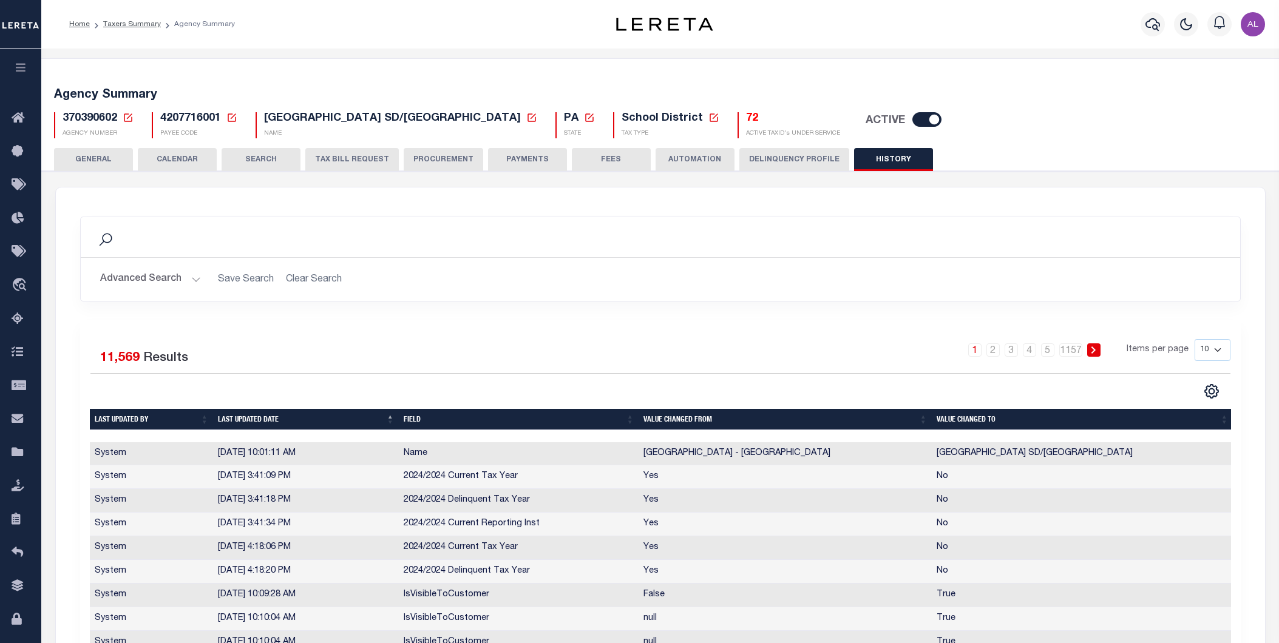
select select "73"
select select "46"
select select "53"
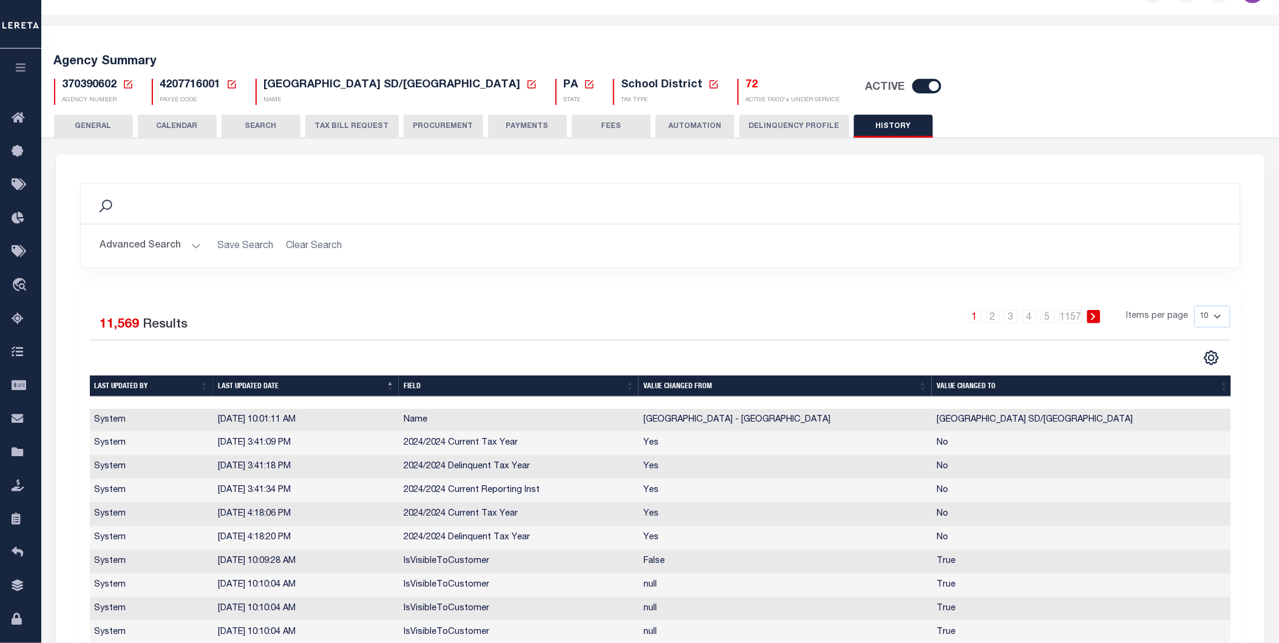
scroll to position [33, 0]
click at [526, 131] on button "PAYMENTS" at bounding box center [527, 126] width 79 height 23
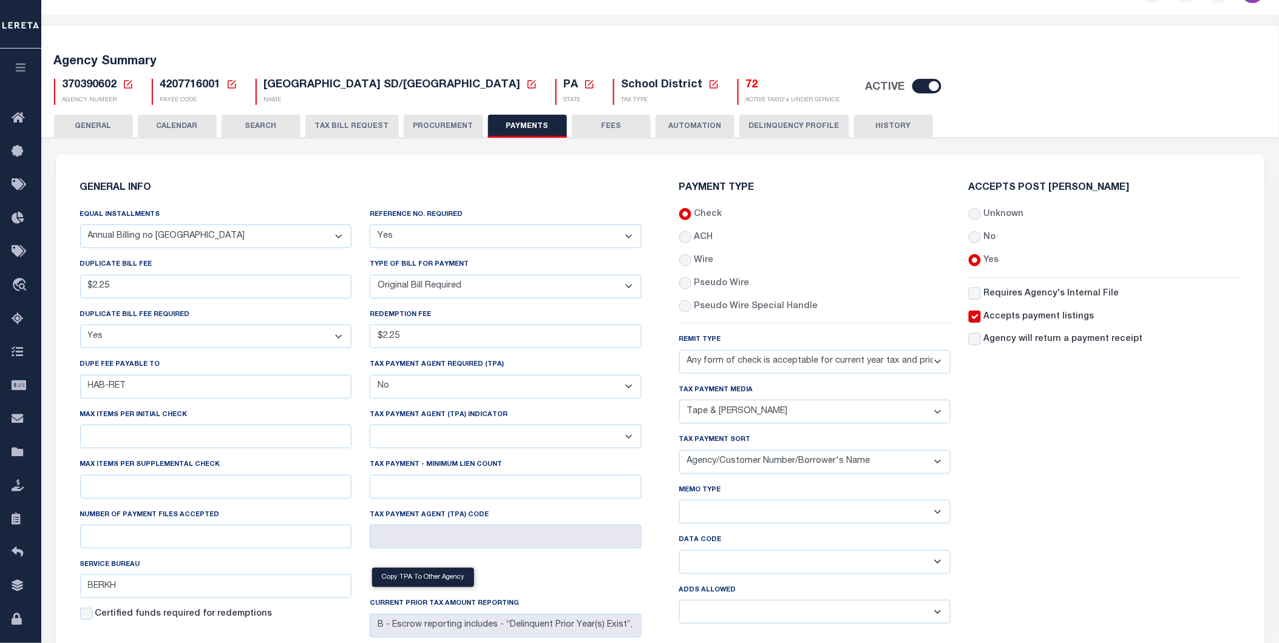
scroll to position [127, 0]
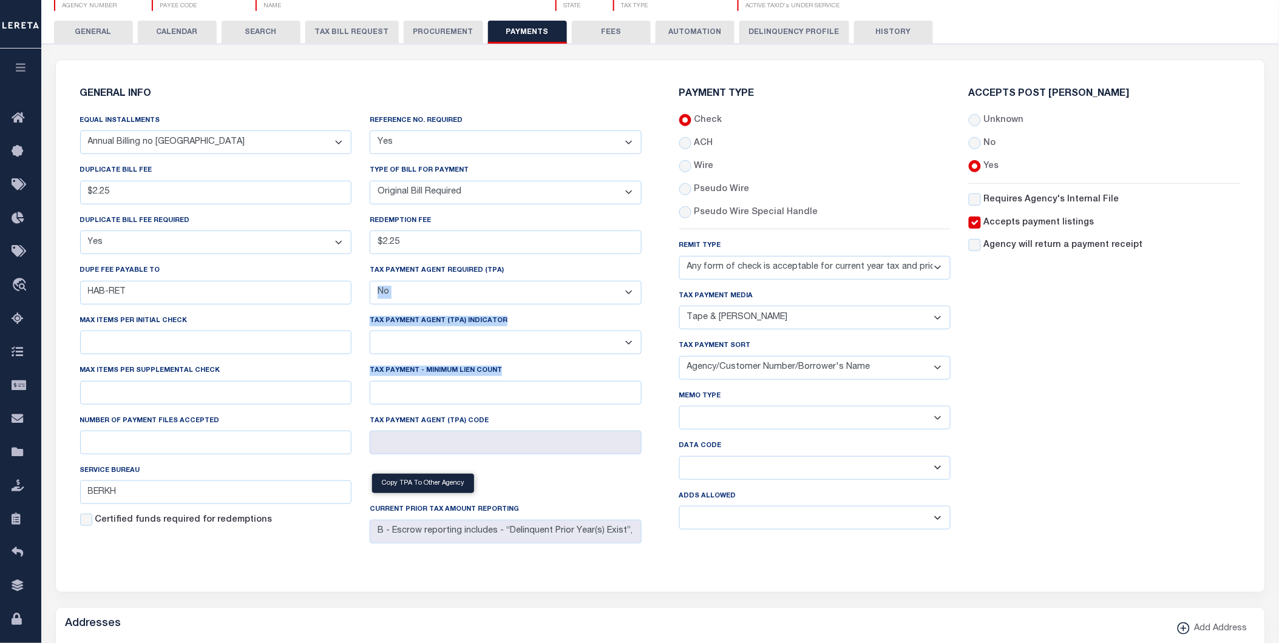
drag, startPoint x: 642, startPoint y: 365, endPoint x: 535, endPoint y: 280, distance: 136.5
click at [535, 280] on div "GENERAL INFO Equal Installments Annual Billing no split Bills are not split equ…" at bounding box center [360, 319] width 599 height 489
click at [705, 413] on select "Separate Together" at bounding box center [815, 418] width 272 height 24
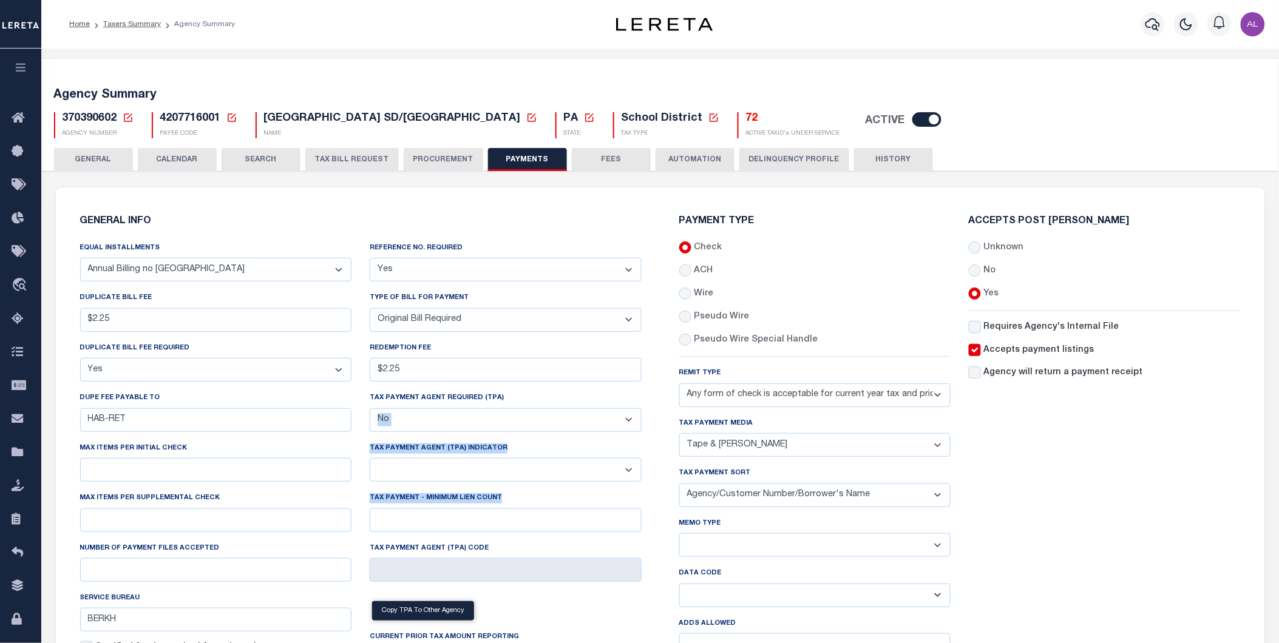
scroll to position [31, 0]
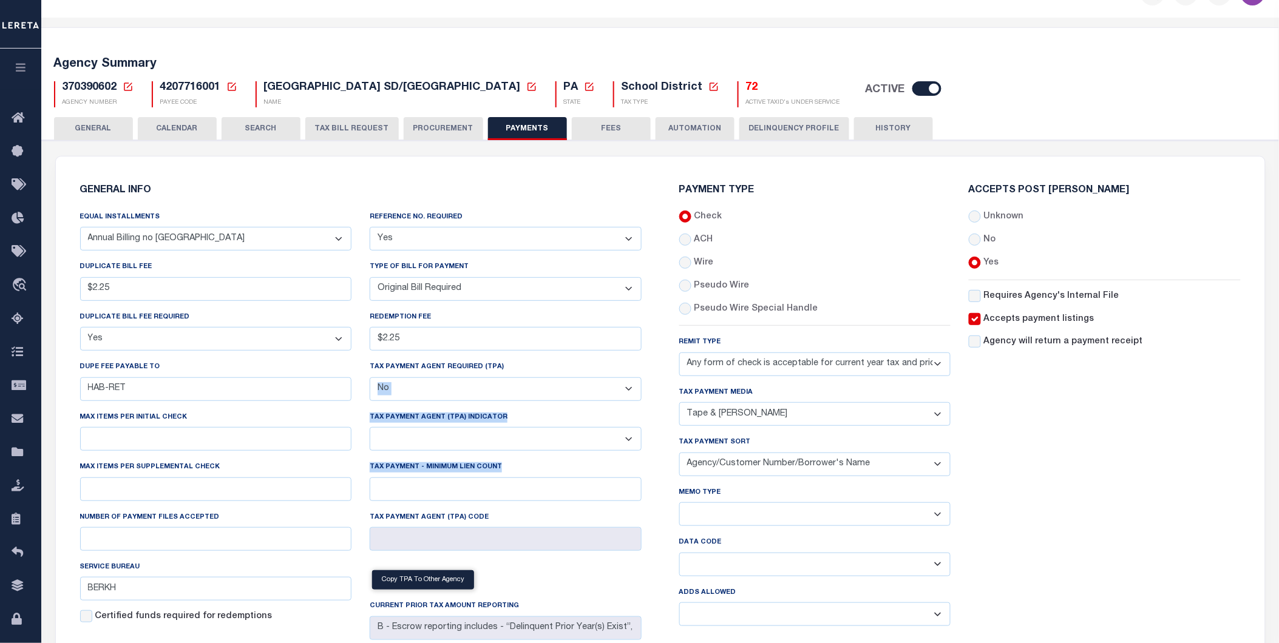
click at [786, 568] on select "Balance Due Mortgage Open Prior Supplemental" at bounding box center [815, 565] width 272 height 24
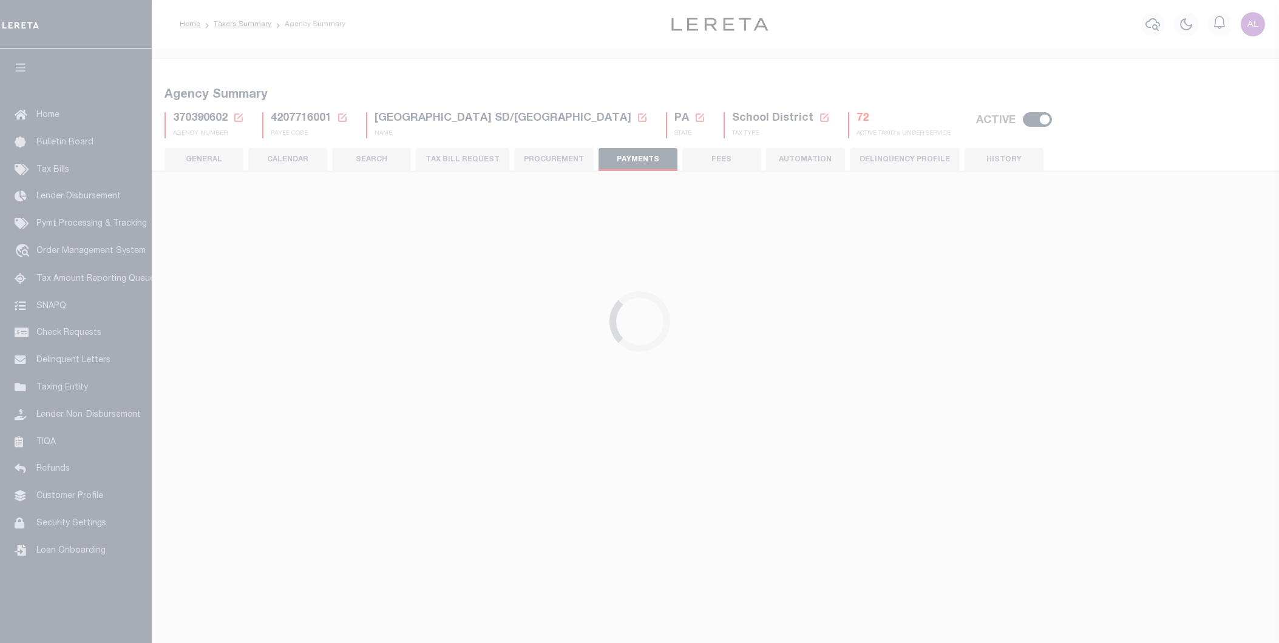
select select "67"
select select "true"
select select "1"
select select "38"
select select "false"
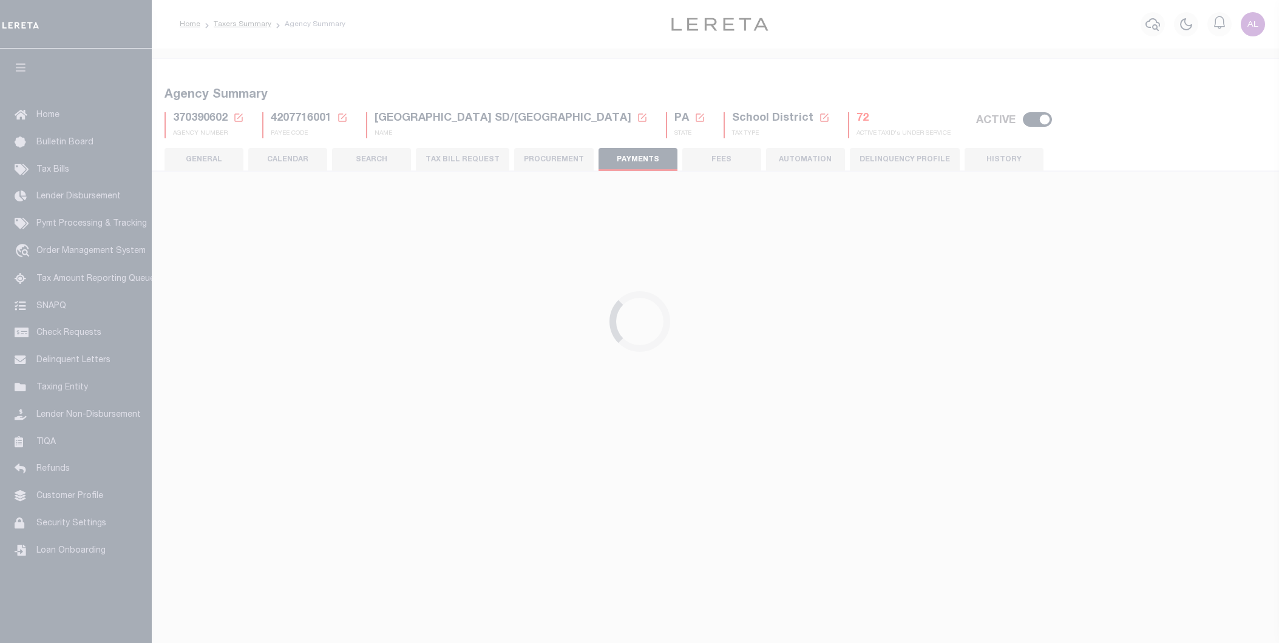
select select "73"
select select "46"
select select "53"
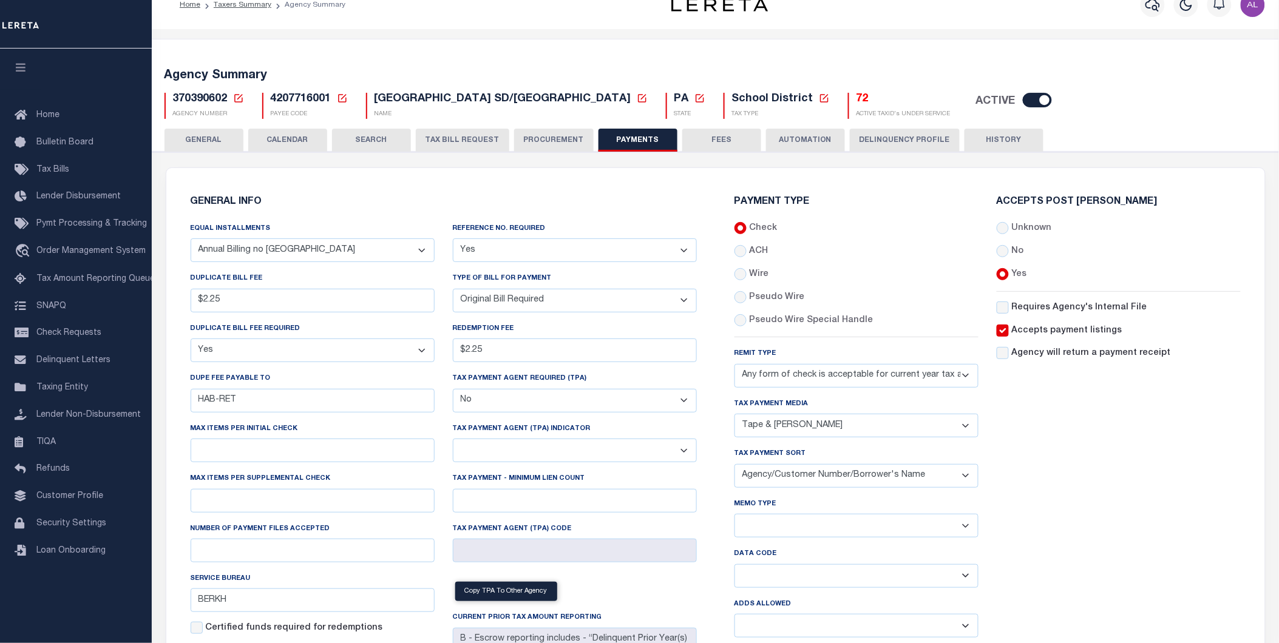
scroll to position [38, 0]
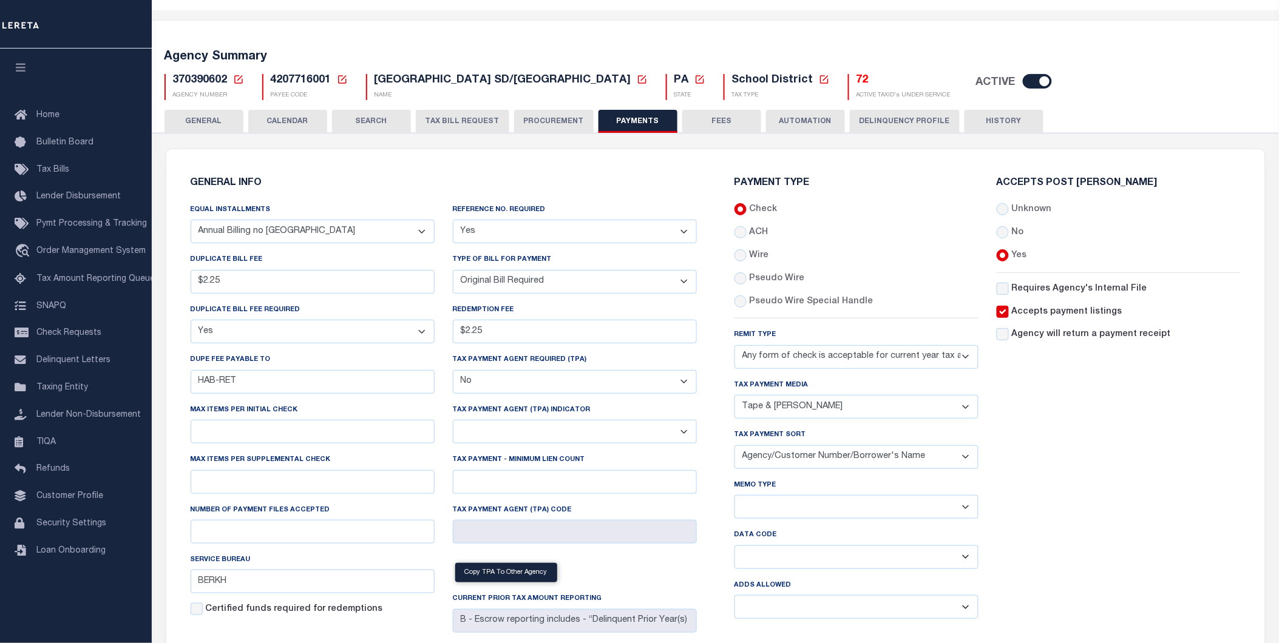
click at [344, 81] on icon at bounding box center [342, 79] width 8 height 8
click at [233, 81] on icon at bounding box center [238, 79] width 11 height 11
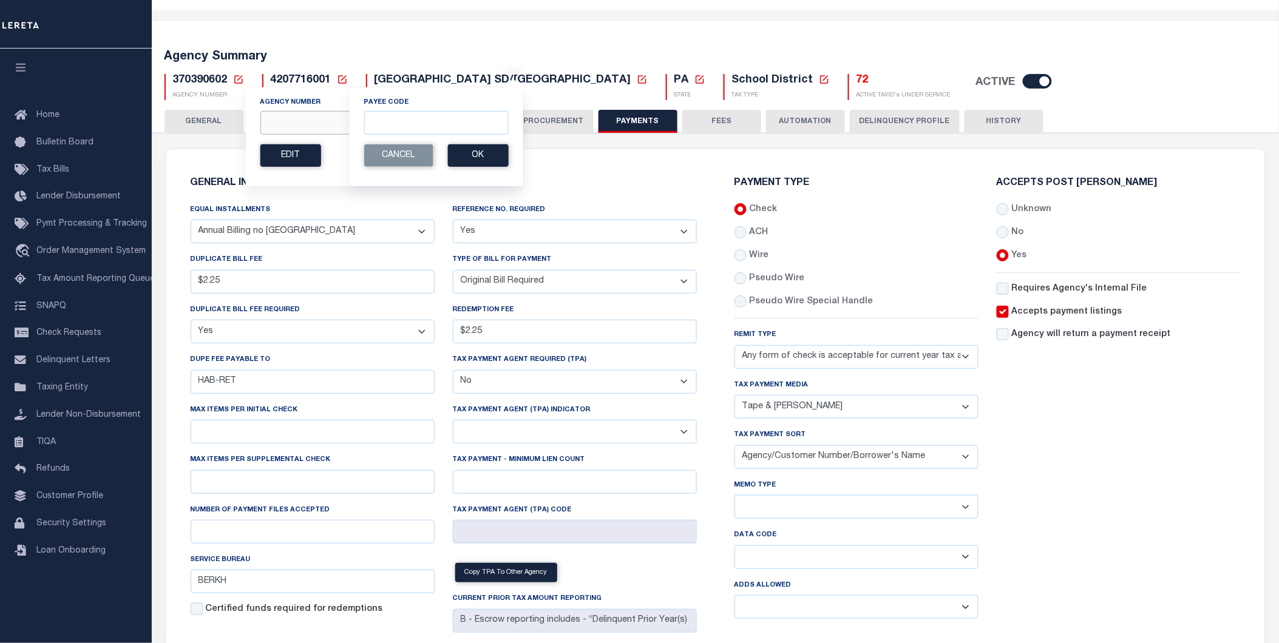
click at [277, 123] on input "Agency Number" at bounding box center [382, 123] width 244 height 24
paste input "060090104"
type input "060090104"
click at [470, 165] on button "Ok" at bounding box center [473, 155] width 61 height 22
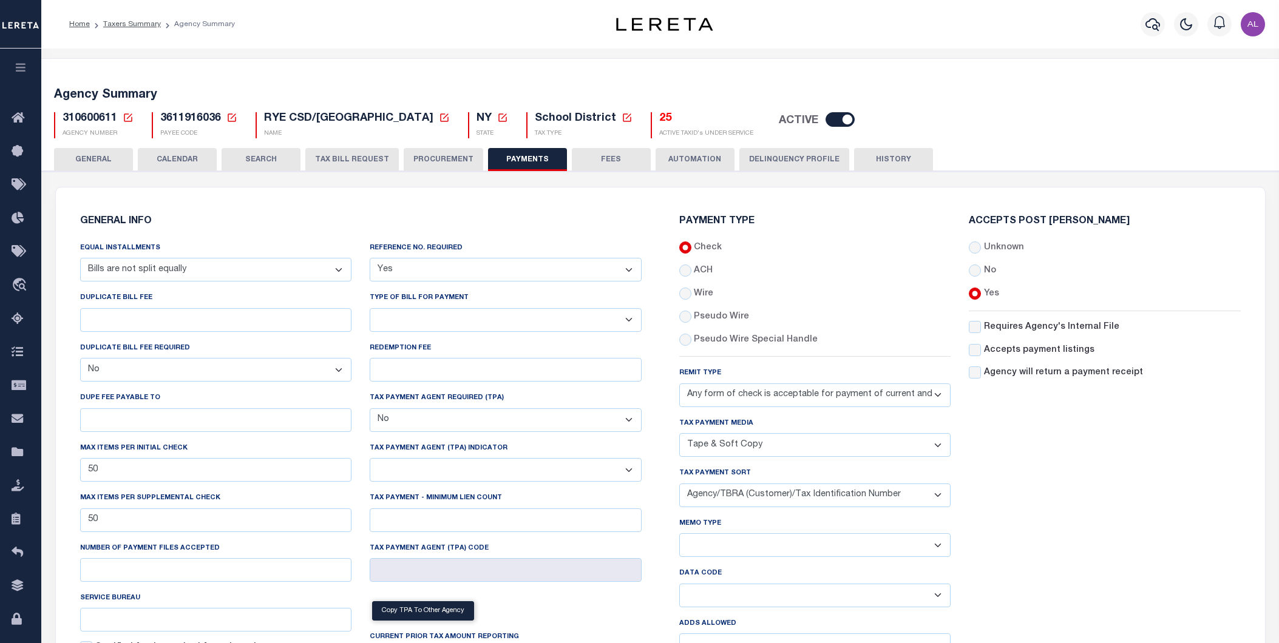
select select "68"
select select "false"
select select "1"
select select "false"
select select "70"
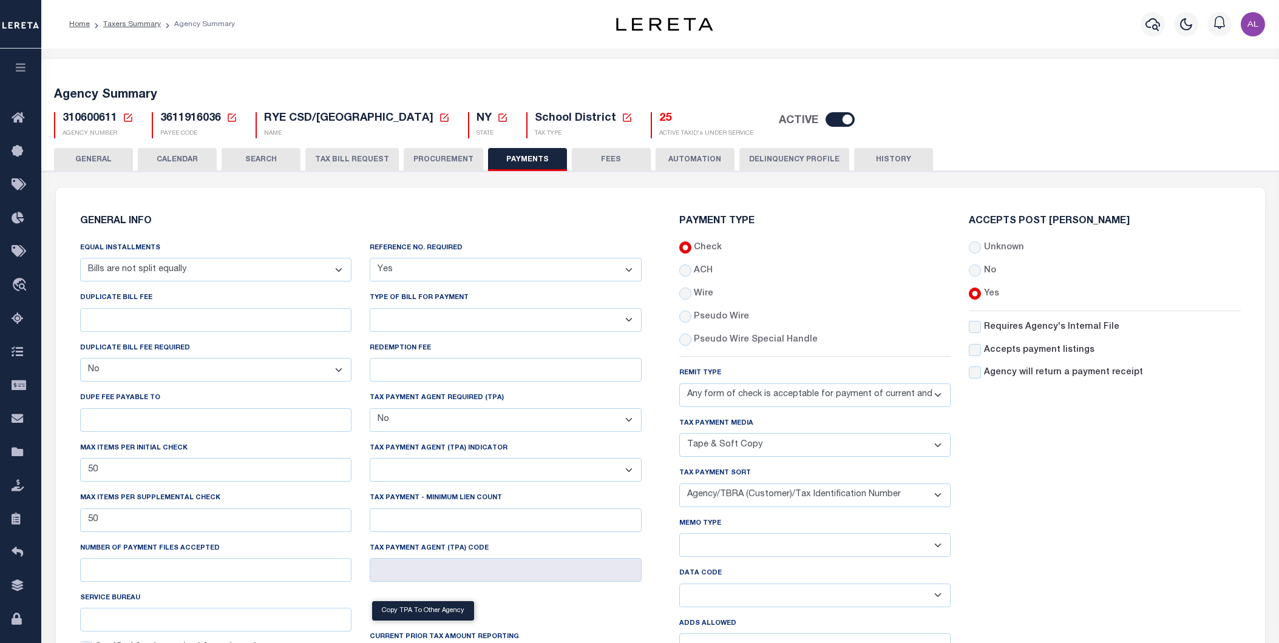
select select "44"
select select "50"
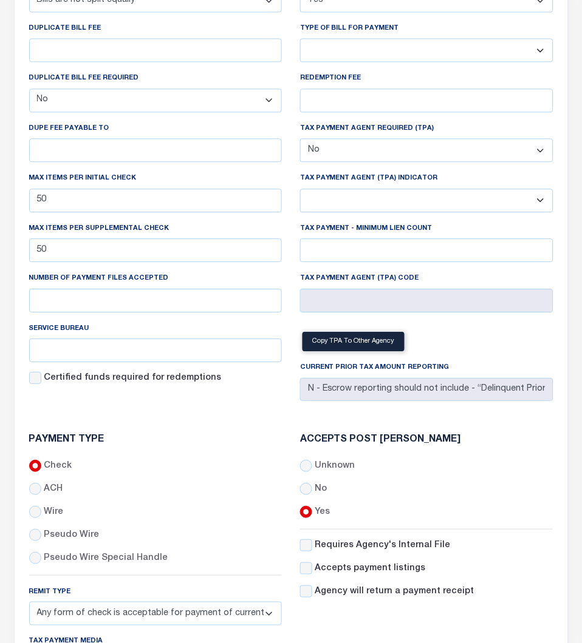
scroll to position [382, 0]
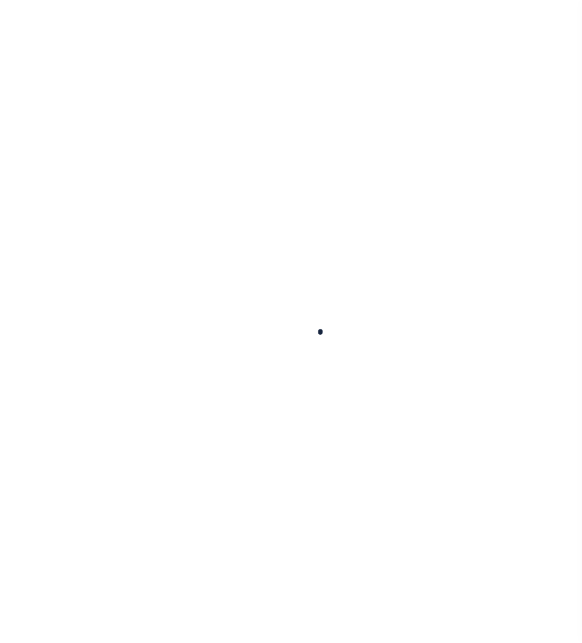
select select
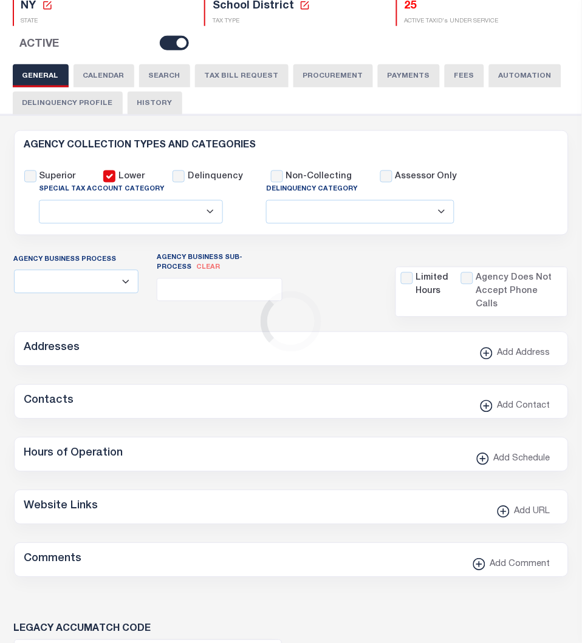
checkbox input "false"
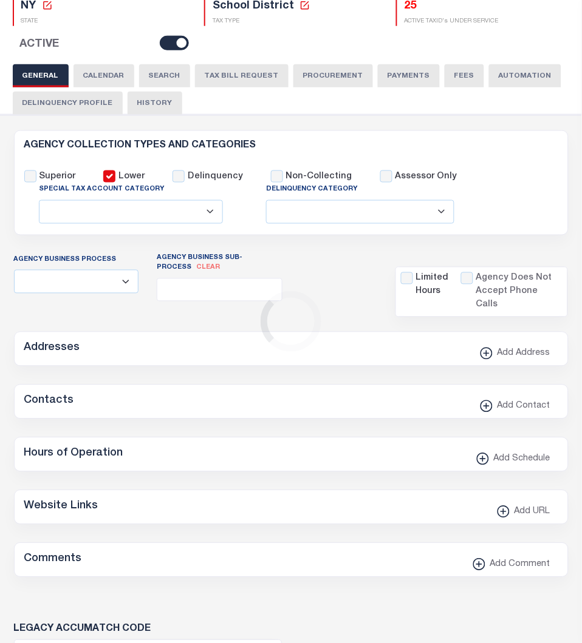
type input "3611916036"
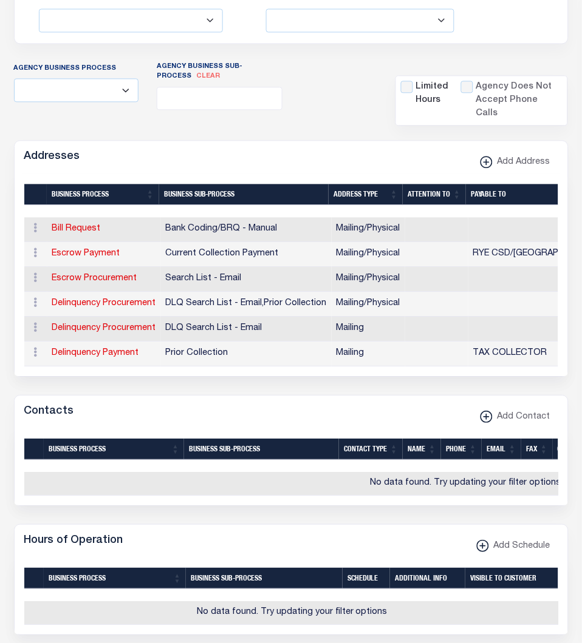
scroll to position [0, 0]
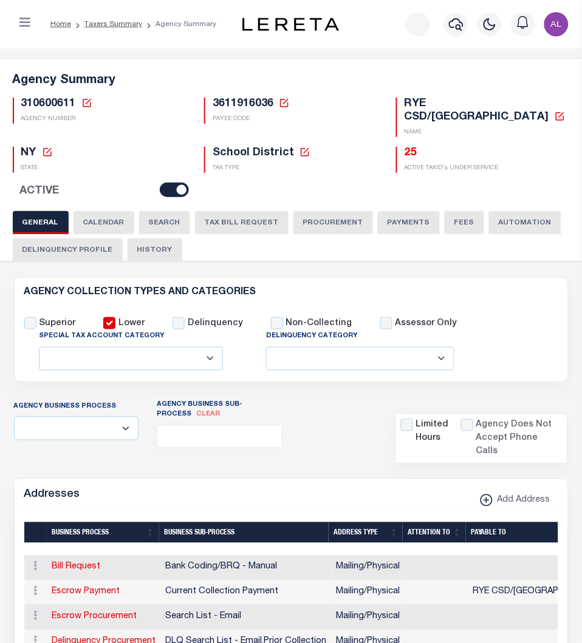
click at [397, 211] on button "PAYMENTS" at bounding box center [409, 222] width 62 height 23
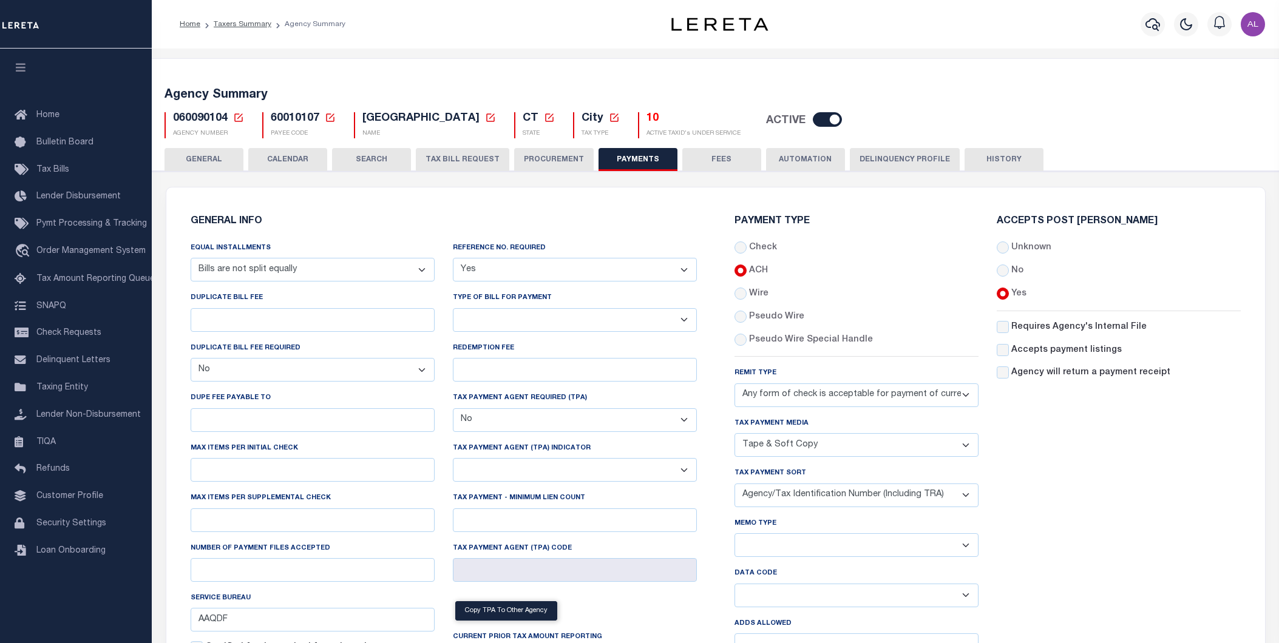
select select "68"
select select "false"
select select "1"
select select "false"
select select "70"
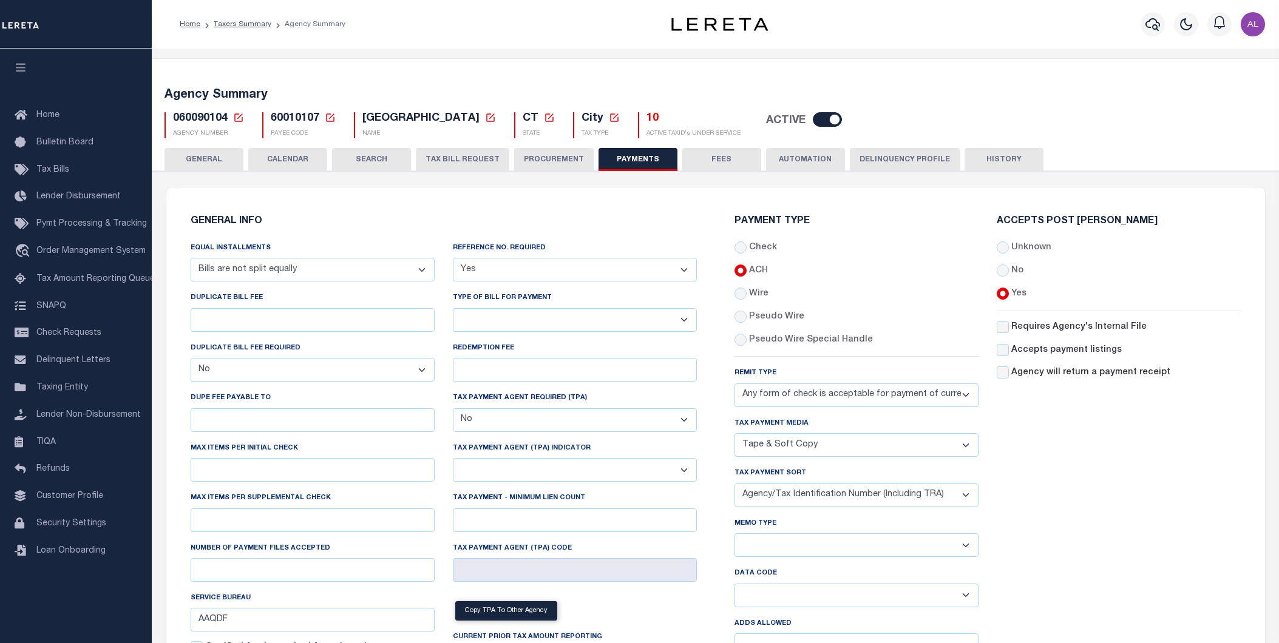
select select "44"
select select "47"
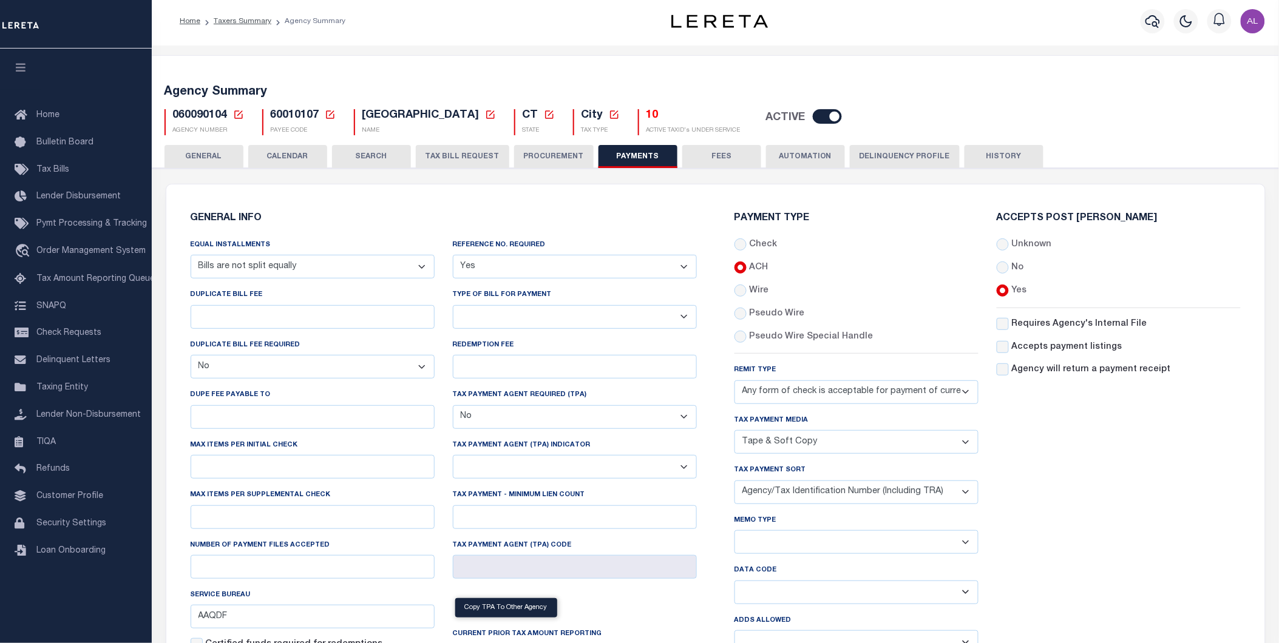
click at [239, 116] on icon at bounding box center [238, 114] width 11 height 11
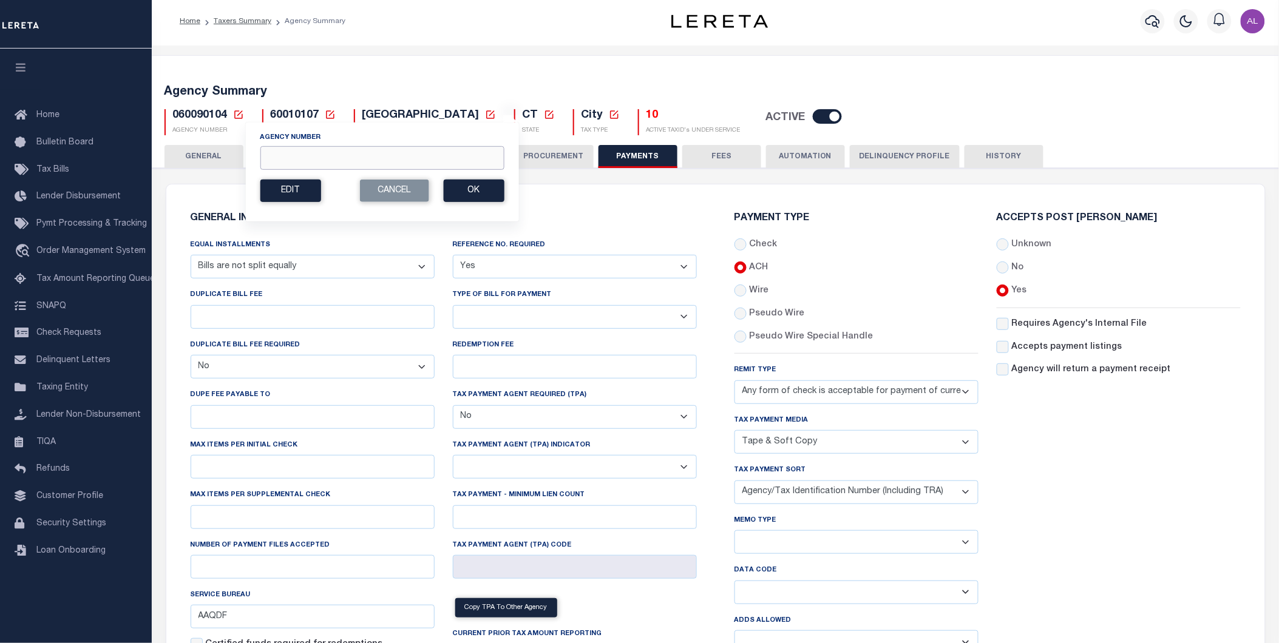
click at [295, 154] on input "Agency Number" at bounding box center [382, 158] width 244 height 24
click at [329, 120] on link at bounding box center [330, 115] width 11 height 11
click at [374, 146] on div "Payee Code" at bounding box center [423, 151] width 144 height 38
click at [375, 156] on input "Payee Code" at bounding box center [423, 158] width 144 height 24
paste input "4204541017"
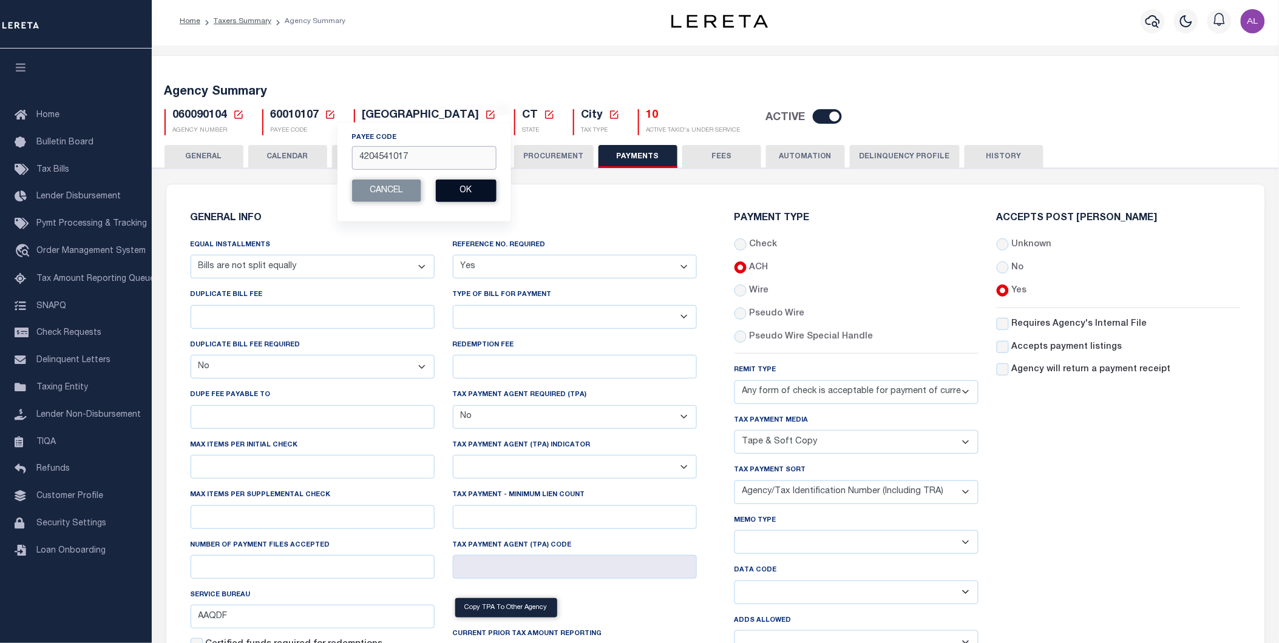
type input "4204541017"
click at [480, 192] on button "Ok" at bounding box center [465, 191] width 61 height 22
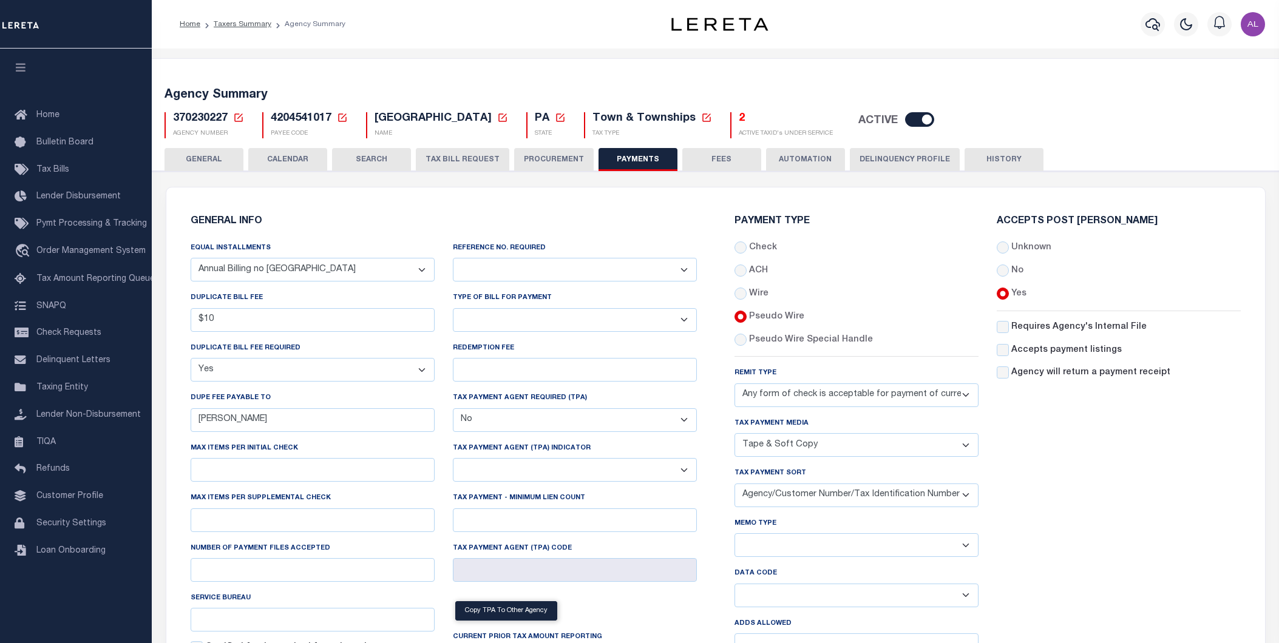
select select "67"
select select "true"
select select "false"
select select "70"
select select "44"
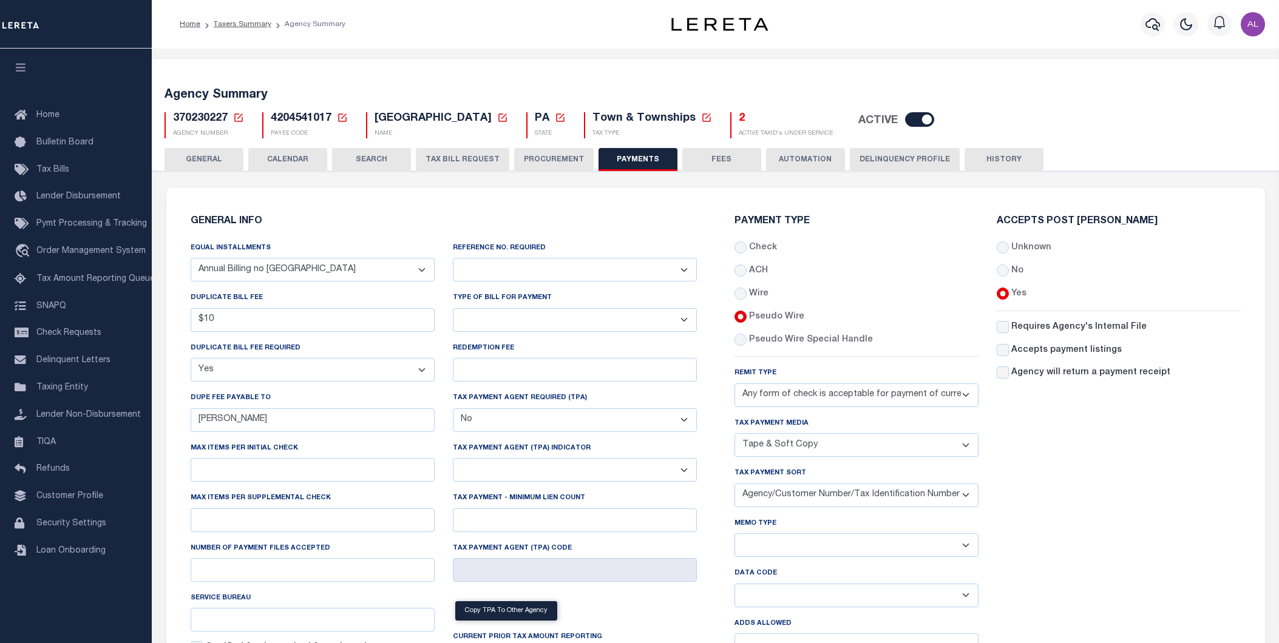
select select "49"
click at [201, 116] on span "370230227" at bounding box center [200, 118] width 55 height 11
click at [288, 117] on span "4204541017" at bounding box center [301, 118] width 61 height 11
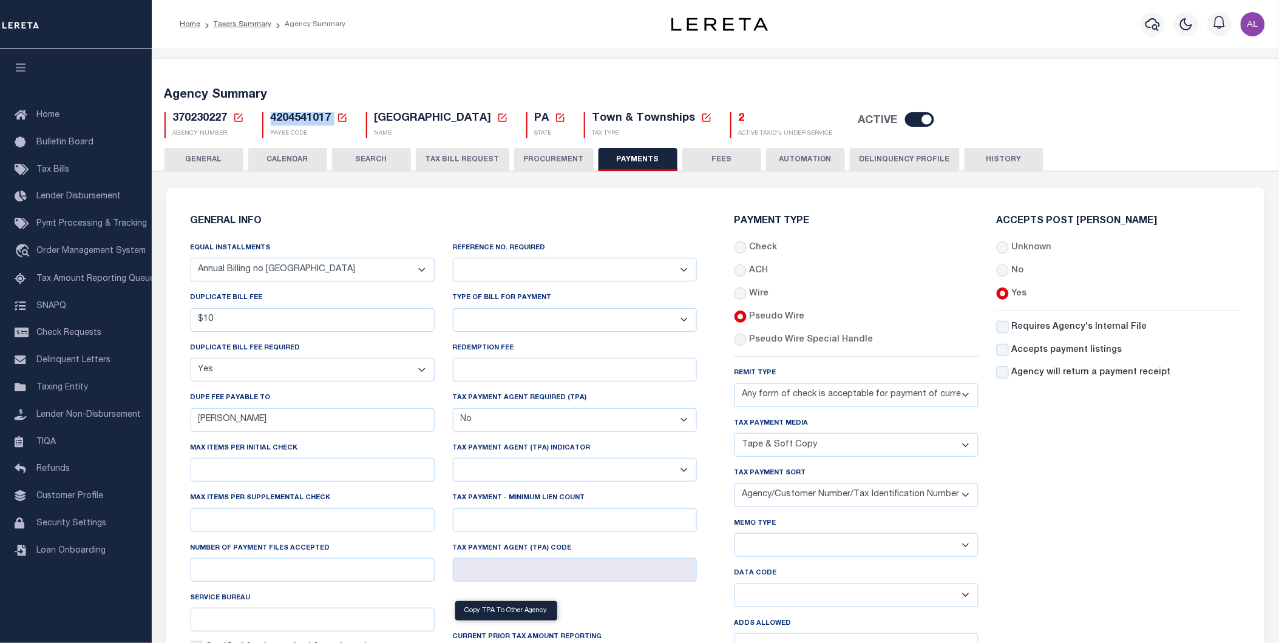
copy h5 "4204541017"
click at [338, 115] on icon at bounding box center [342, 118] width 8 height 8
click at [239, 120] on icon at bounding box center [238, 117] width 11 height 11
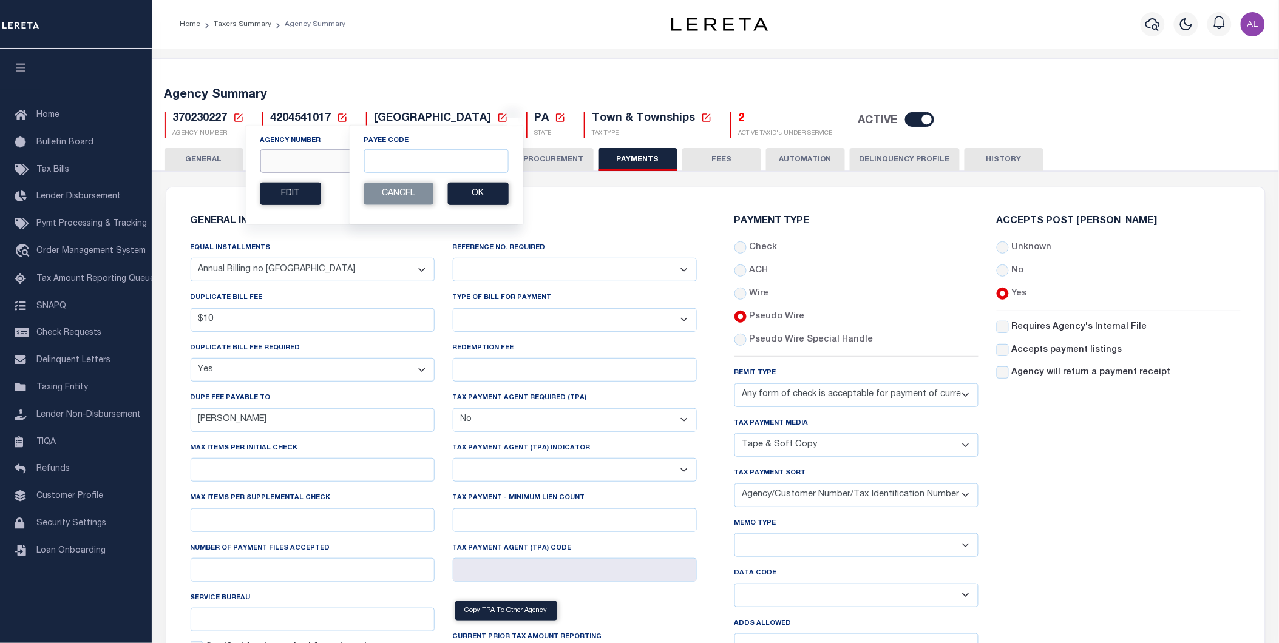
click at [301, 166] on input "Agency Number" at bounding box center [382, 161] width 244 height 24
paste input "060080203"
type input "060080203"
click at [472, 195] on button "Ok" at bounding box center [473, 194] width 61 height 22
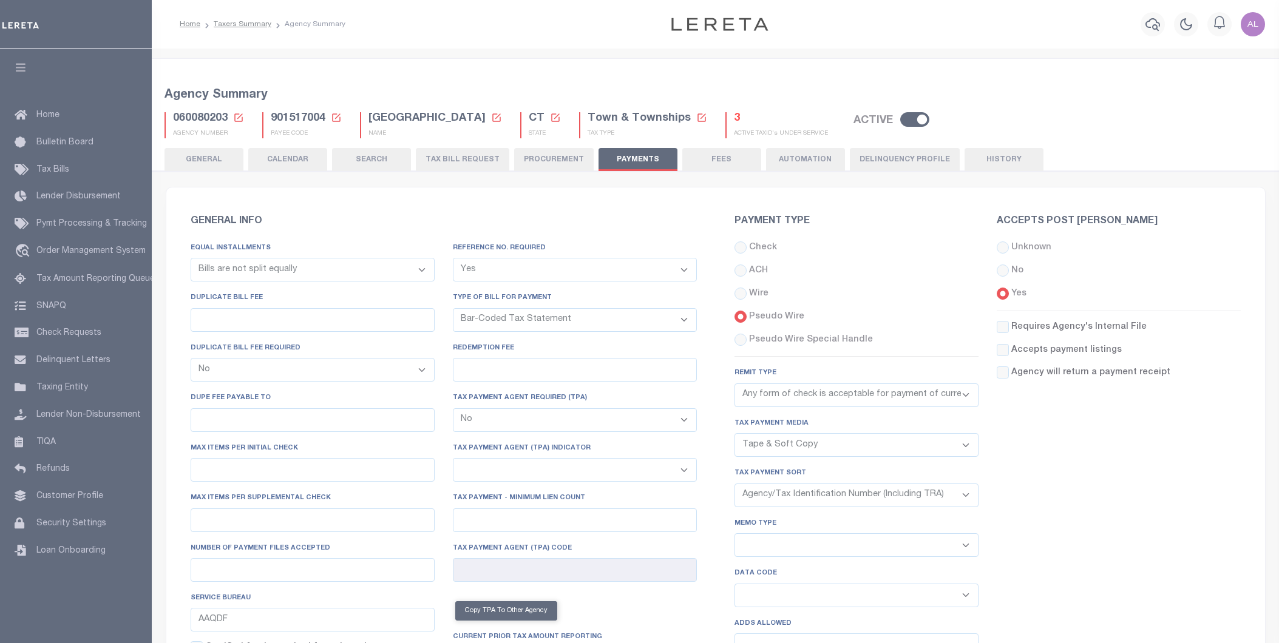
select select "68"
select select "false"
select select "1"
select select "35"
select select "false"
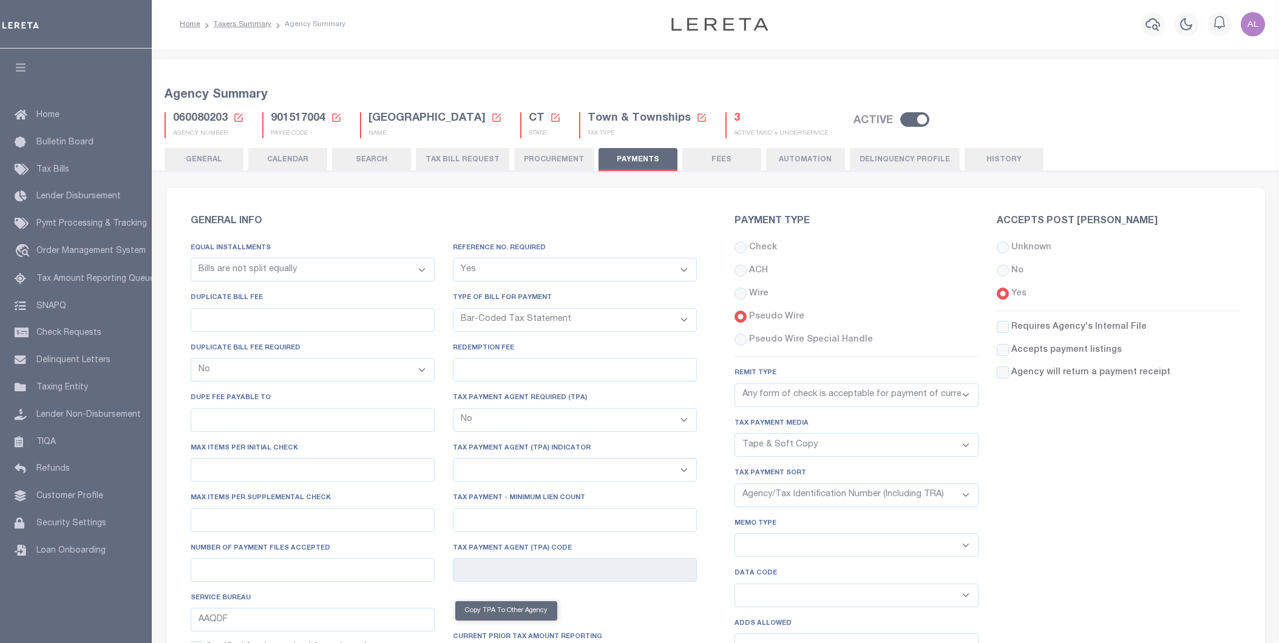
select select "70"
select select "44"
select select "47"
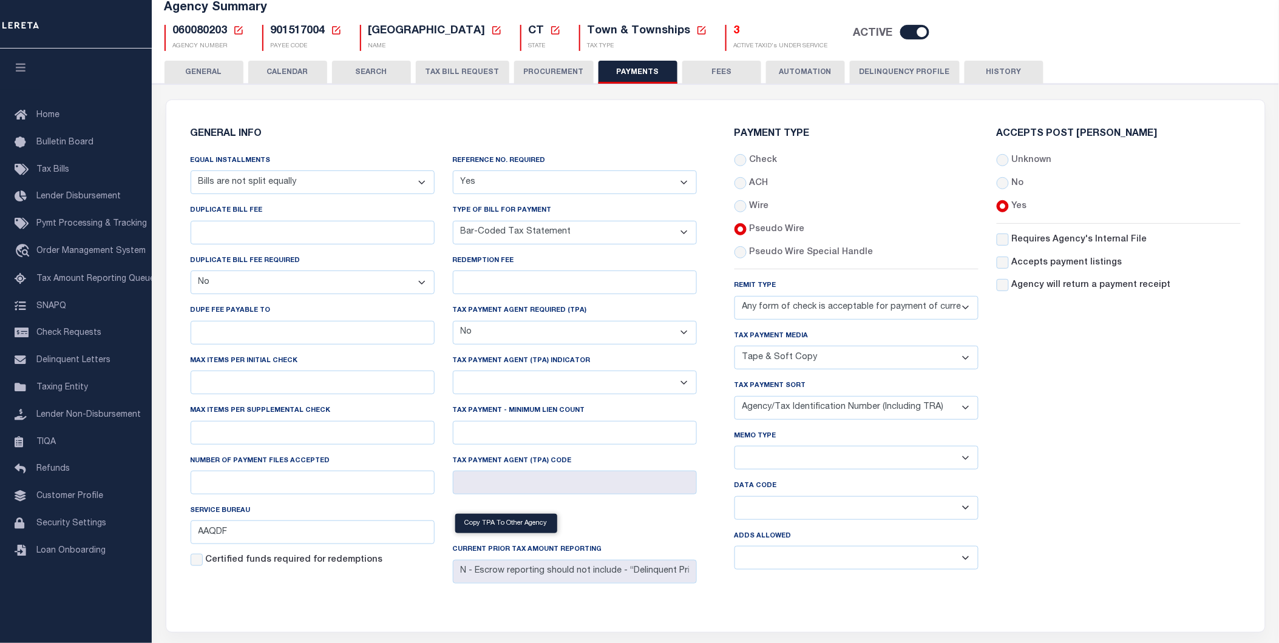
scroll to position [89, 0]
click at [289, 29] on span "901517004" at bounding box center [298, 29] width 55 height 11
click at [187, 29] on span "060080203" at bounding box center [200, 29] width 55 height 11
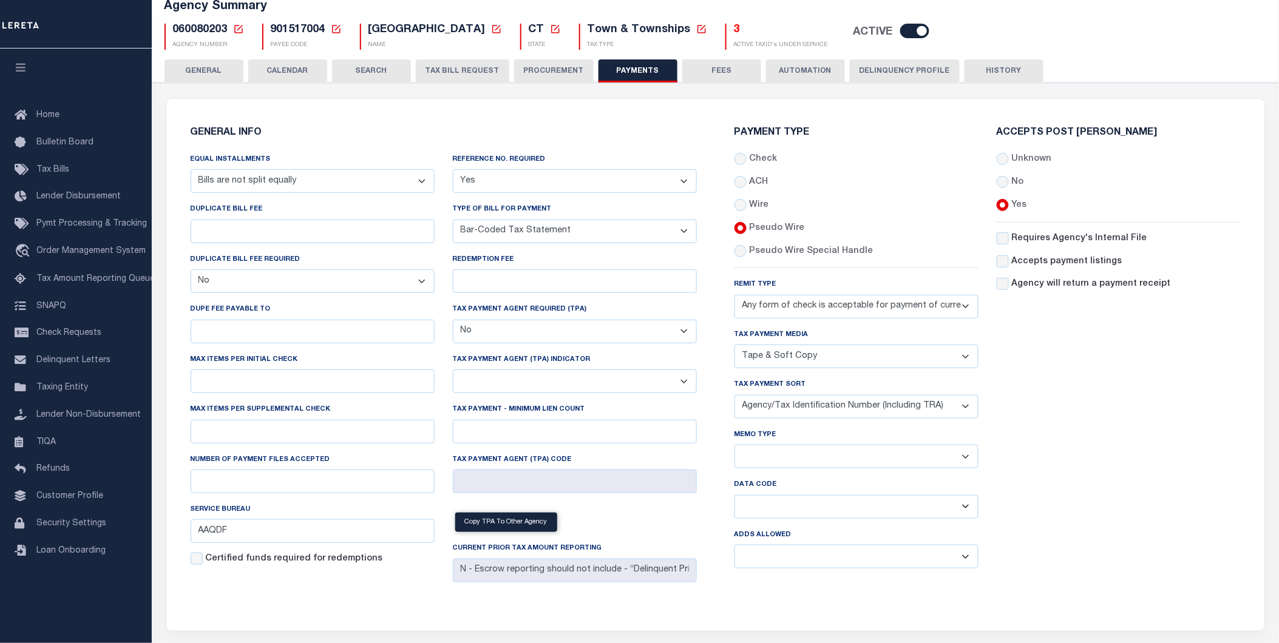
click at [226, 500] on div "Equal Installments Annual Billing no split Bills are not split equally Bills ar…" at bounding box center [313, 370] width 262 height 435
click at [749, 282] on label "Remit Type" at bounding box center [756, 285] width 42 height 10
click at [749, 295] on select "Any form of check is acceptable for payment of current and prior year taxes. On…" at bounding box center [857, 307] width 244 height 24
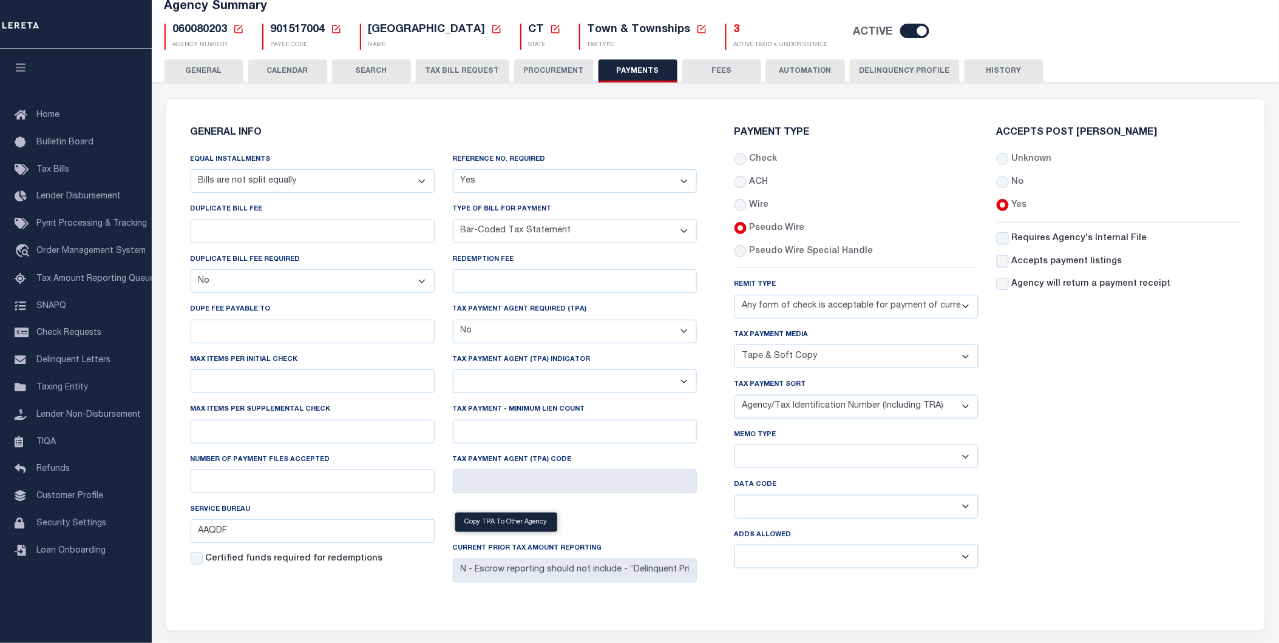
click at [749, 282] on label "Remit Type" at bounding box center [756, 285] width 42 height 10
click at [749, 295] on select "Any form of check is acceptable for payment of current and prior year taxes. On…" at bounding box center [857, 307] width 244 height 24
click at [792, 331] on label "Tax Payment Media" at bounding box center [772, 335] width 74 height 10
click at [792, 345] on select "List, Tape Spcl List Dels Only List Tape & Bills Soft Copy List Tape & Soft Cop…" at bounding box center [857, 357] width 244 height 24
click at [792, 331] on label "Tax Payment Media" at bounding box center [772, 335] width 74 height 10
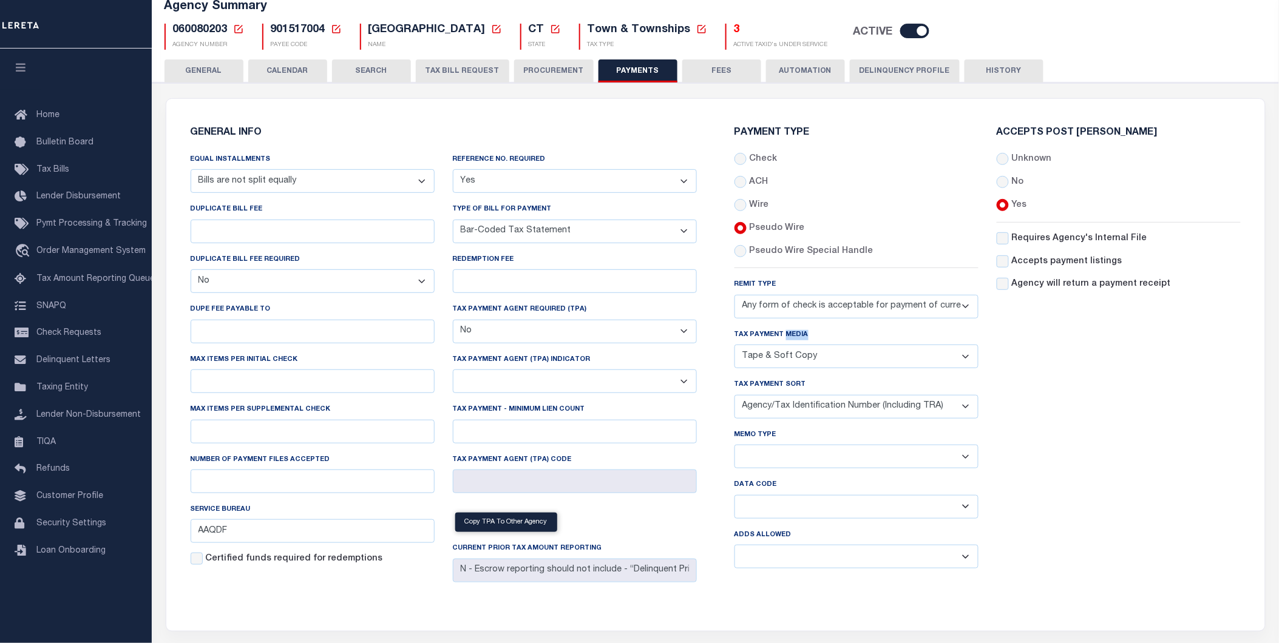
click at [792, 345] on select "List, Tape Spcl List Dels Only List Tape & Bills Soft Copy List Tape & Soft Cop…" at bounding box center [857, 357] width 244 height 24
click at [513, 159] on label "Reference No. Required" at bounding box center [499, 160] width 93 height 10
click at [1003, 71] on button "HISTORY" at bounding box center [1004, 70] width 79 height 23
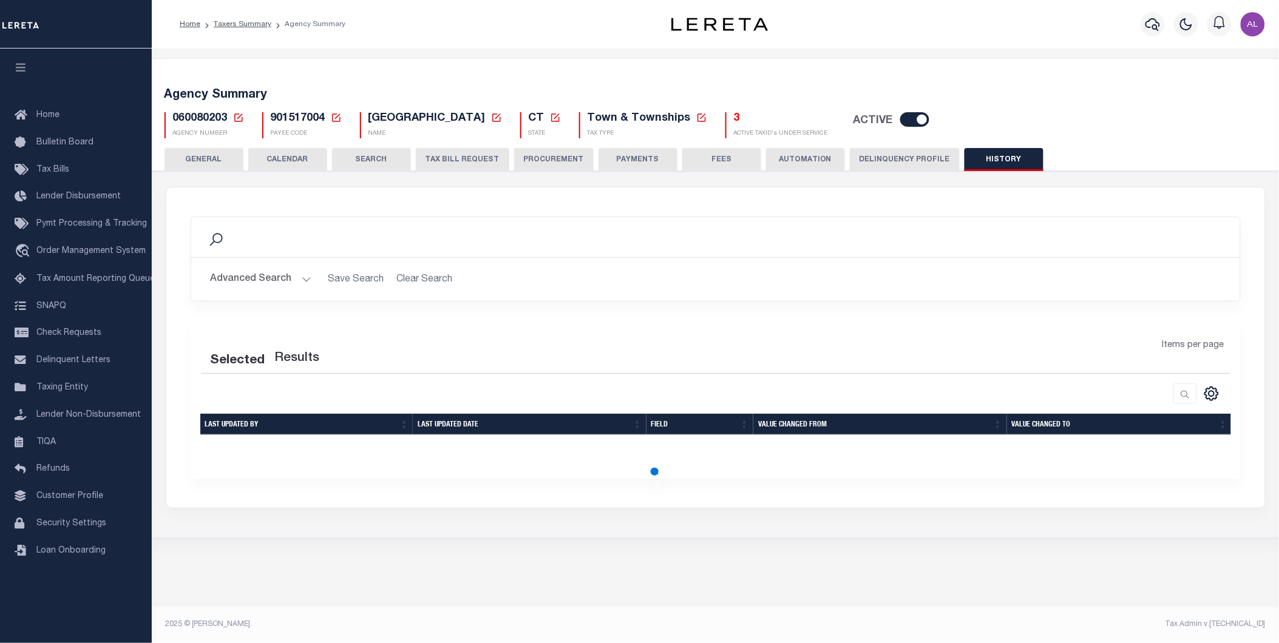
scroll to position [0, 0]
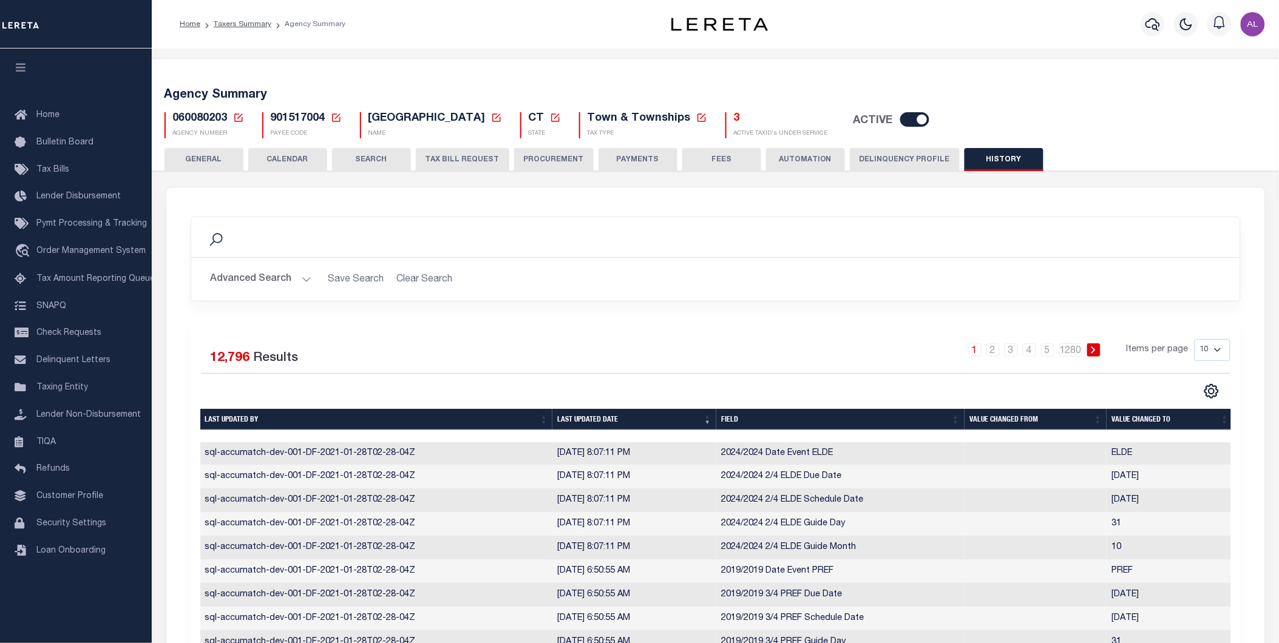
click at [611, 419] on th "Last updated date" at bounding box center [634, 419] width 164 height 21
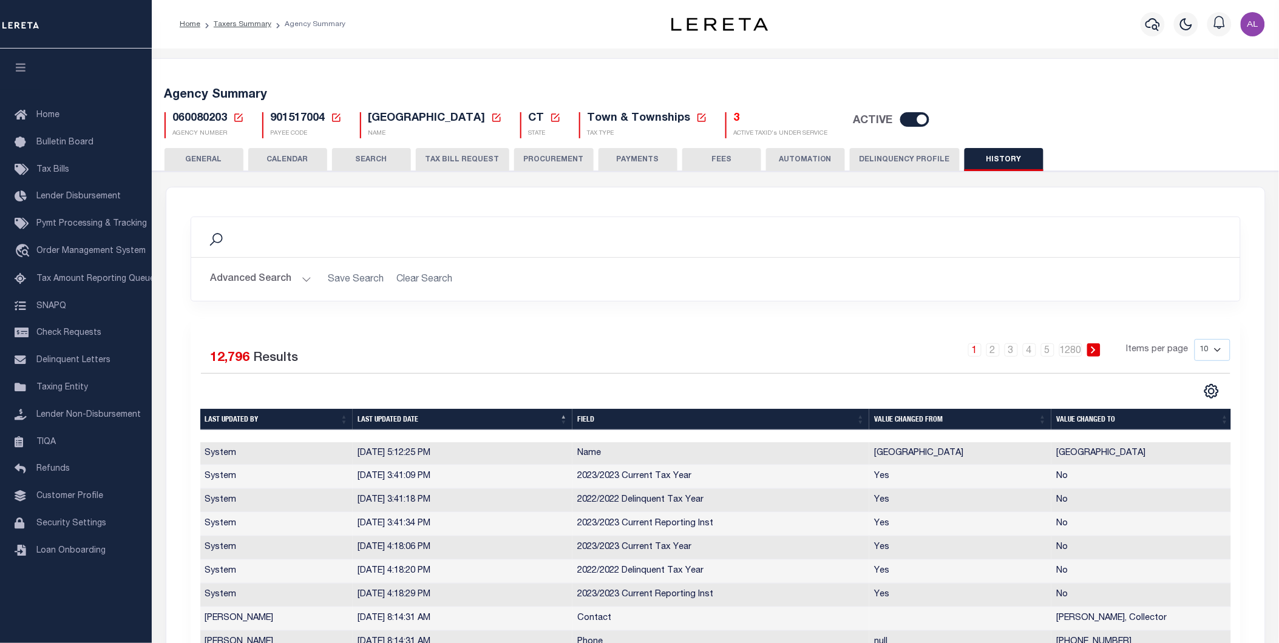
click at [509, 420] on th "Last updated date" at bounding box center [463, 419] width 220 height 21
